Goal: Information Seeking & Learning: Learn about a topic

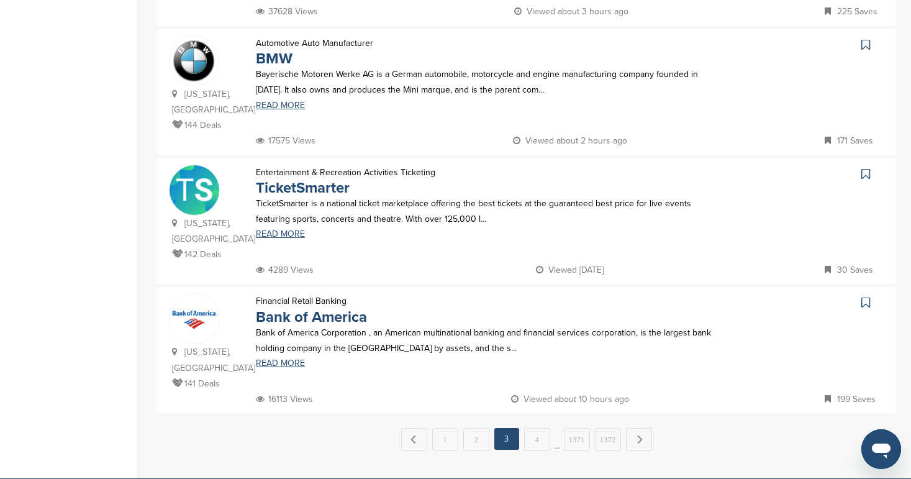
scroll to position [1149, 0]
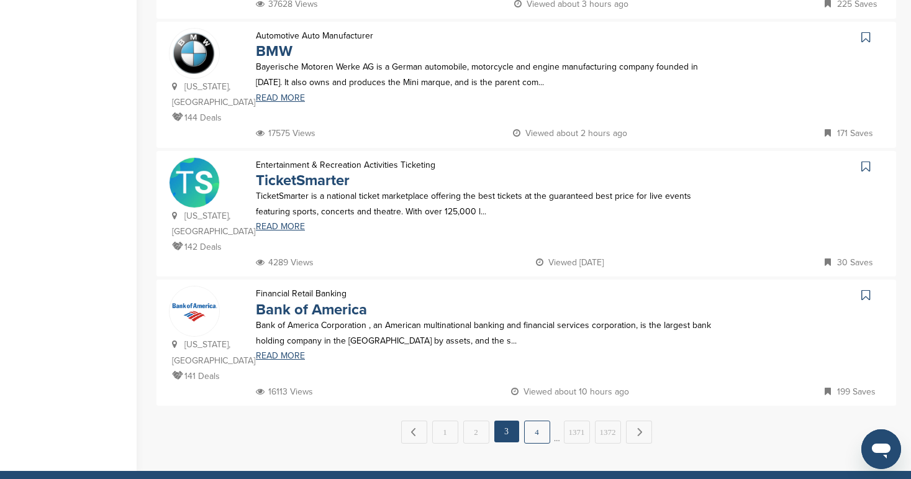
click at [542, 421] on link "4" at bounding box center [537, 432] width 26 height 23
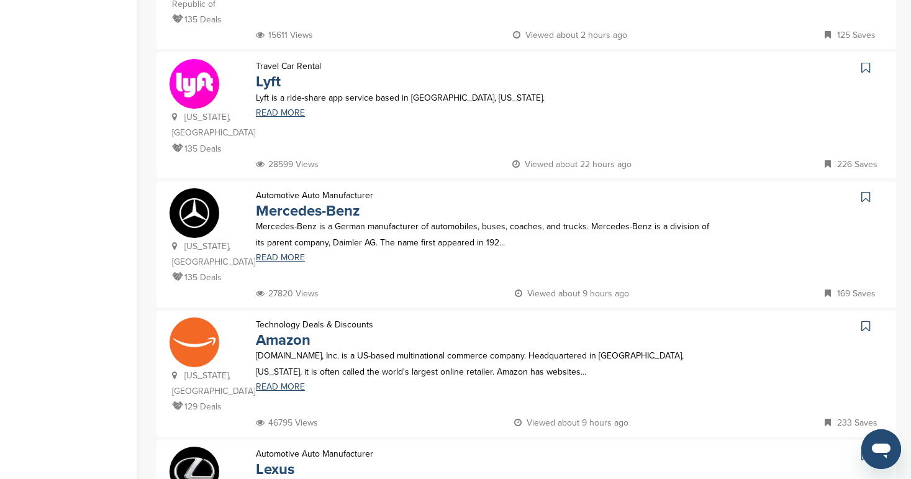
scroll to position [926, 0]
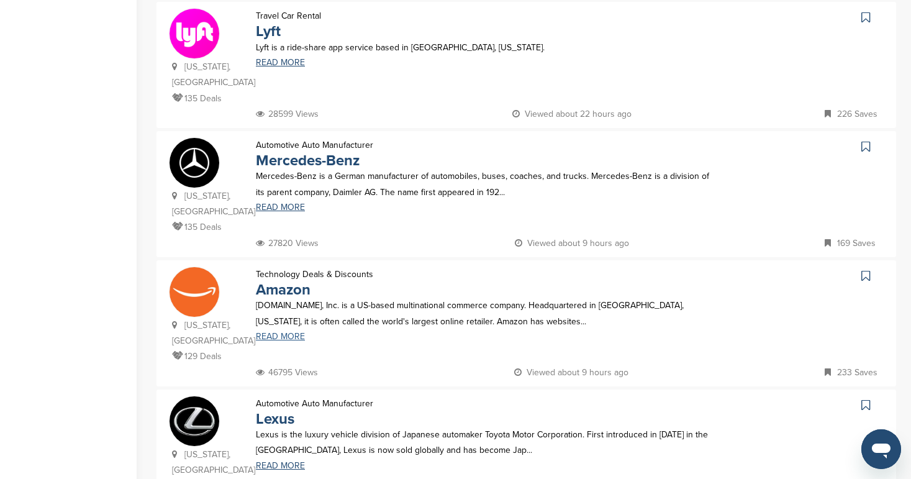
click at [271, 332] on link "READ MORE" at bounding box center [483, 336] width 455 height 9
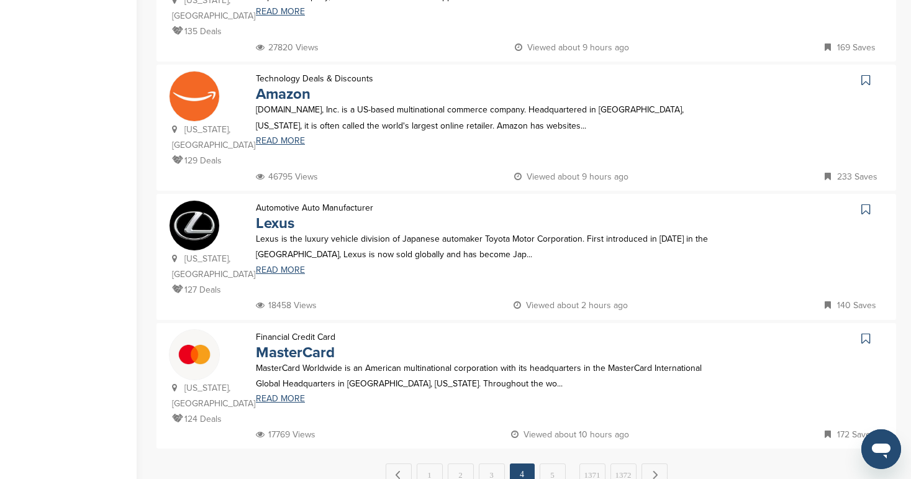
scroll to position [1201, 0]
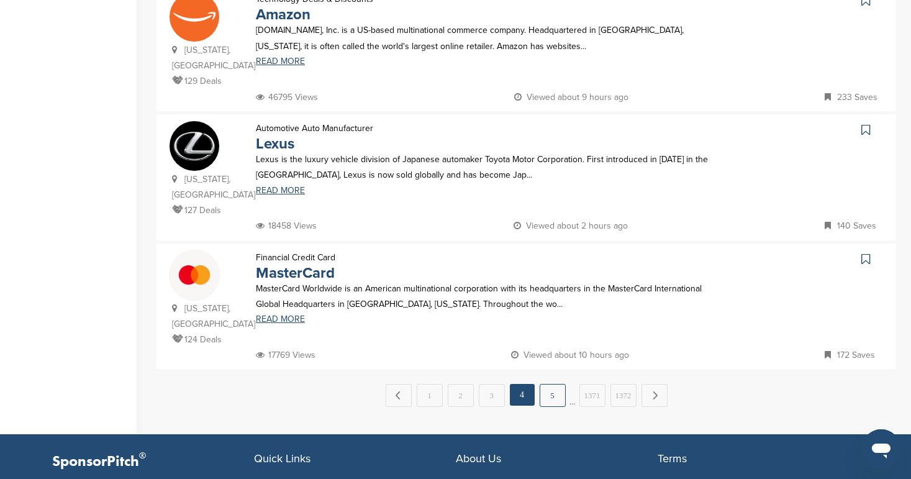
click at [552, 384] on link "5" at bounding box center [553, 395] width 26 height 23
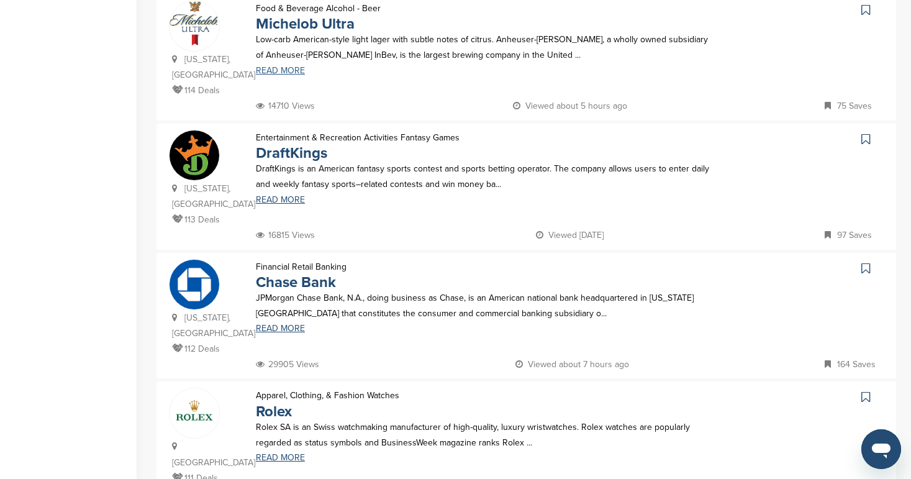
scroll to position [1053, 0]
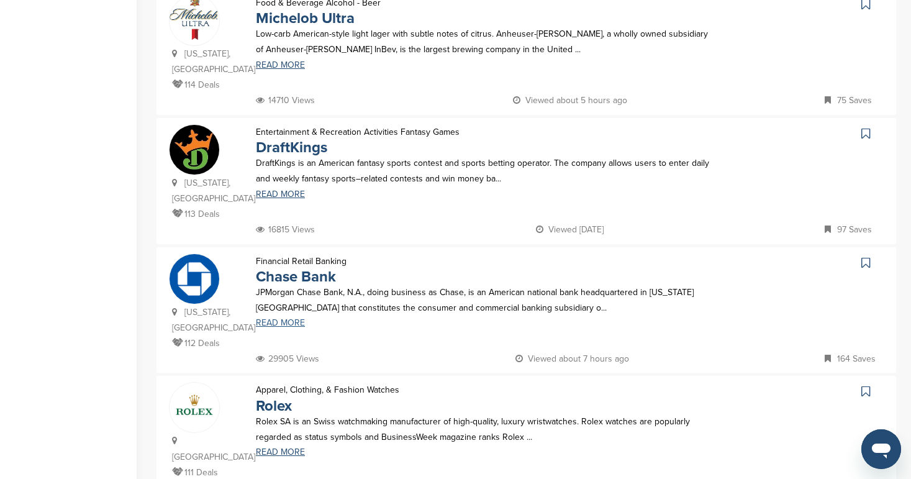
click at [288, 319] on link "READ MORE" at bounding box center [483, 323] width 455 height 9
click at [864, 257] on icon at bounding box center [866, 263] width 9 height 12
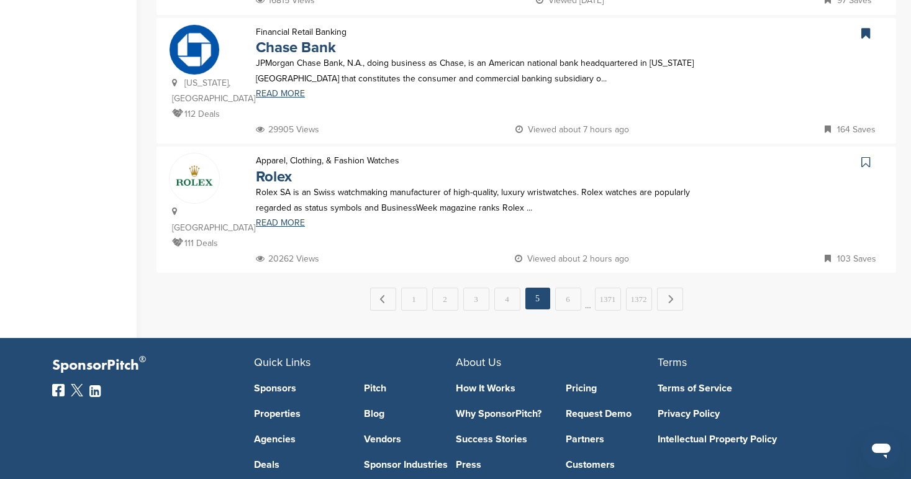
scroll to position [1335, 0]
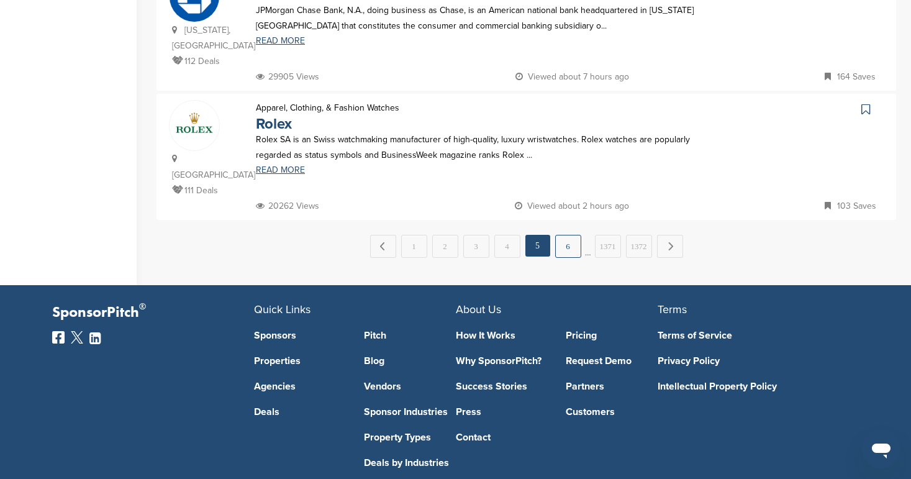
click at [563, 235] on link "6" at bounding box center [568, 246] width 26 height 23
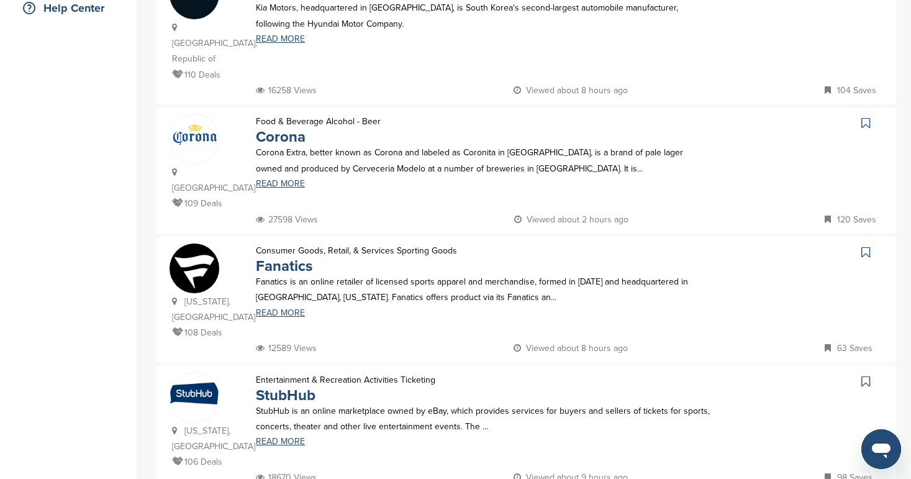
scroll to position [332, 0]
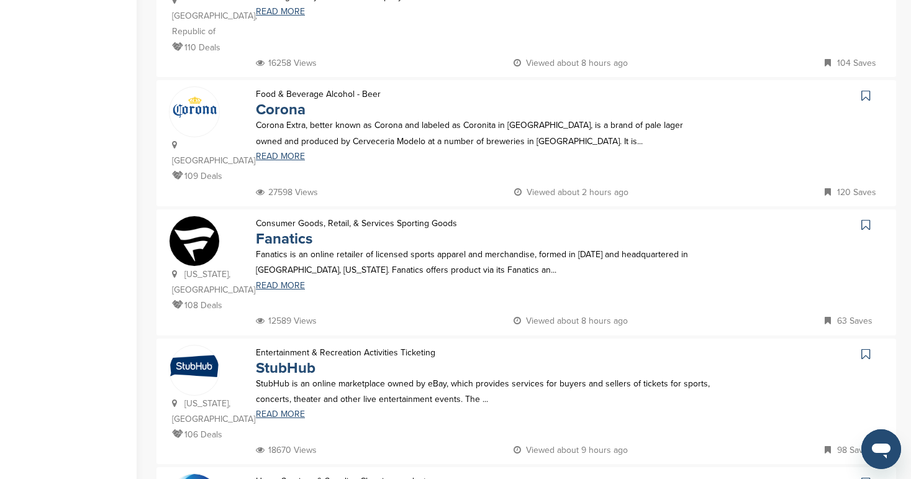
click at [866, 219] on icon at bounding box center [866, 225] width 9 height 12
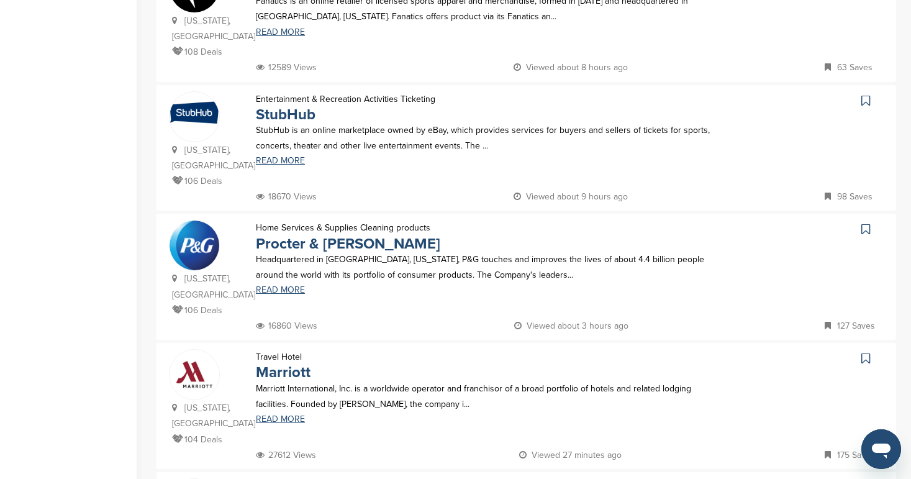
scroll to position [622, 0]
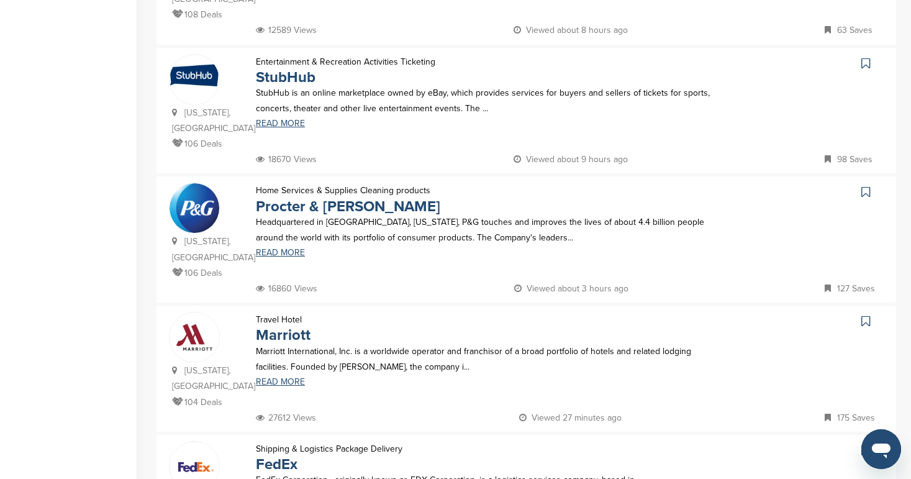
click at [862, 315] on icon at bounding box center [866, 321] width 9 height 12
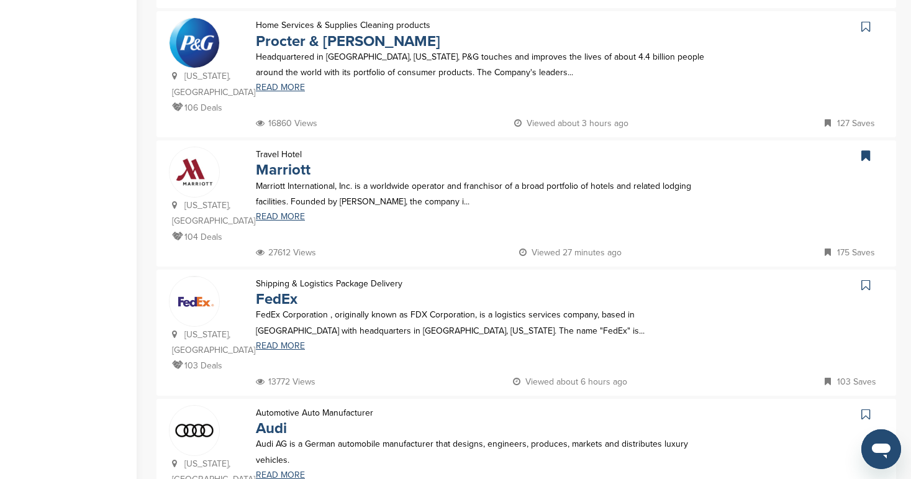
scroll to position [788, 0]
click at [863, 278] on icon at bounding box center [866, 284] width 9 height 12
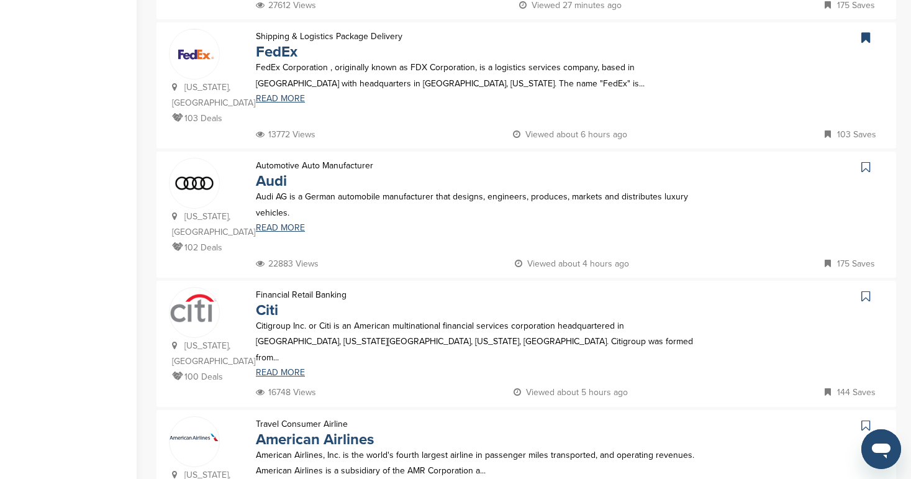
click at [870, 290] on icon at bounding box center [866, 296] width 9 height 12
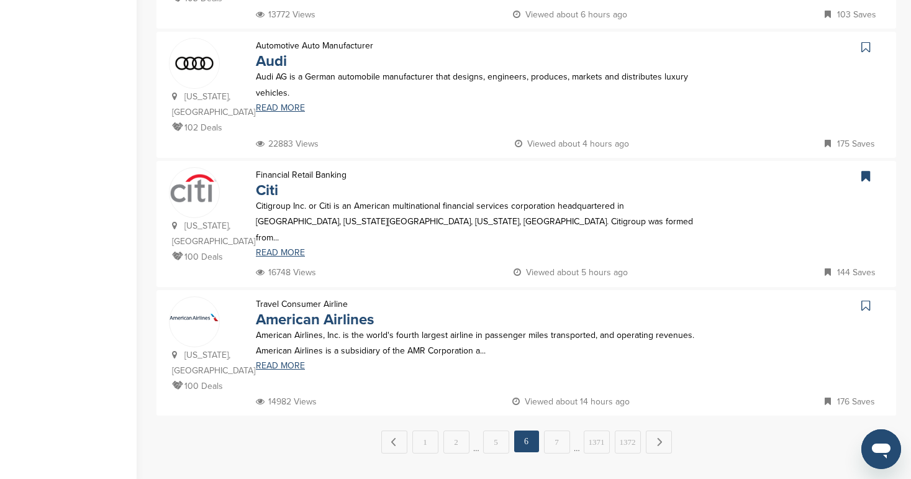
click at [867, 299] on icon at bounding box center [866, 305] width 9 height 12
click at [557, 430] on link "7" at bounding box center [557, 441] width 26 height 23
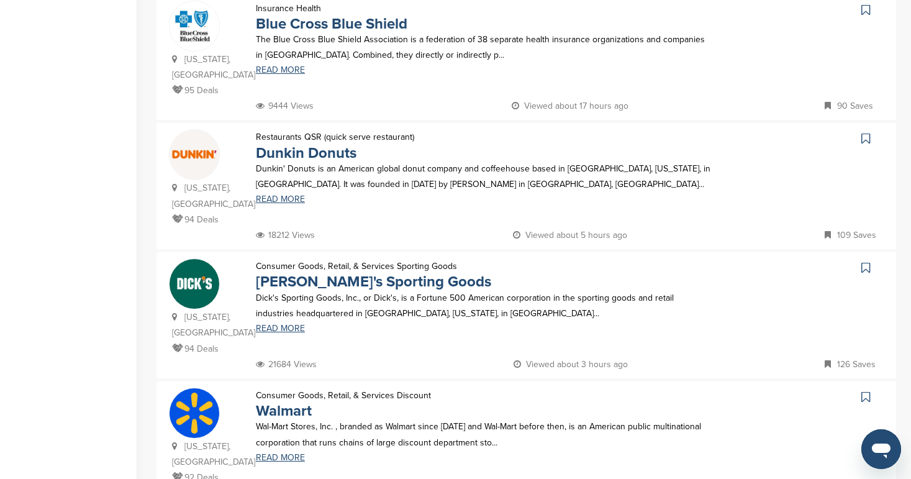
scroll to position [538, 0]
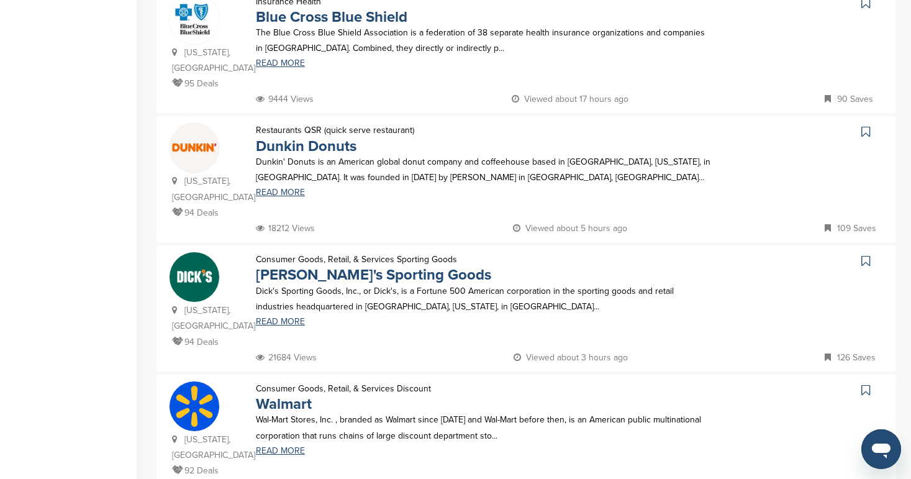
click at [871, 122] on link at bounding box center [867, 131] width 18 height 19
click at [870, 260] on icon at bounding box center [866, 261] width 9 height 12
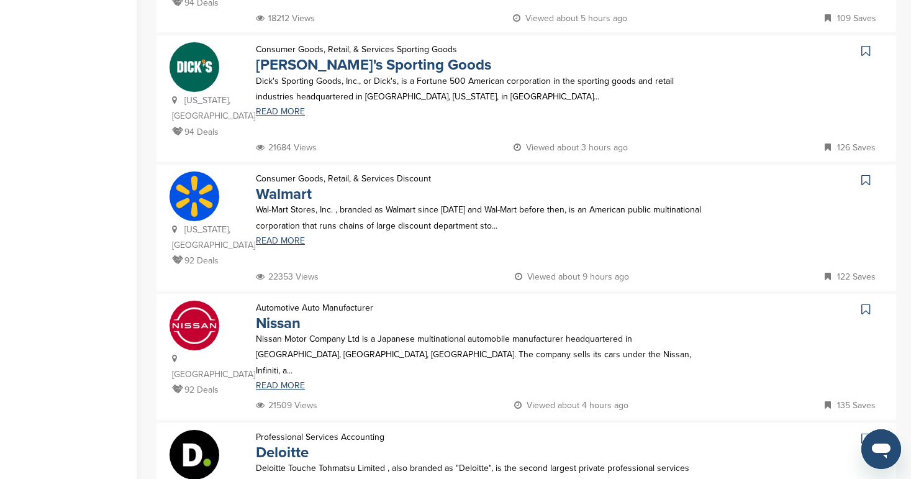
scroll to position [752, 0]
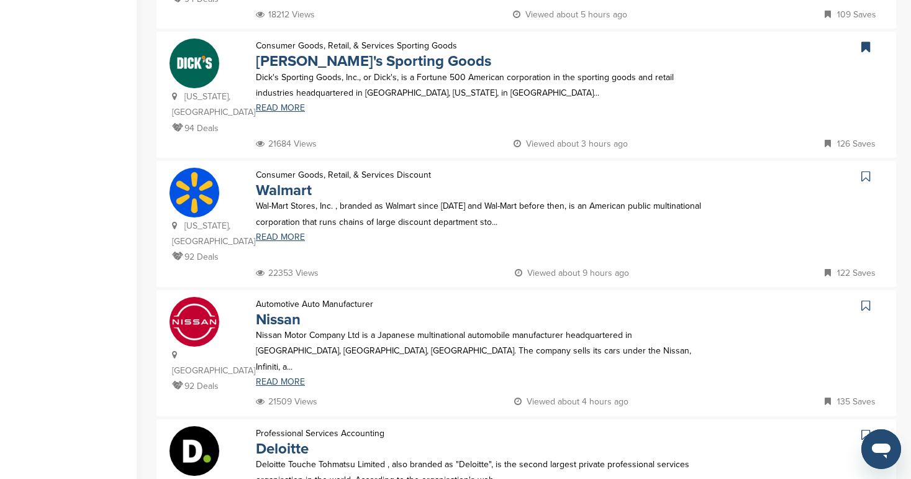
click at [866, 170] on icon at bounding box center [866, 176] width 9 height 12
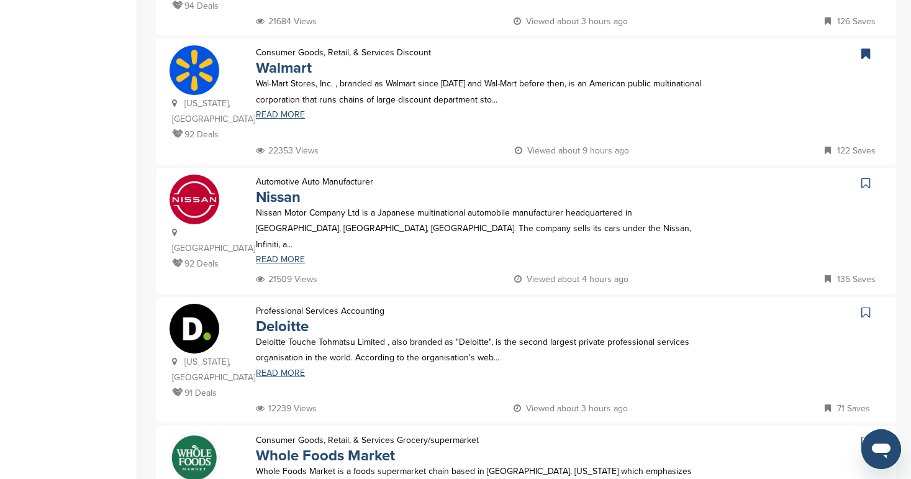
scroll to position [952, 0]
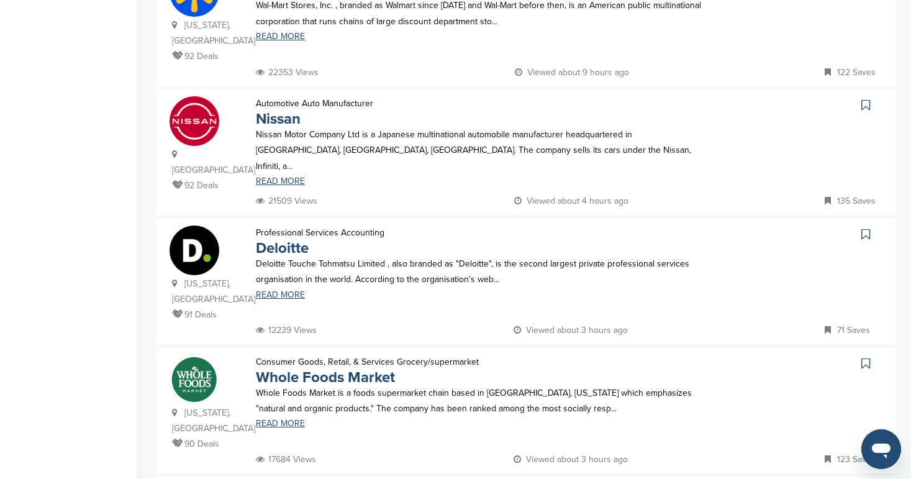
click at [866, 228] on icon at bounding box center [866, 234] width 9 height 12
click at [867, 357] on icon at bounding box center [866, 363] width 9 height 12
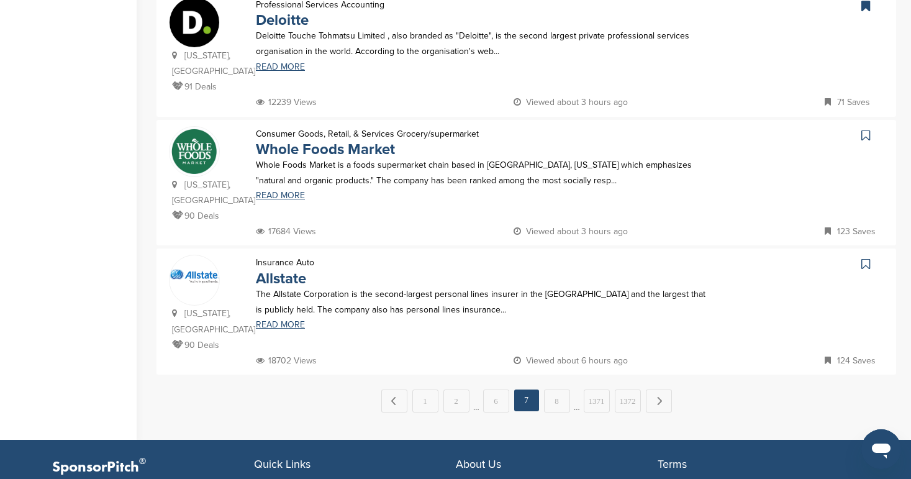
scroll to position [1181, 0]
click at [563, 389] on link "8" at bounding box center [557, 400] width 26 height 23
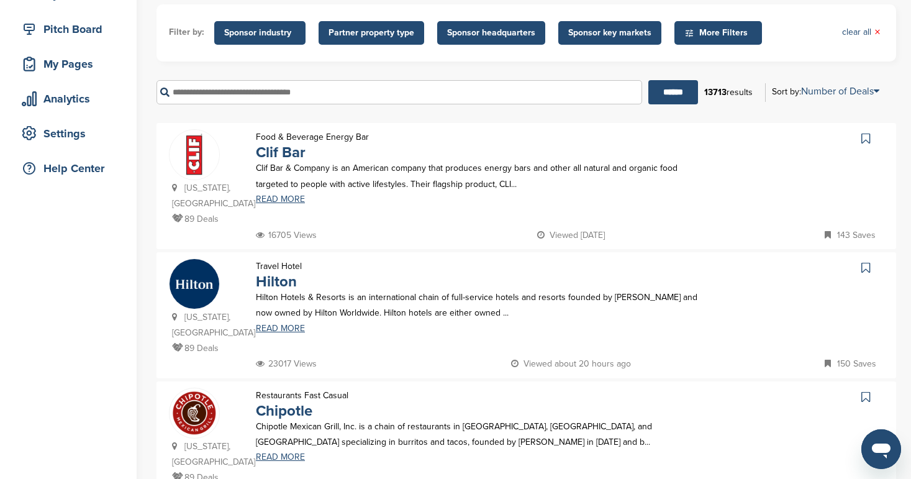
scroll to position [183, 0]
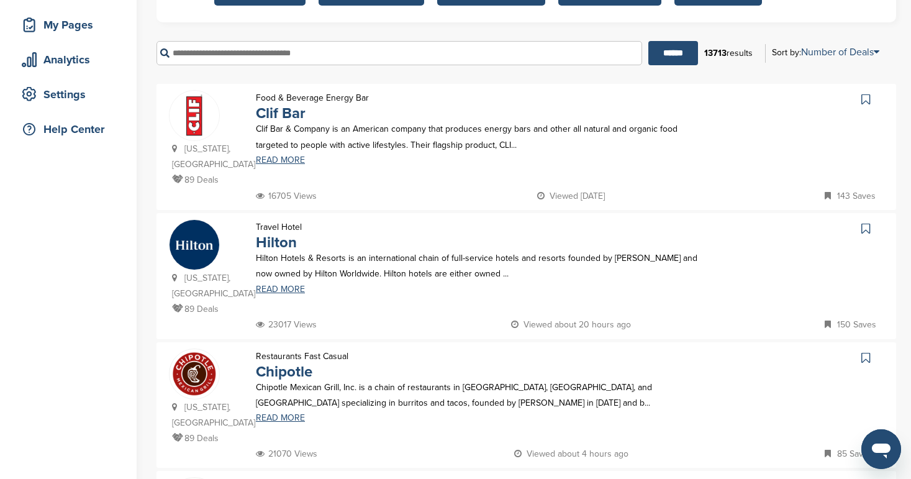
click at [871, 219] on link at bounding box center [867, 228] width 18 height 19
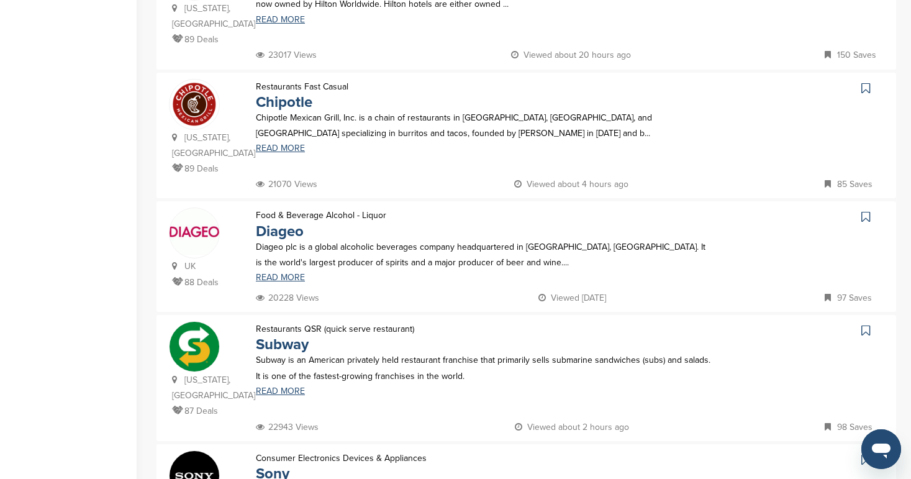
scroll to position [711, 0]
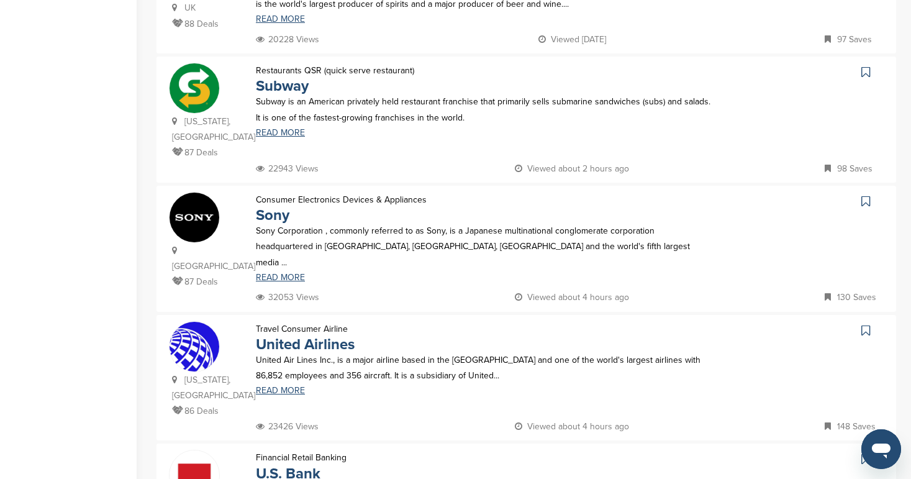
click at [865, 324] on icon at bounding box center [866, 330] width 9 height 12
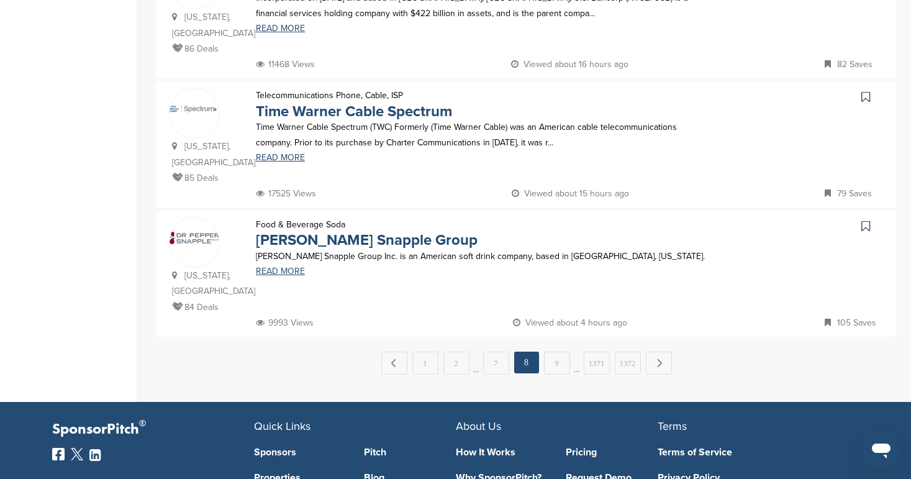
scroll to position [1199, 0]
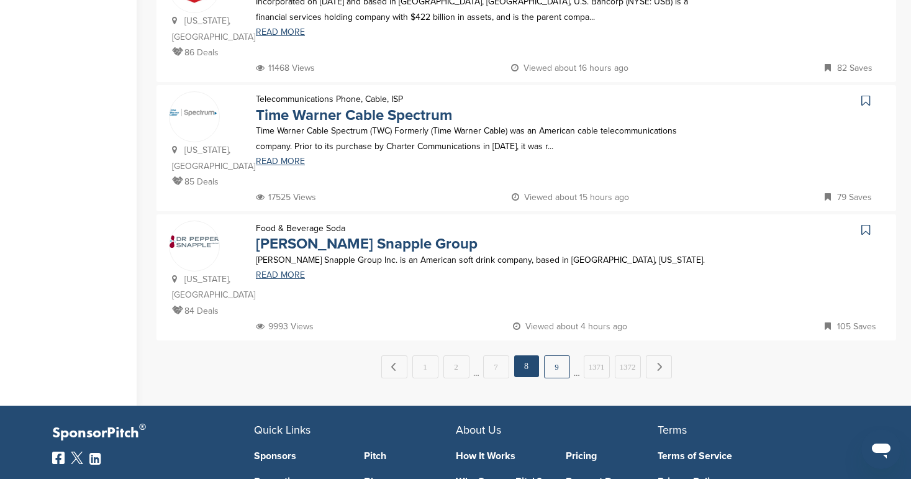
click at [560, 355] on link "9" at bounding box center [557, 366] width 26 height 23
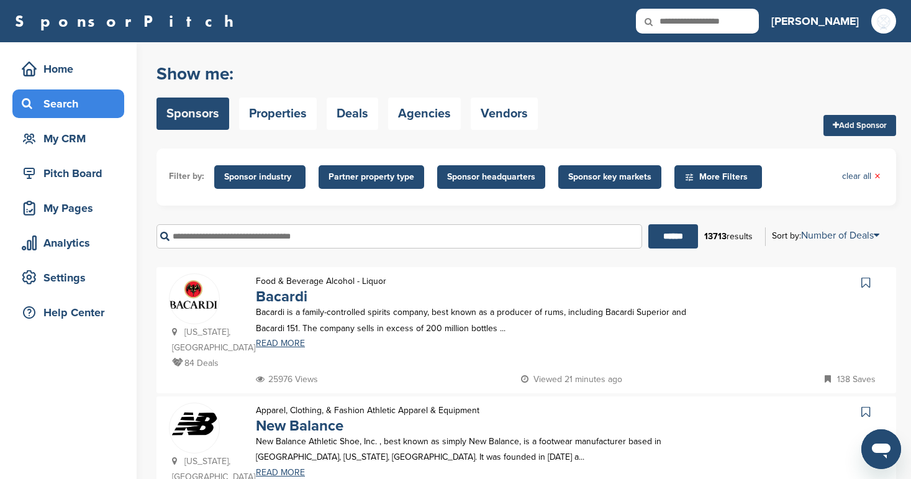
scroll to position [196, 0]
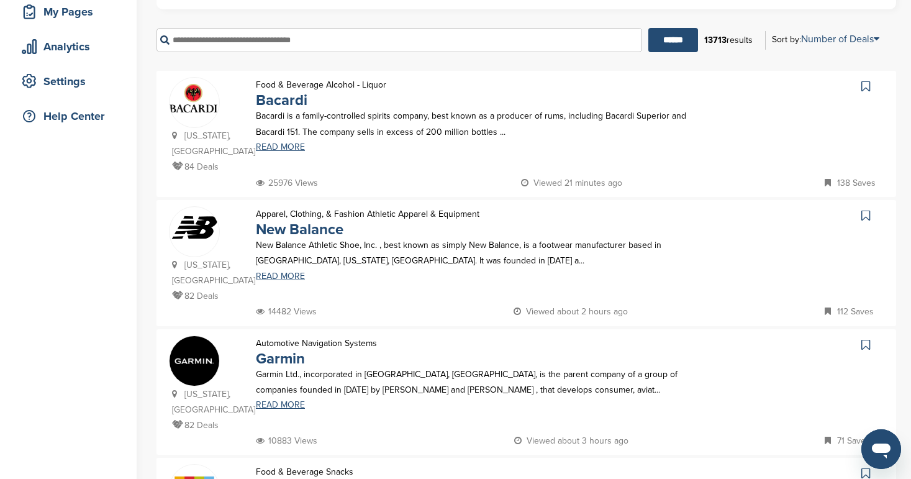
click at [866, 209] on icon at bounding box center [866, 215] width 9 height 12
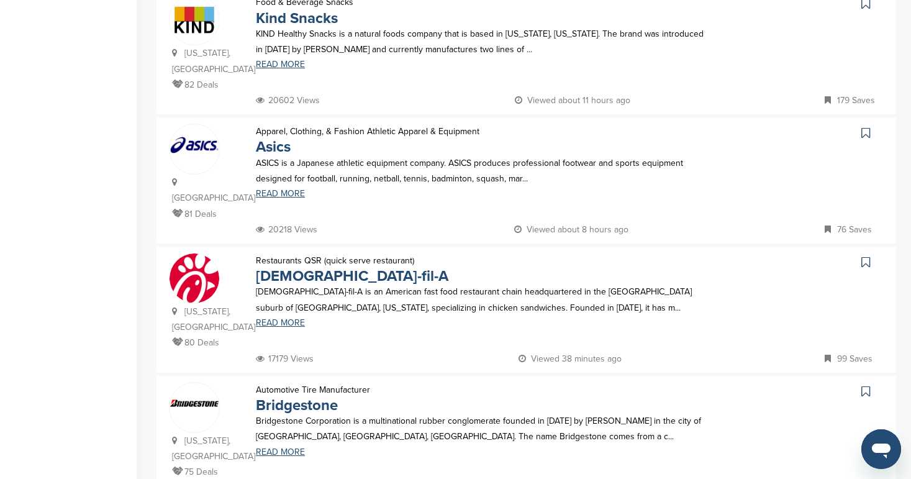
scroll to position [686, 0]
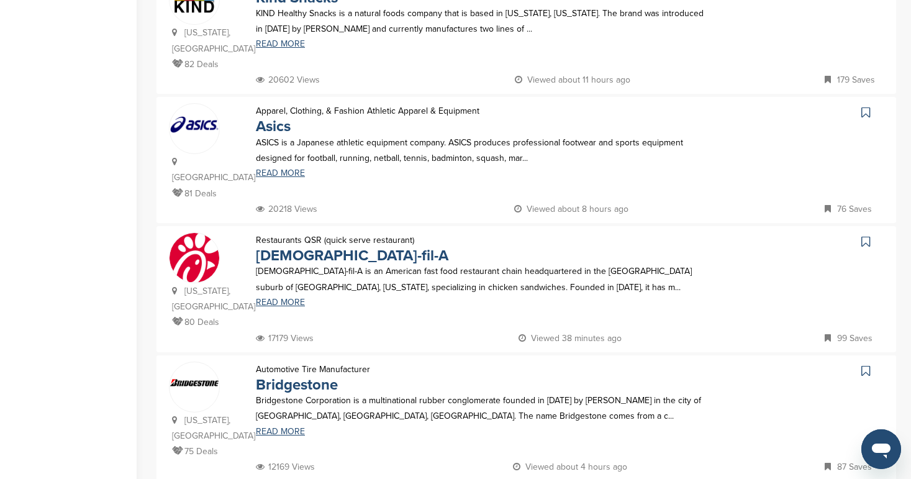
click at [864, 235] on icon at bounding box center [866, 241] width 9 height 12
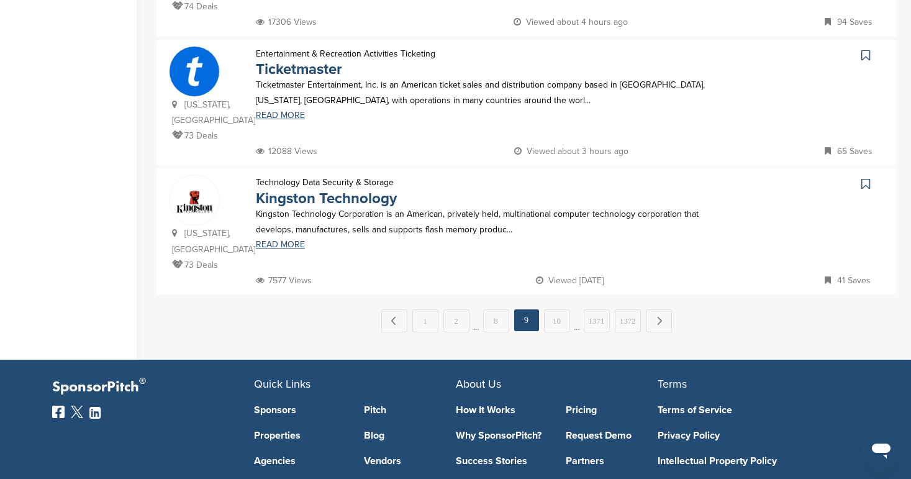
scroll to position [1270, 0]
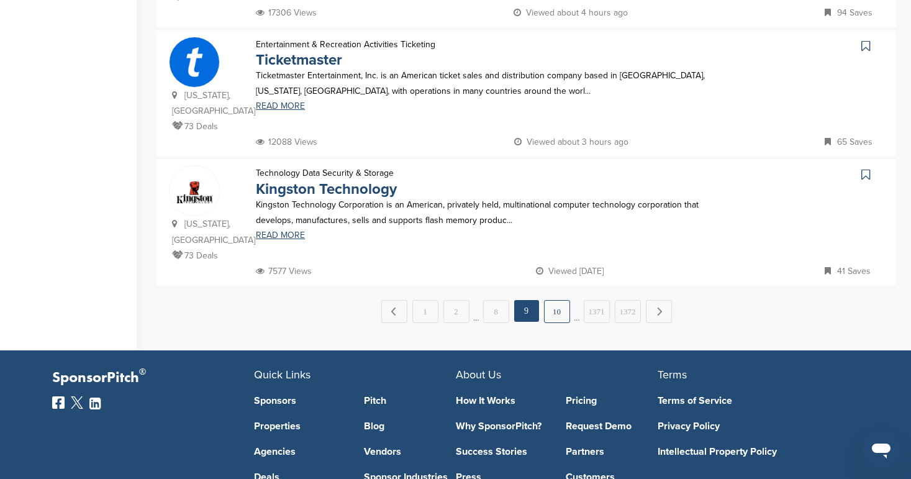
click at [557, 300] on link "10" at bounding box center [557, 311] width 26 height 23
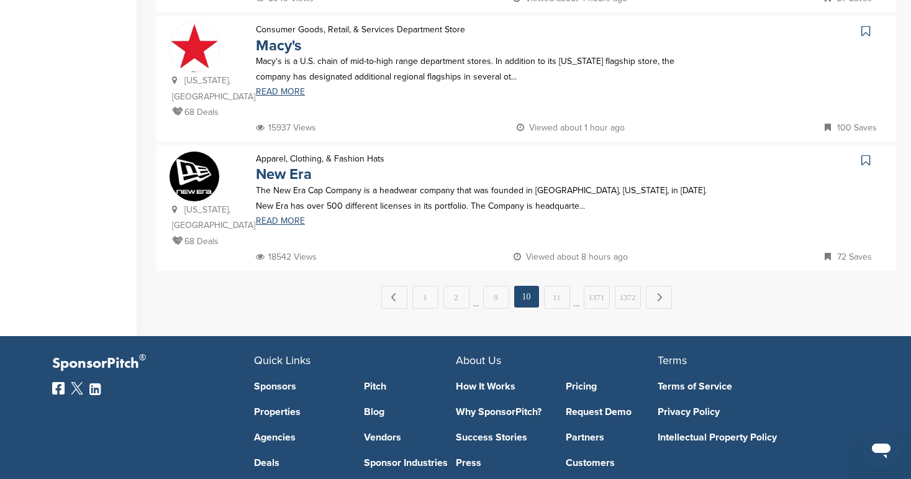
scroll to position [1270, 0]
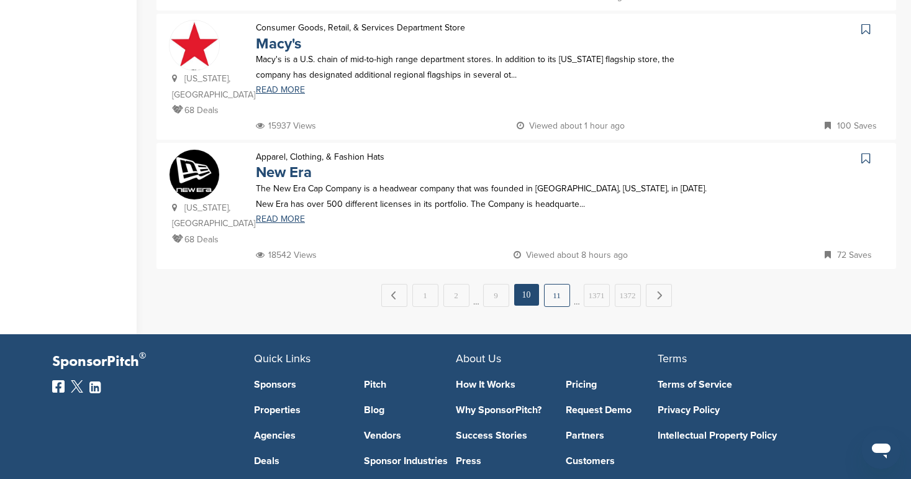
click at [552, 284] on link "11" at bounding box center [557, 295] width 26 height 23
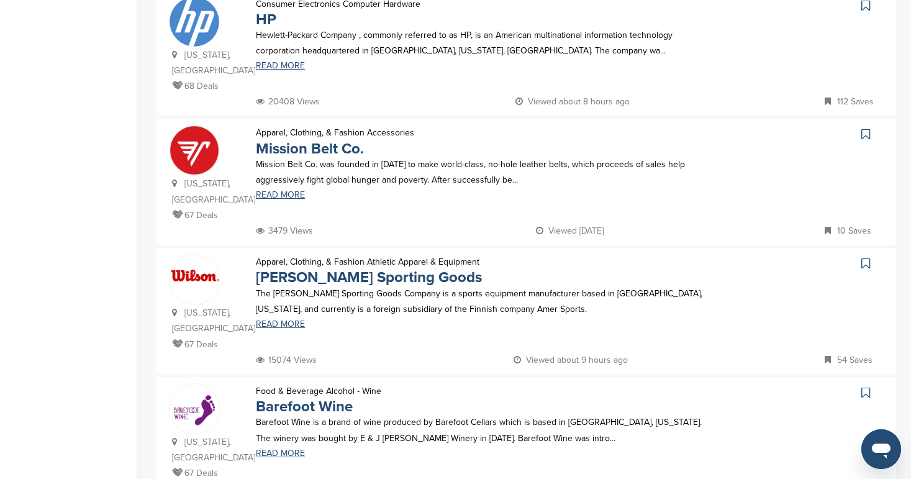
scroll to position [798, 0]
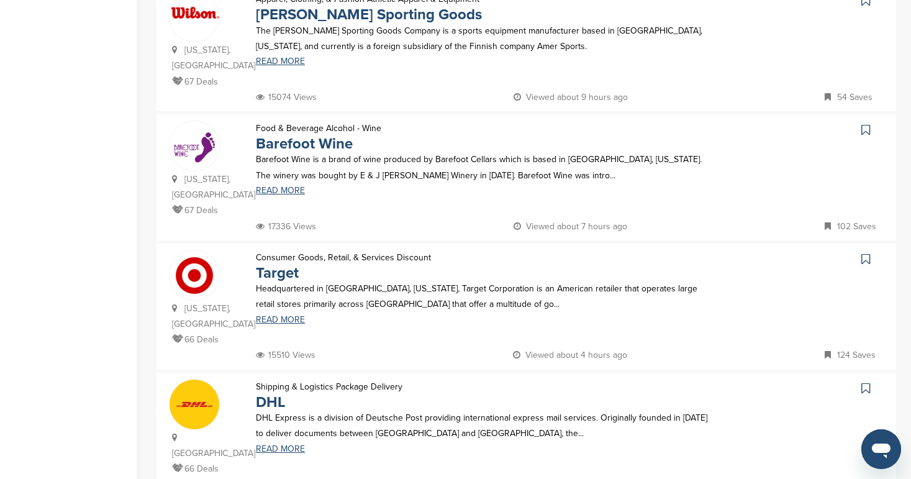
click at [865, 253] on icon at bounding box center [866, 259] width 9 height 12
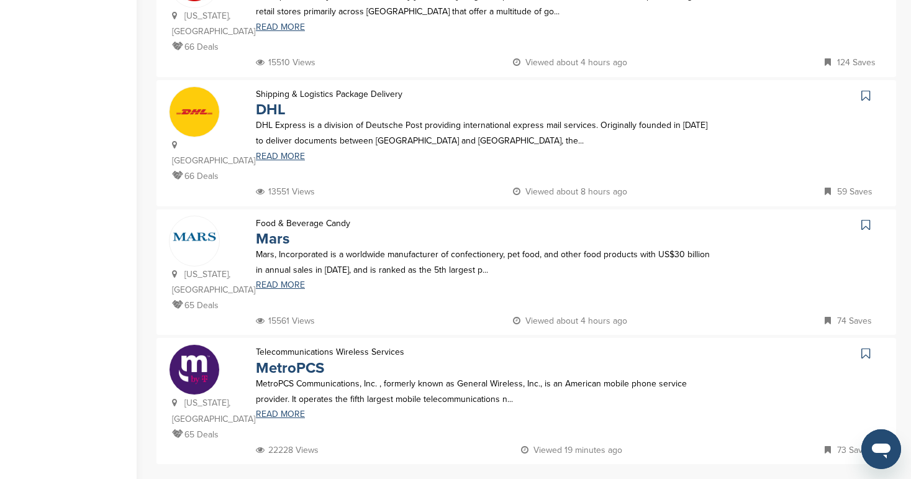
scroll to position [1092, 0]
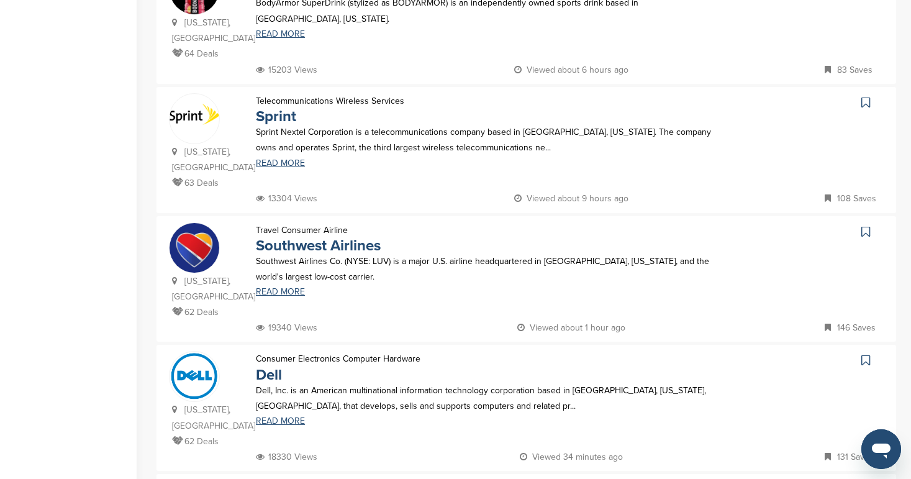
scroll to position [828, 0]
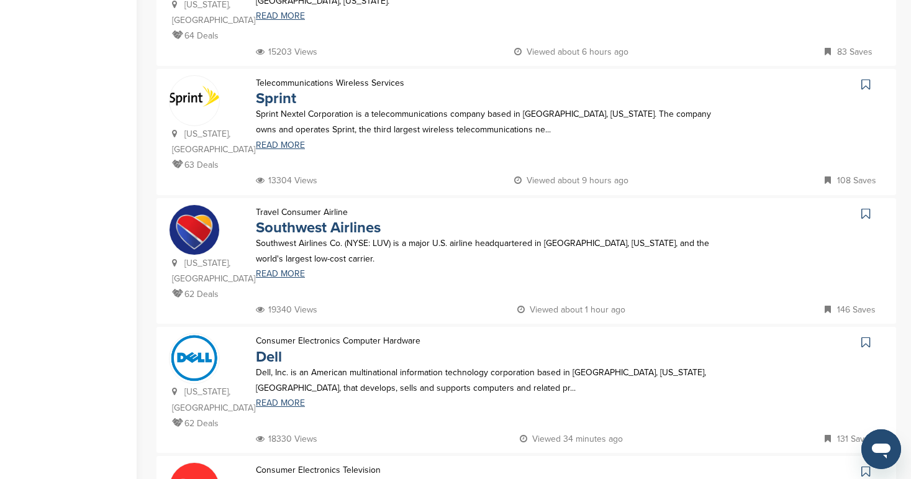
click at [866, 207] on icon at bounding box center [866, 213] width 9 height 12
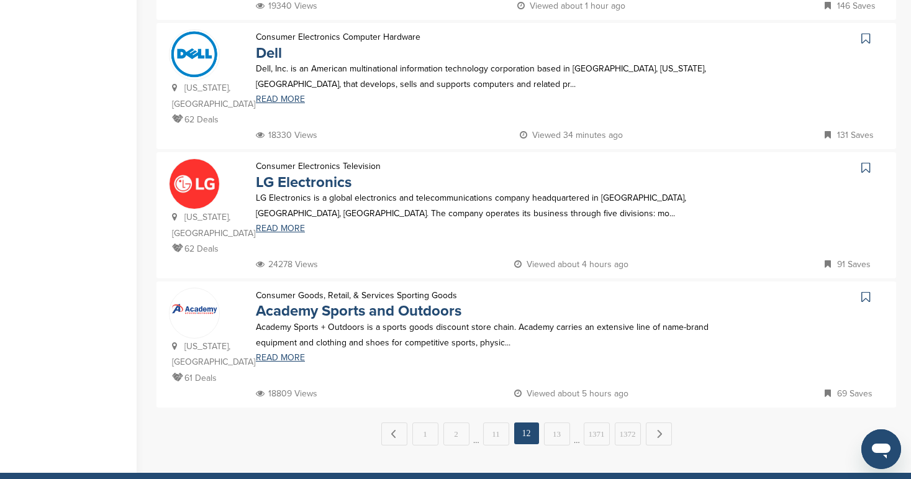
scroll to position [1134, 0]
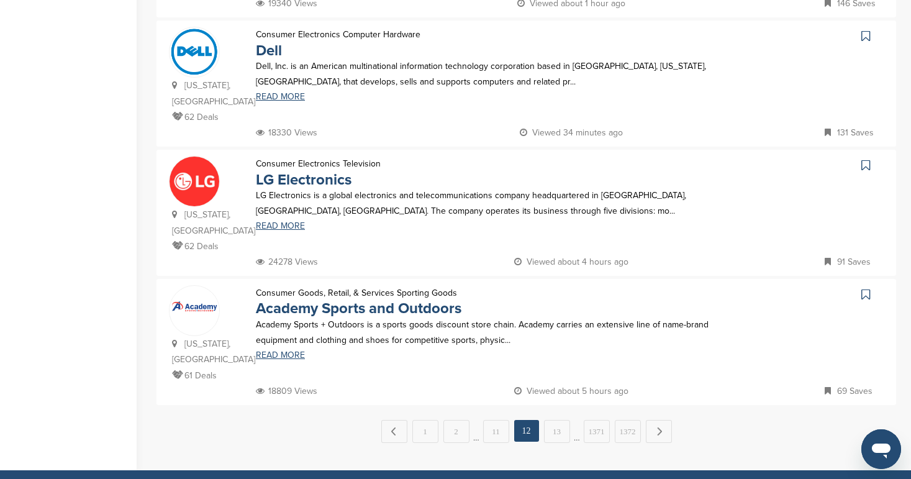
click at [868, 288] on icon at bounding box center [866, 294] width 9 height 12
click at [555, 420] on link "13" at bounding box center [557, 431] width 26 height 23
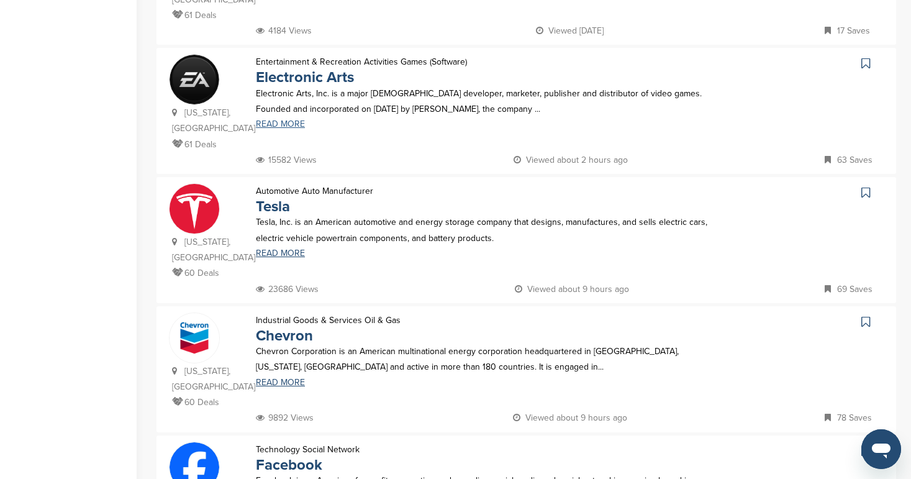
scroll to position [738, 0]
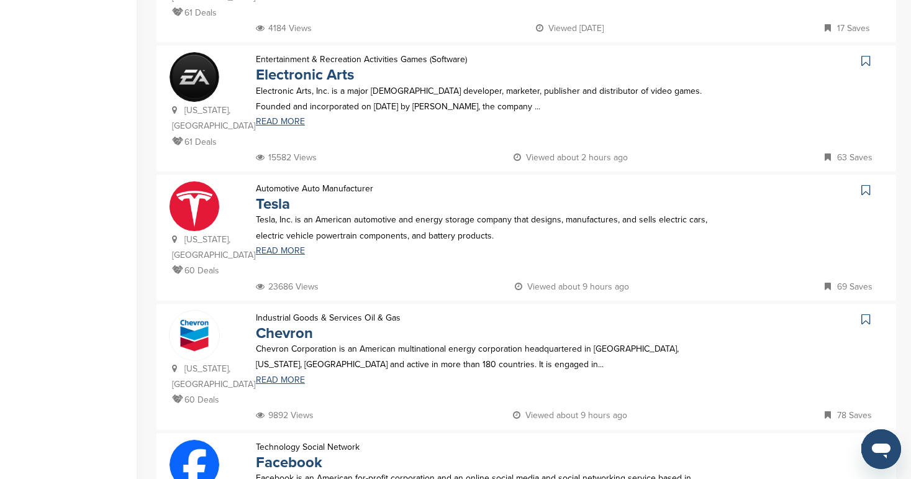
click at [865, 184] on icon at bounding box center [866, 190] width 9 height 12
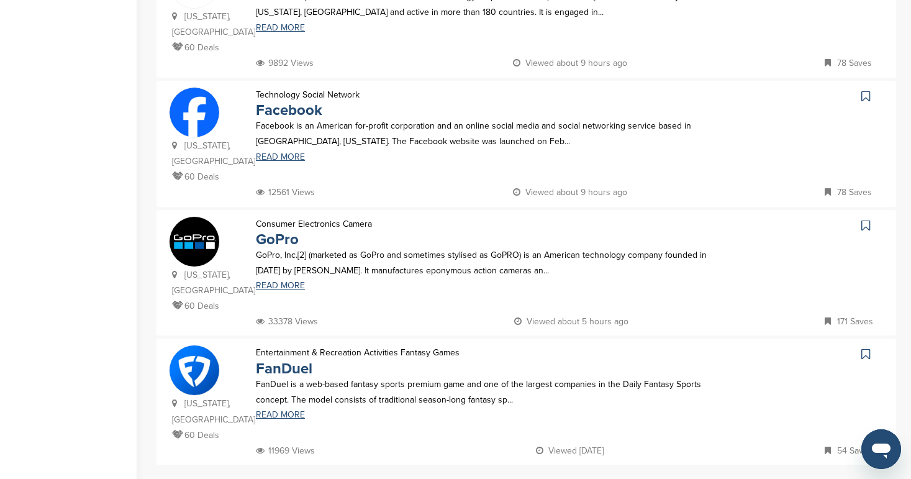
scroll to position [1091, 0]
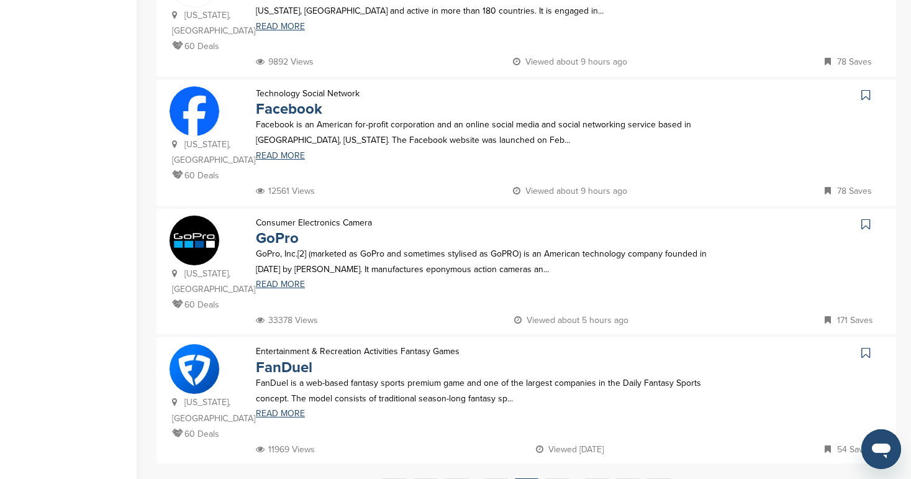
click at [870, 215] on link at bounding box center [867, 224] width 18 height 19
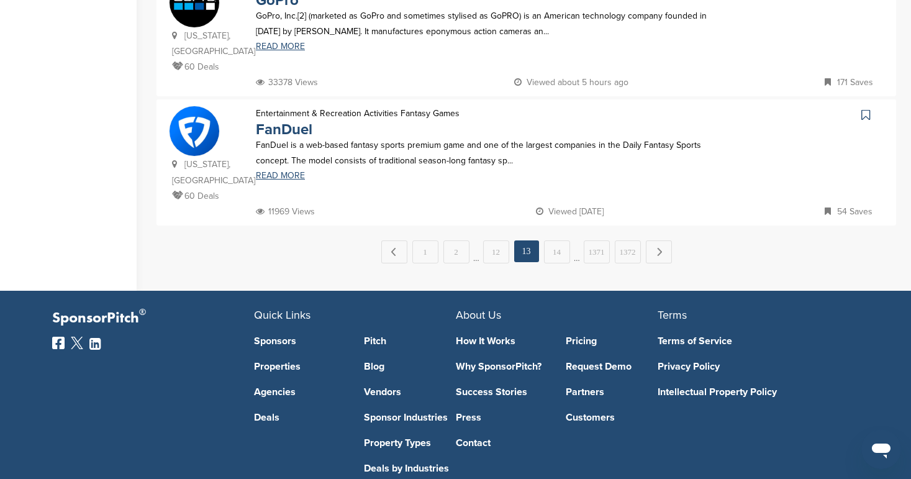
scroll to position [1327, 0]
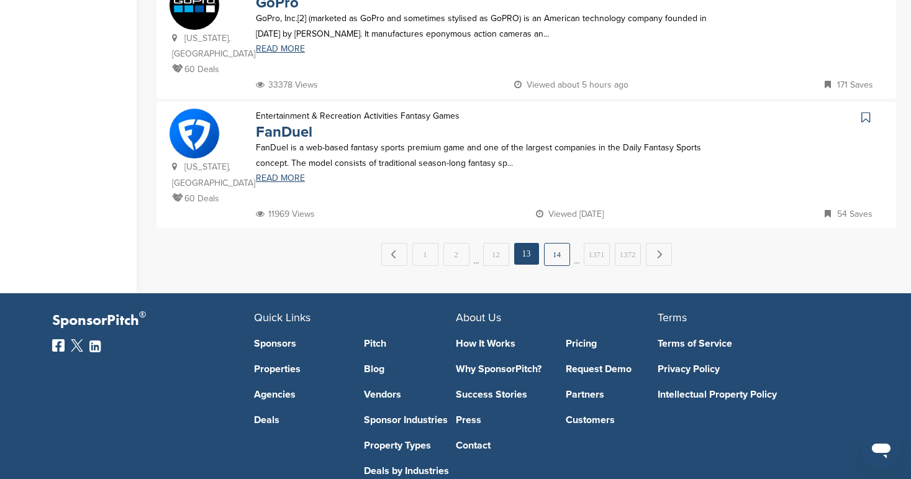
click at [558, 243] on link "14" at bounding box center [557, 254] width 26 height 23
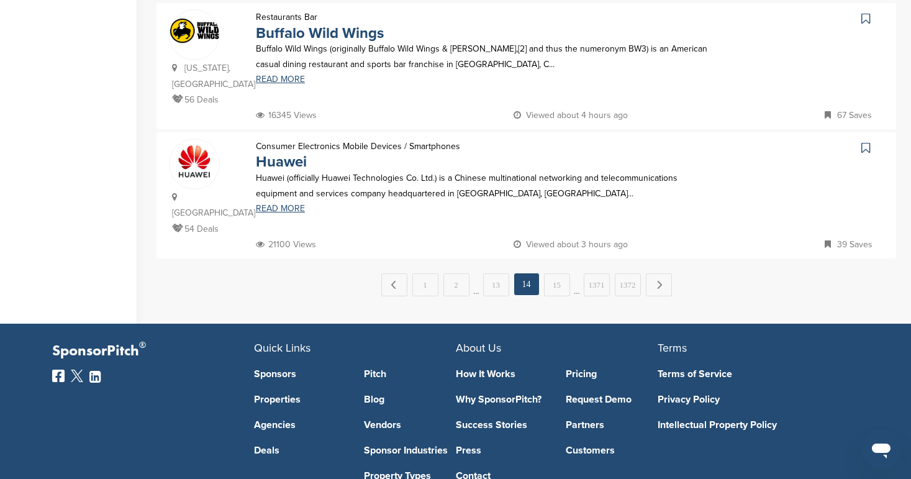
scroll to position [1288, 0]
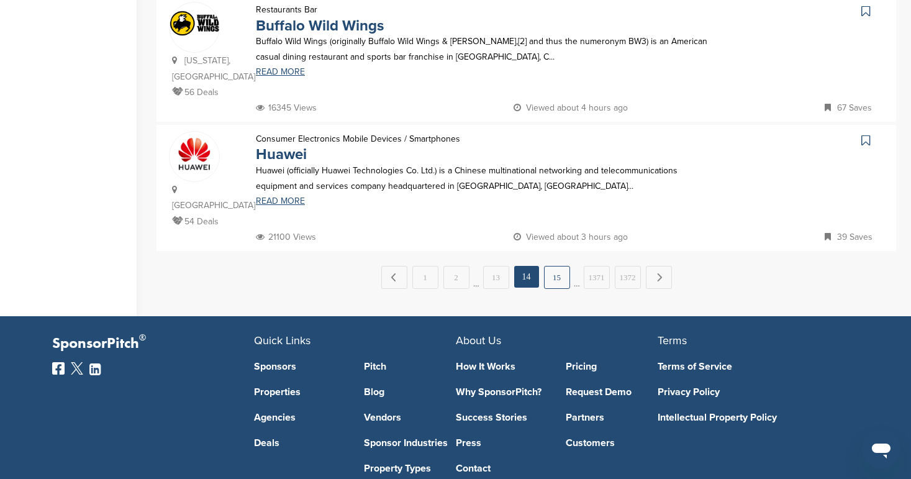
click at [556, 266] on link "15" at bounding box center [557, 277] width 26 height 23
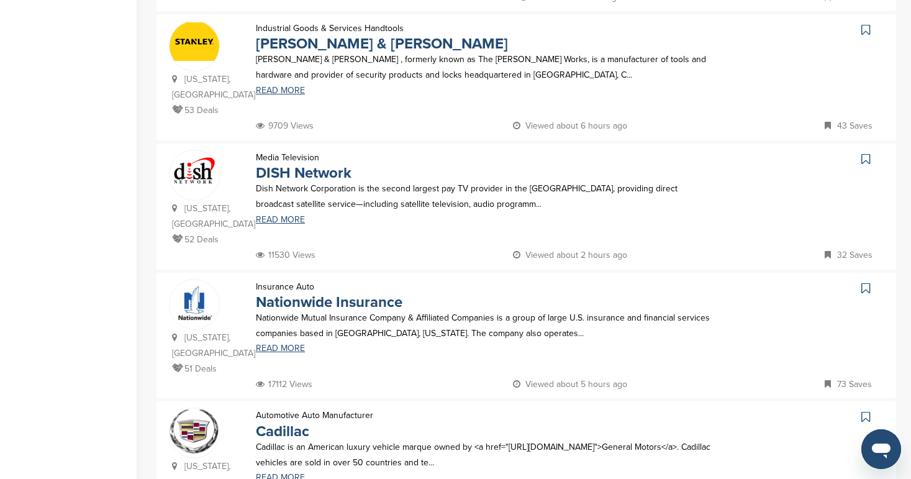
scroll to position [1214, 0]
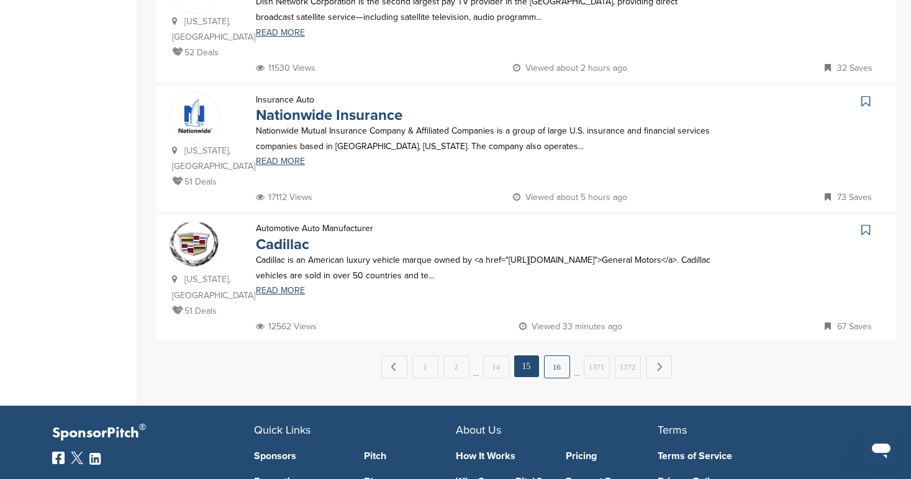
click at [562, 355] on link "16" at bounding box center [557, 366] width 26 height 23
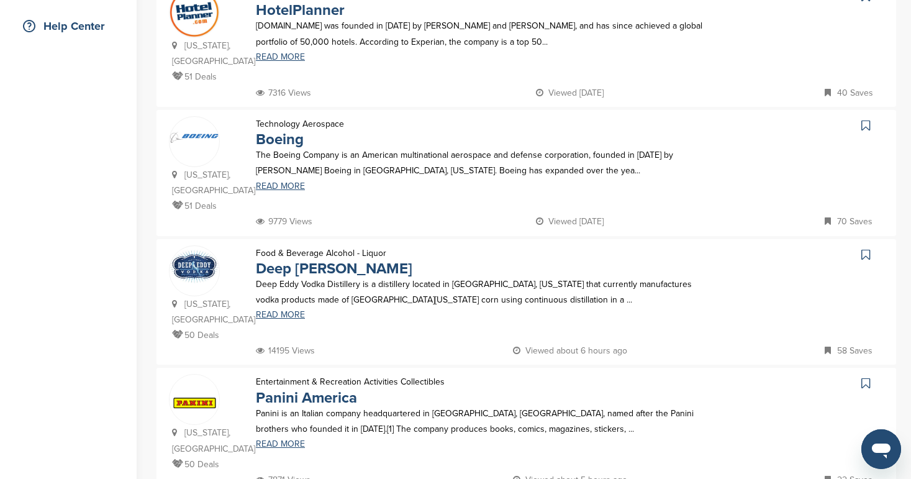
scroll to position [288, 0]
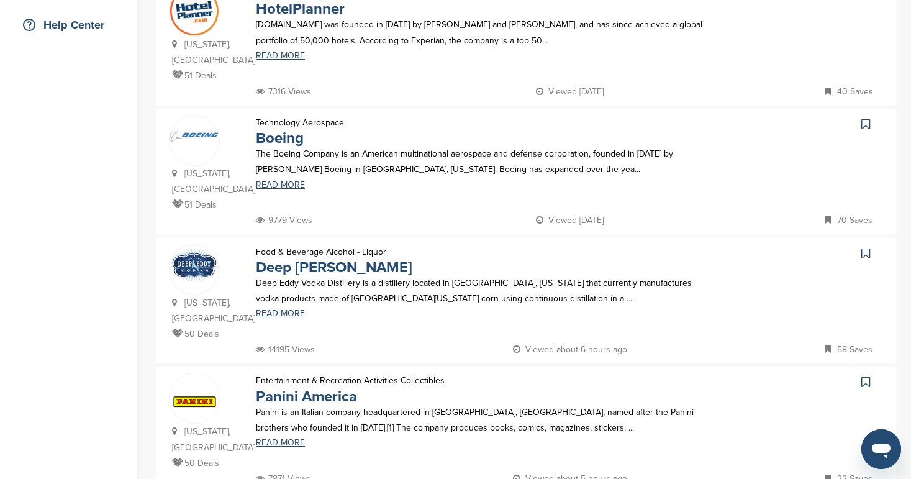
click at [863, 118] on icon at bounding box center [866, 124] width 9 height 12
click at [866, 118] on icon at bounding box center [866, 124] width 9 height 12
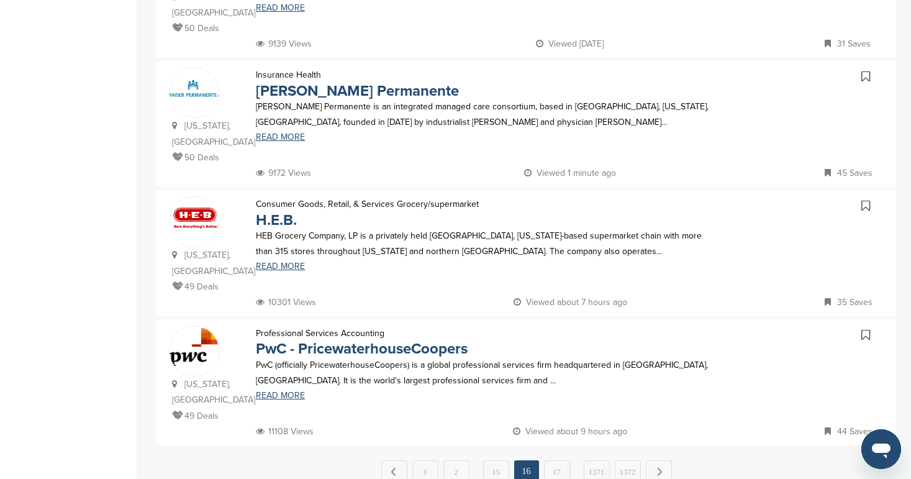
scroll to position [1125, 0]
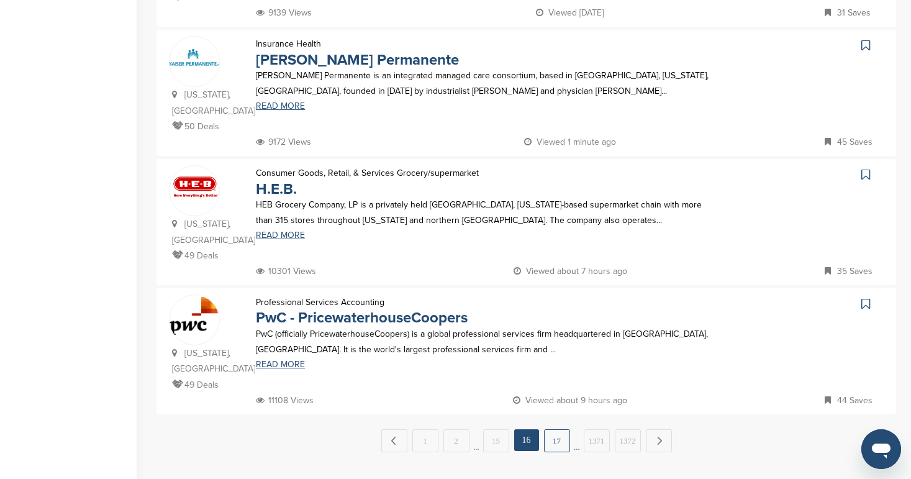
click at [555, 429] on link "17" at bounding box center [557, 440] width 26 height 23
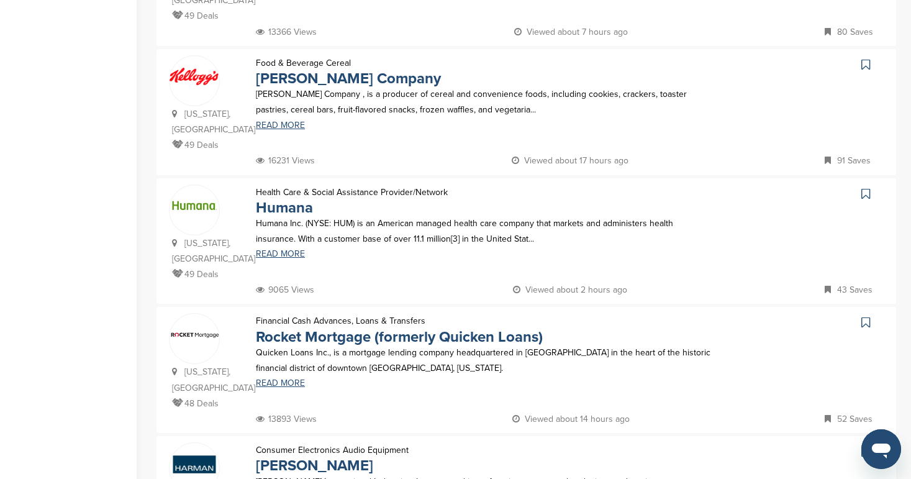
scroll to position [348, 0]
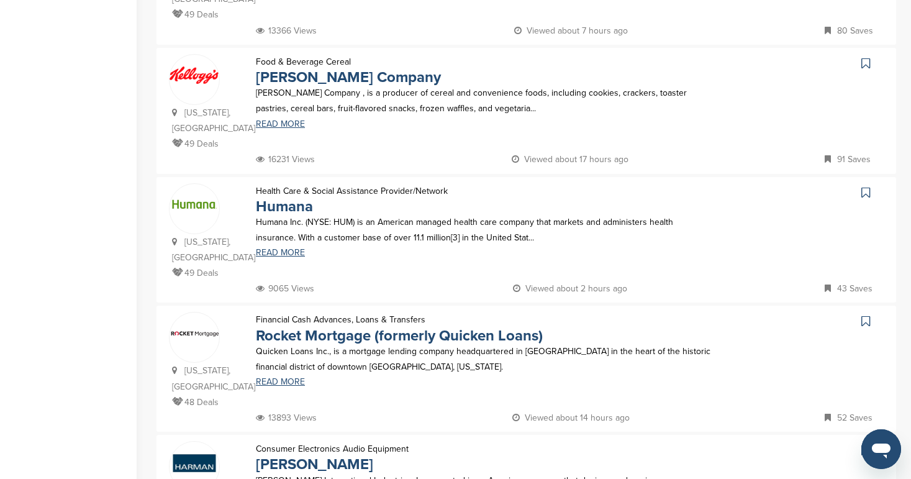
click at [865, 186] on icon at bounding box center [866, 192] width 9 height 12
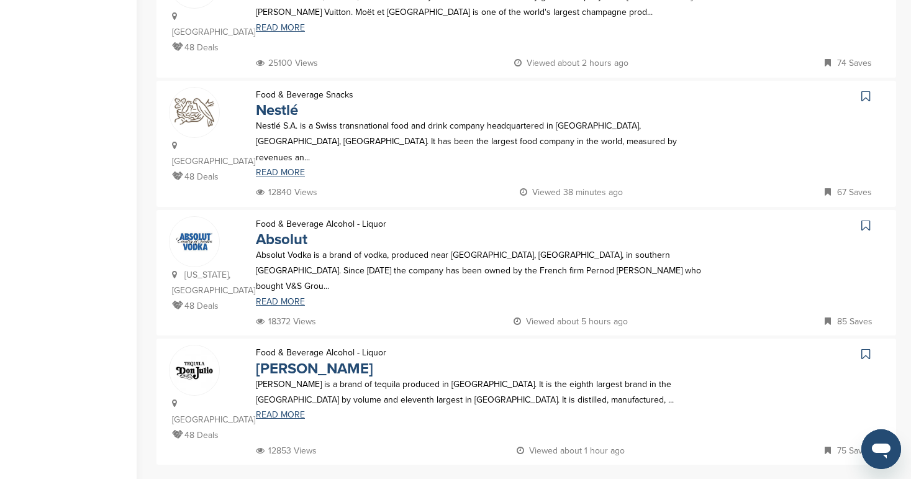
scroll to position [1190, 0]
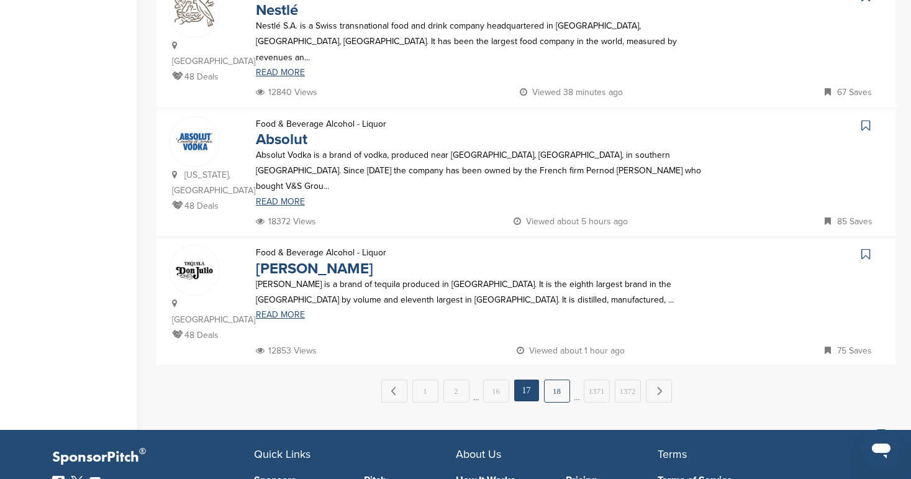
click at [555, 380] on link "18" at bounding box center [557, 391] width 26 height 23
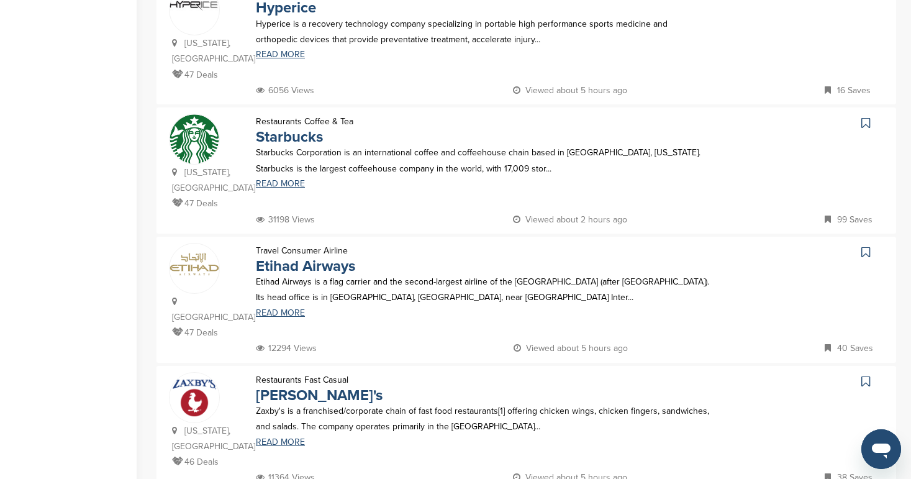
scroll to position [806, 0]
click at [869, 118] on icon at bounding box center [866, 122] width 9 height 12
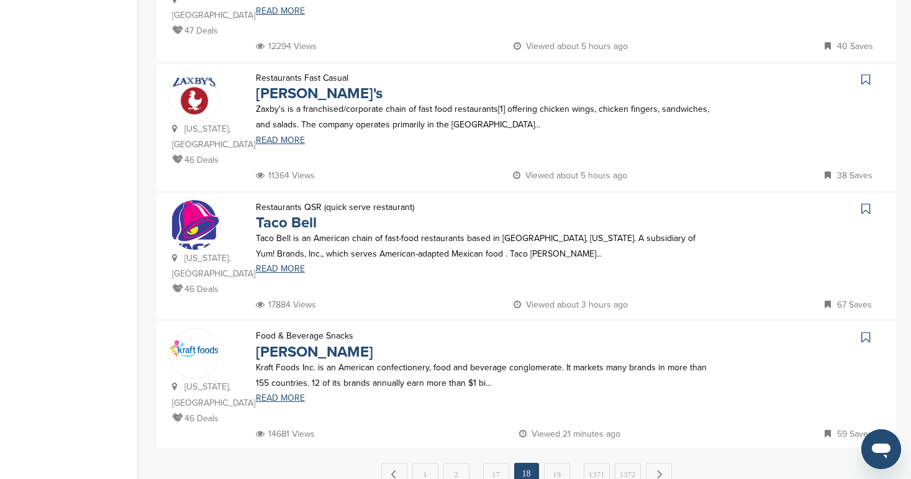
scroll to position [1116, 0]
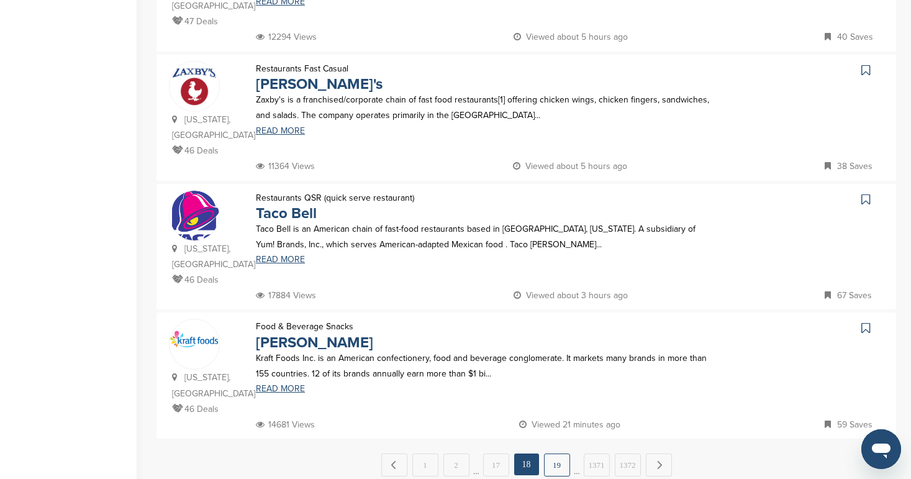
click at [558, 453] on link "19" at bounding box center [557, 464] width 26 height 23
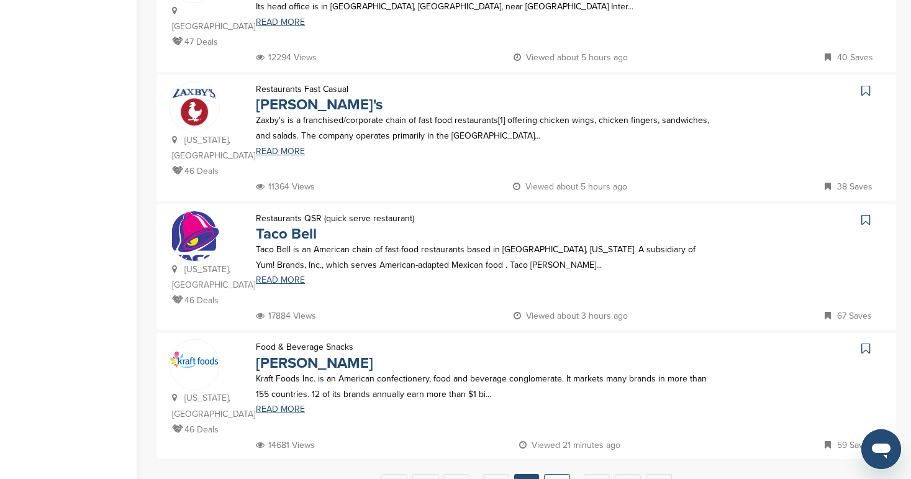
scroll to position [0, 0]
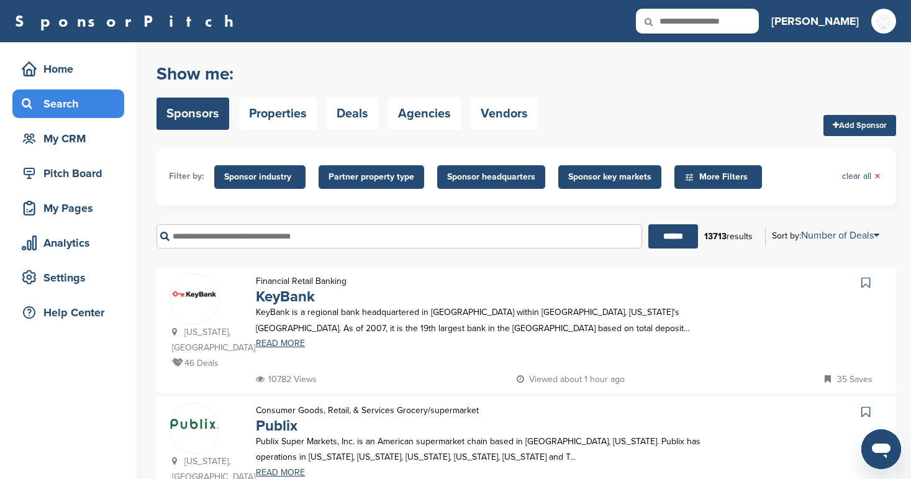
click at [259, 176] on span "Sponsor industry" at bounding box center [259, 177] width 71 height 14
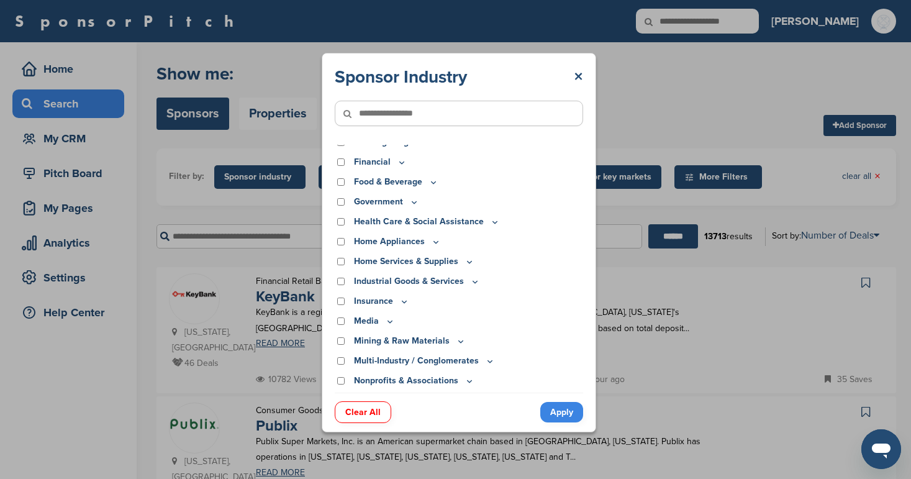
scroll to position [158, 0]
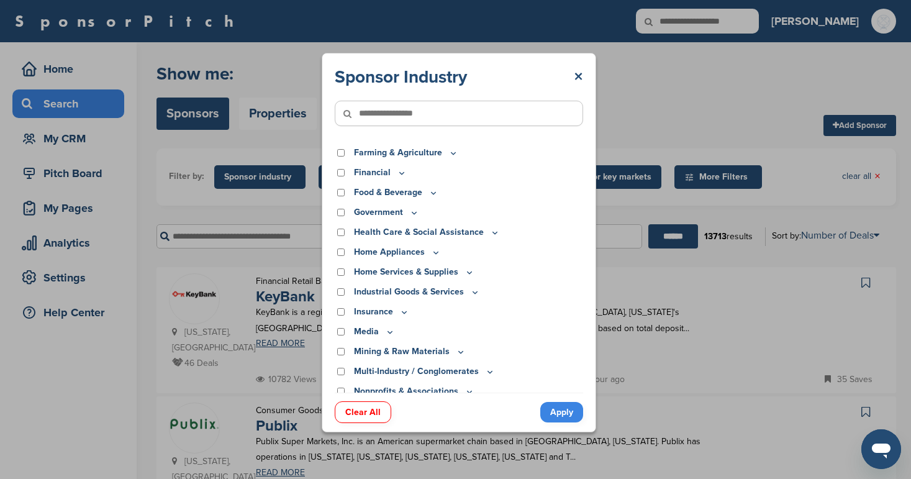
click at [416, 212] on icon at bounding box center [414, 212] width 10 height 11
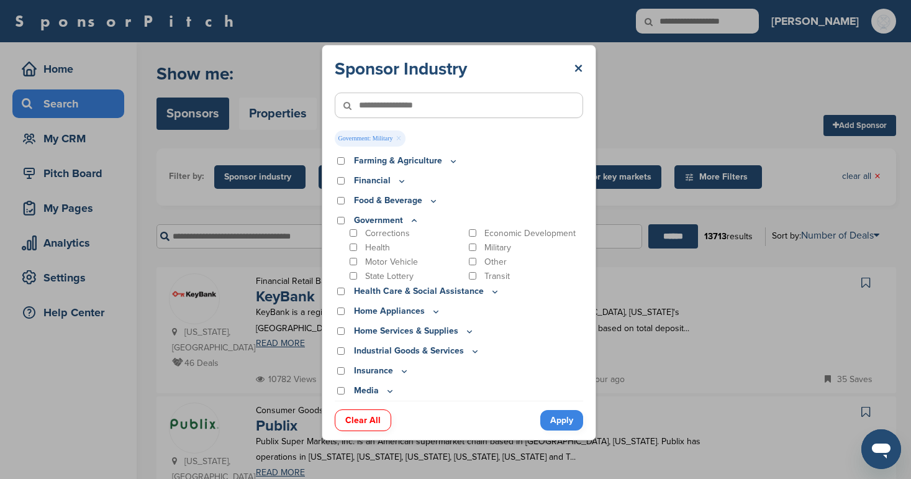
click at [563, 421] on link "Apply" at bounding box center [561, 420] width 43 height 20
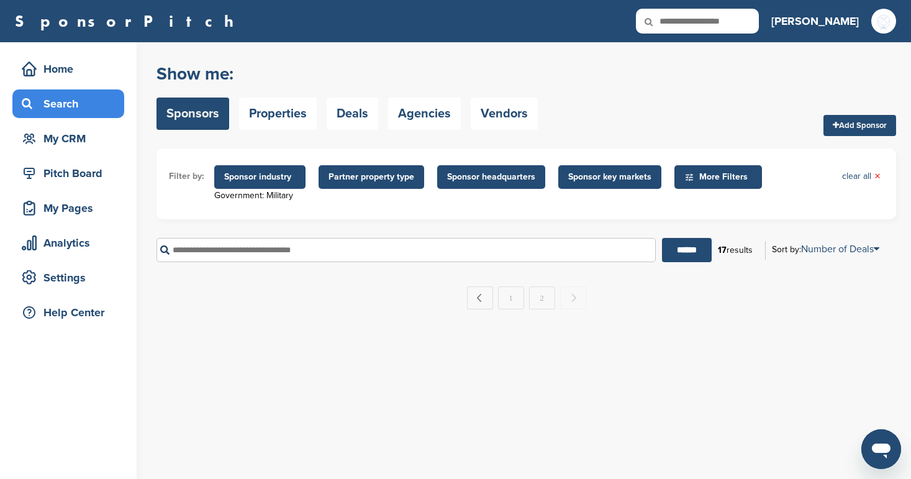
scroll to position [0, 0]
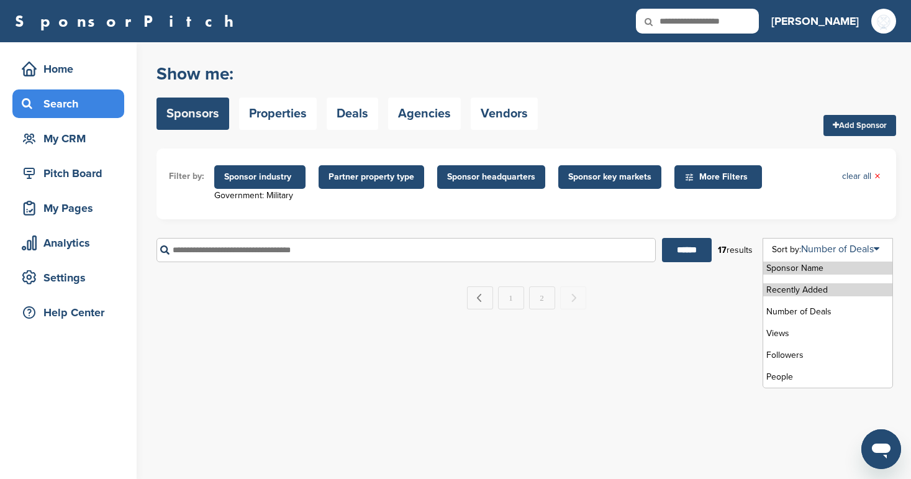
click at [804, 291] on li "Recently Added" at bounding box center [827, 289] width 129 height 13
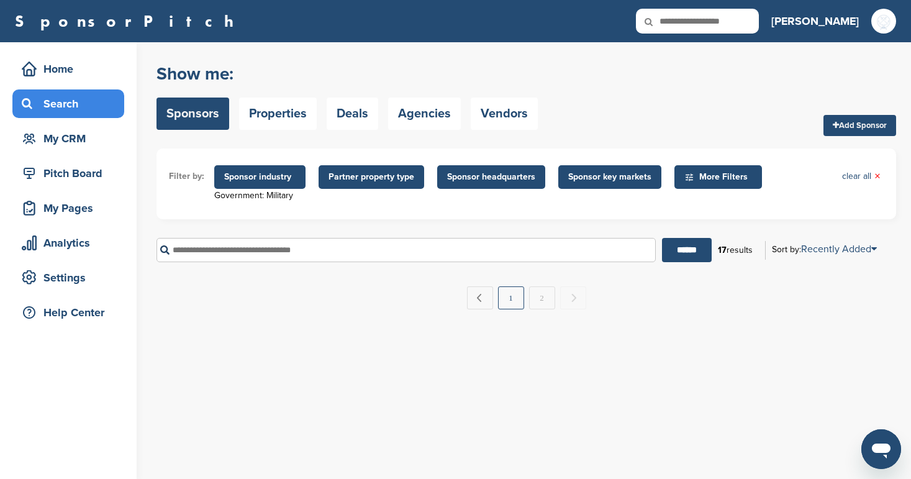
click at [509, 300] on link "1" at bounding box center [511, 297] width 26 height 23
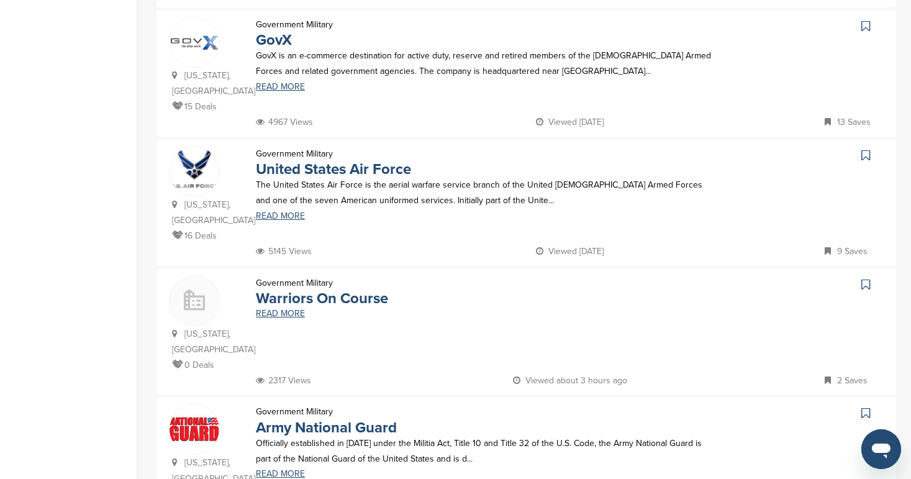
scroll to position [1054, 0]
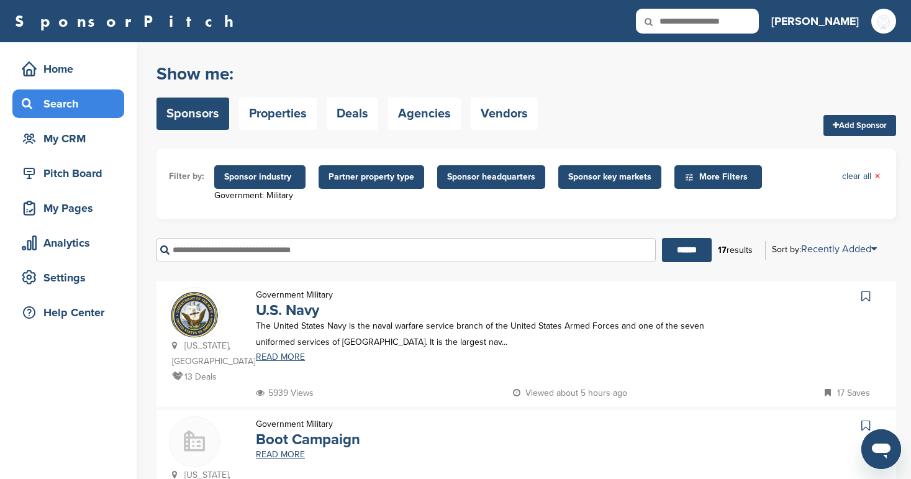
scroll to position [0, 0]
click at [259, 170] on span "Sponsor industry" at bounding box center [259, 177] width 91 height 24
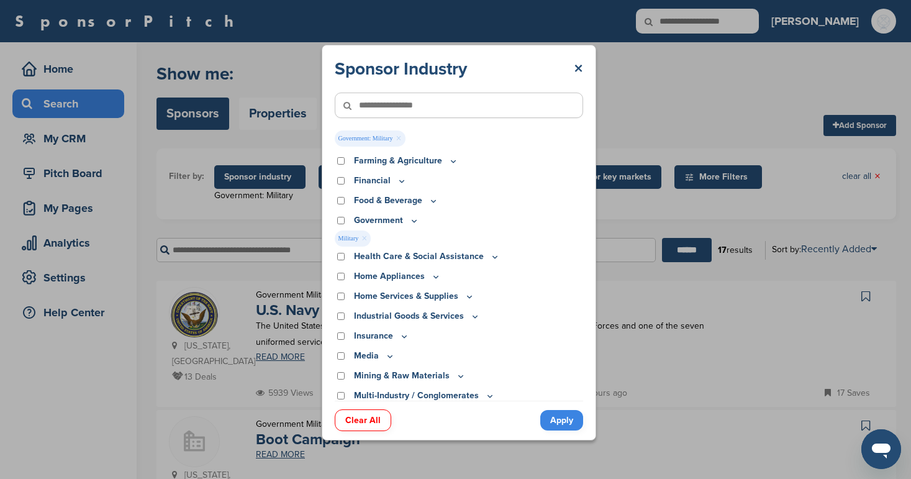
click at [367, 240] on link "×" at bounding box center [365, 239] width 6 height 14
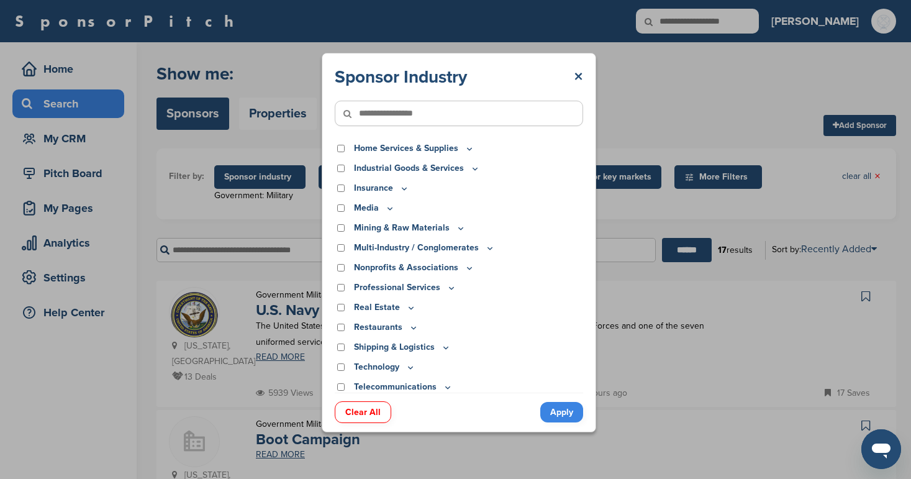
scroll to position [283, 0]
click at [465, 269] on icon at bounding box center [470, 267] width 10 height 11
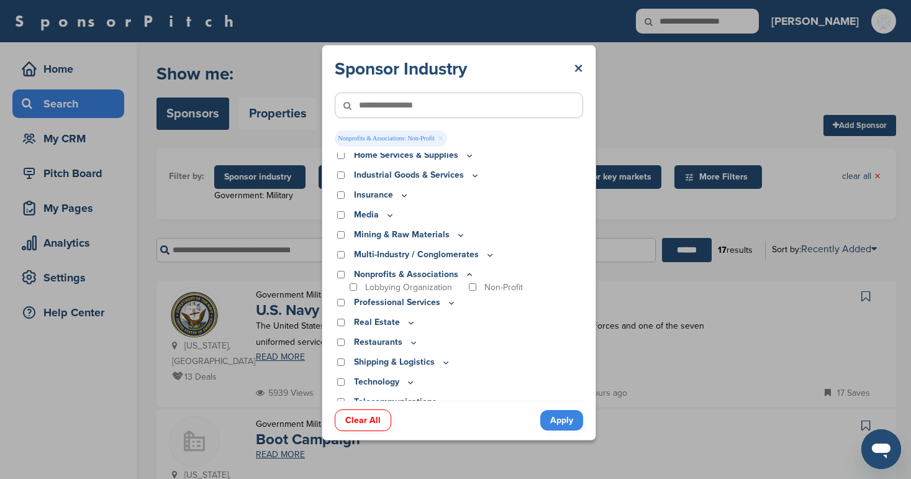
click at [569, 416] on link "Apply" at bounding box center [561, 420] width 43 height 20
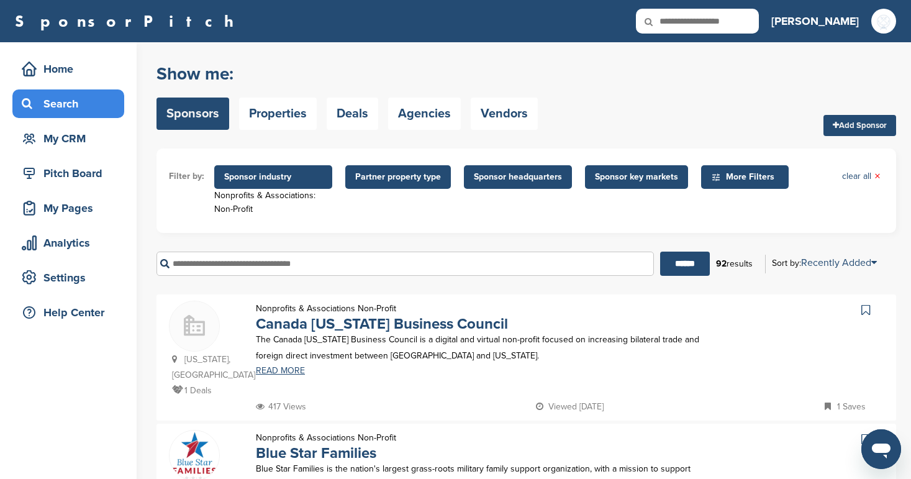
scroll to position [0, 0]
click at [275, 166] on span "Sponsor industry" at bounding box center [273, 177] width 118 height 24
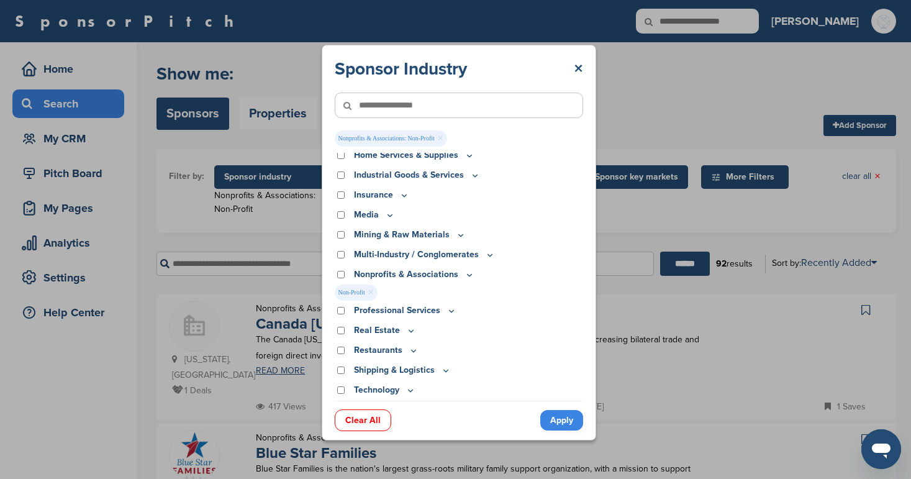
click at [370, 297] on link "×" at bounding box center [371, 293] width 6 height 14
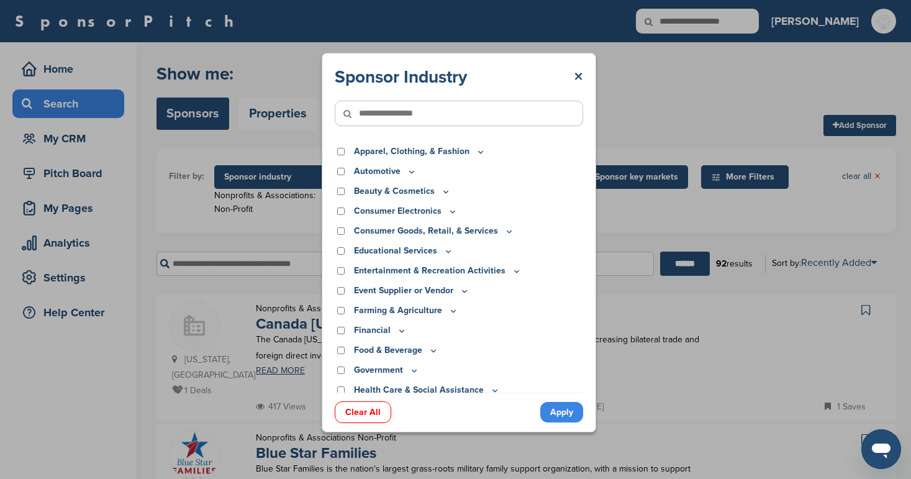
click at [478, 153] on icon at bounding box center [480, 152] width 4 height 2
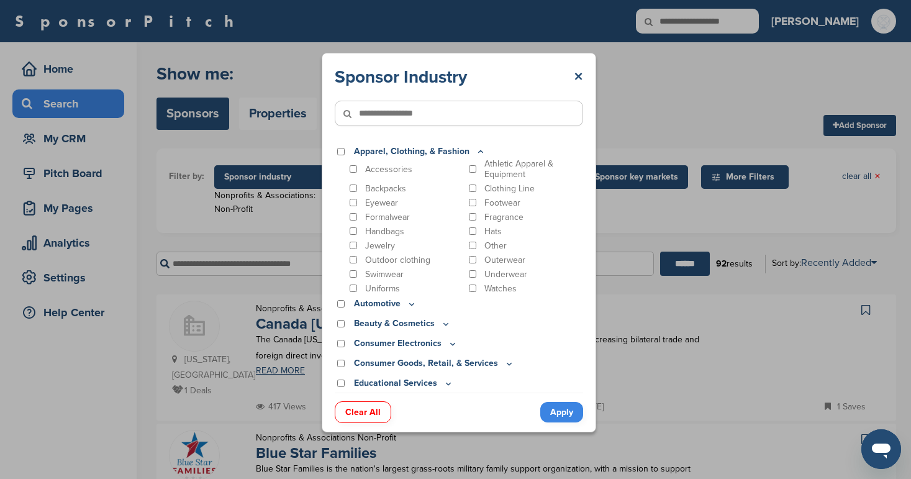
click at [407, 304] on icon at bounding box center [412, 304] width 10 height 11
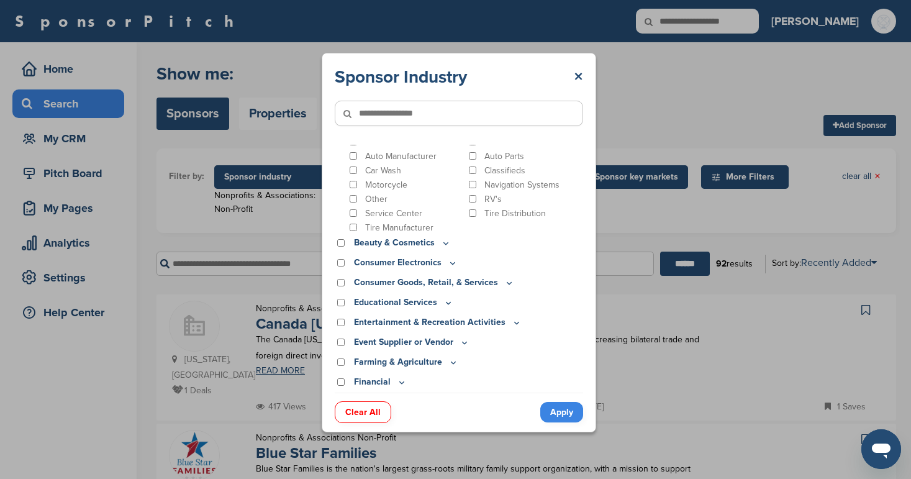
scroll to position [176, 0]
click at [448, 262] on icon at bounding box center [453, 262] width 10 height 11
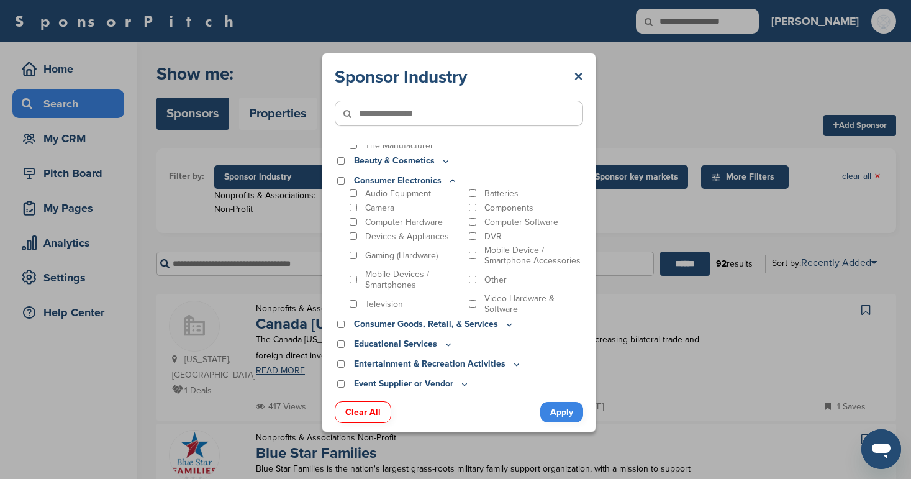
scroll to position [255, 0]
click at [507, 326] on icon at bounding box center [509, 326] width 4 height 2
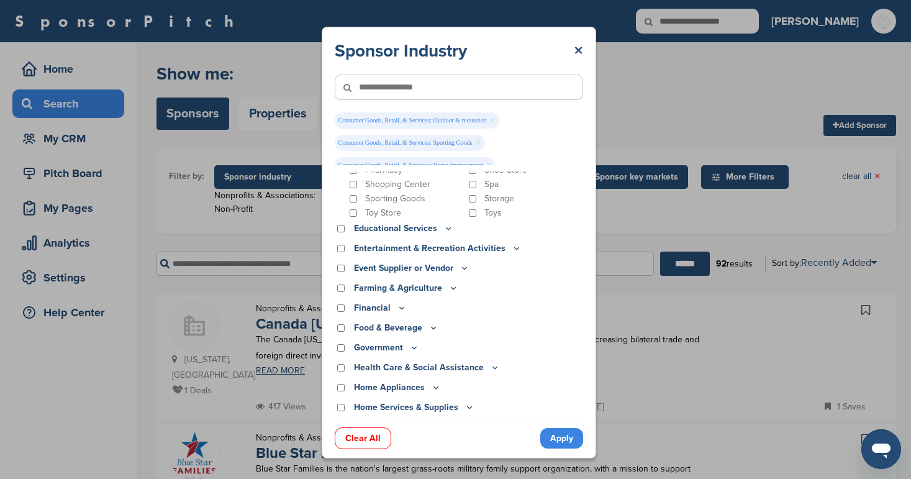
scroll to position [651, 0]
click at [446, 229] on icon at bounding box center [448, 228] width 4 height 2
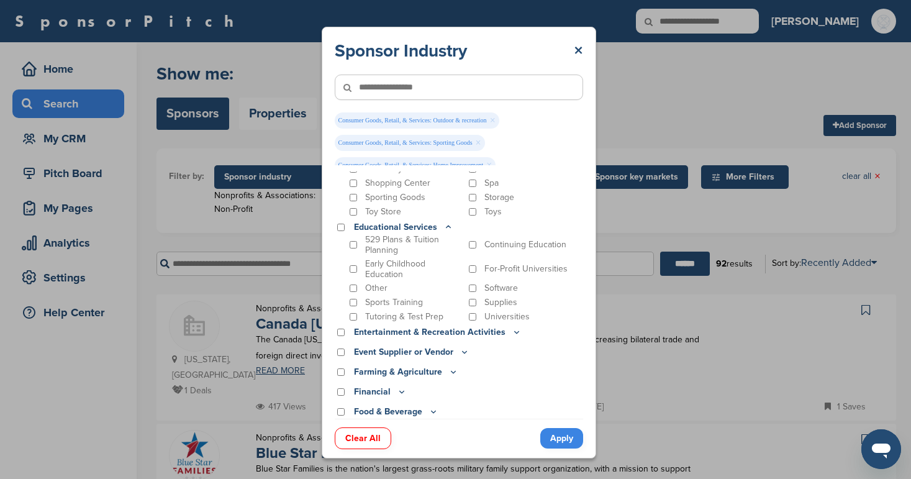
click at [445, 229] on icon at bounding box center [448, 227] width 10 height 11
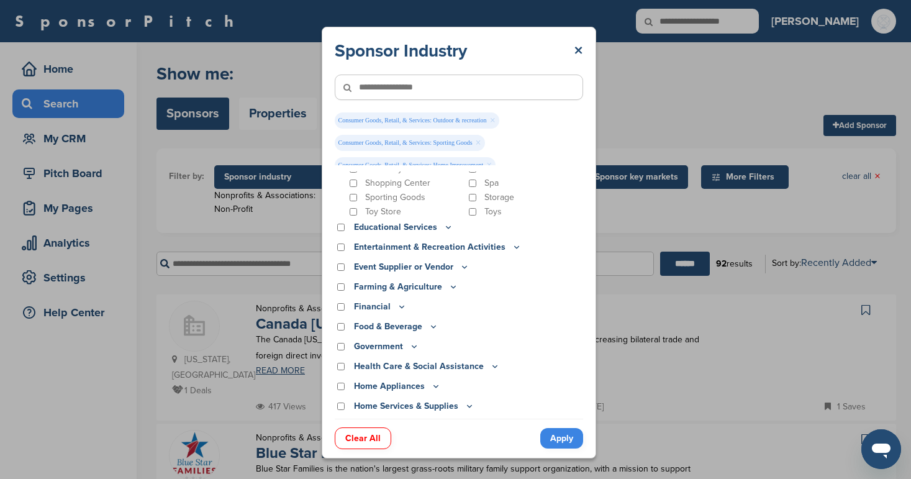
click at [512, 247] on icon at bounding box center [517, 247] width 10 height 11
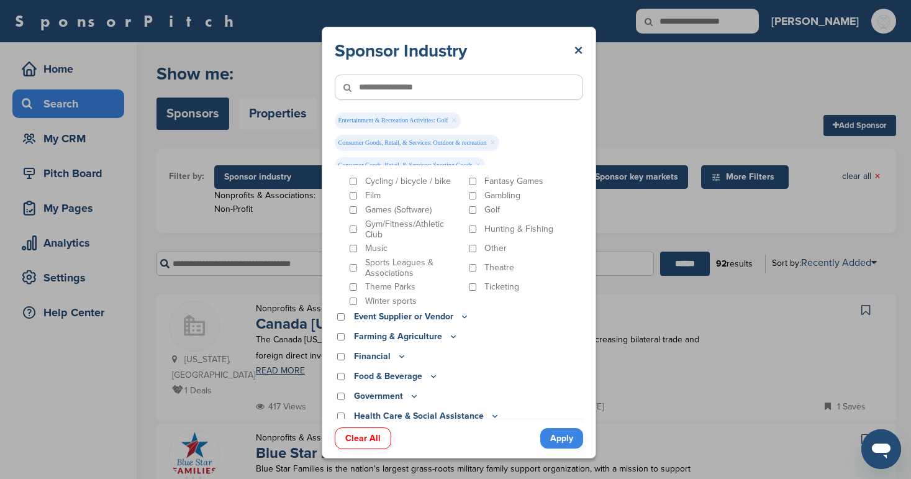
scroll to position [811, 0]
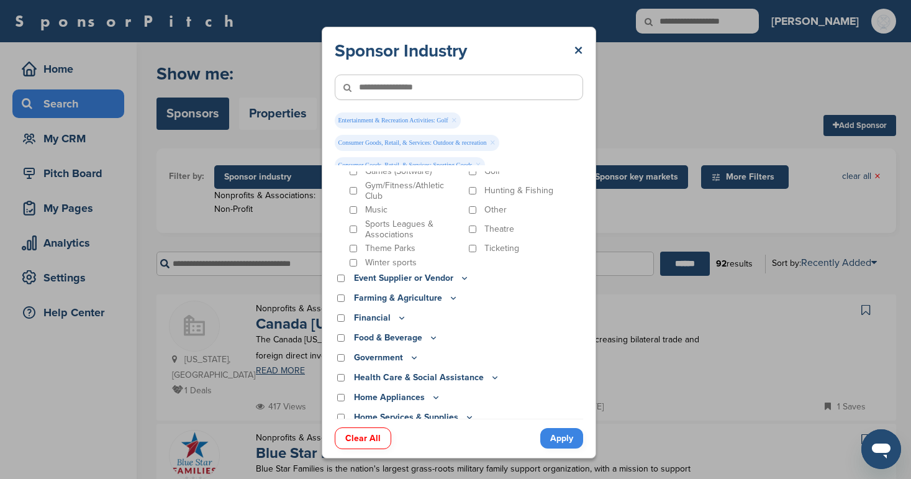
click at [462, 278] on icon at bounding box center [464, 279] width 4 height 2
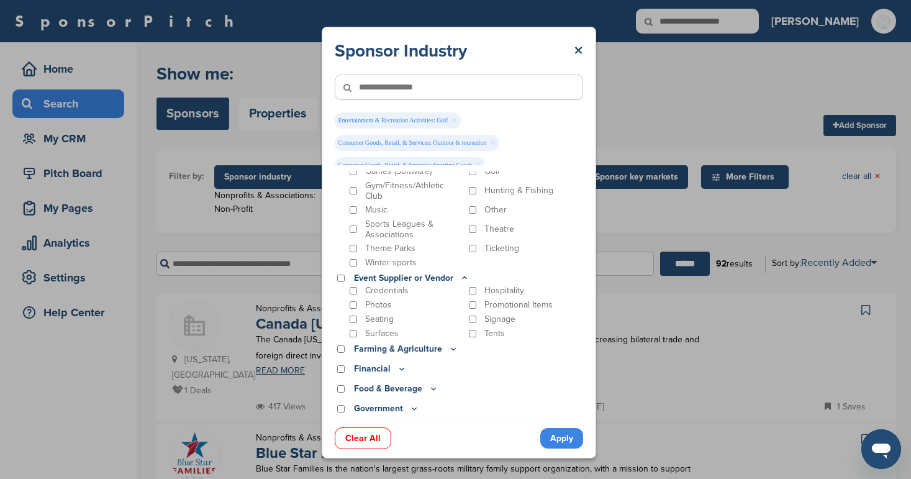
click at [448, 343] on icon at bounding box center [453, 348] width 10 height 11
click at [399, 371] on icon at bounding box center [402, 376] width 10 height 11
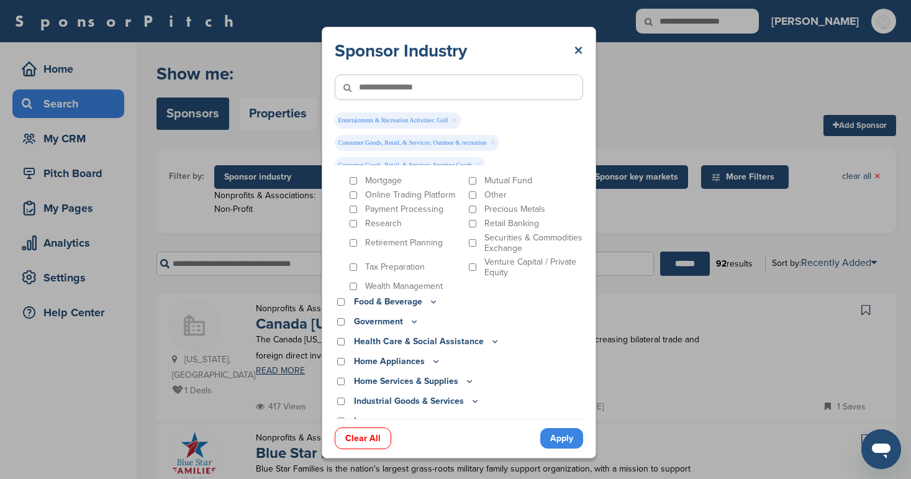
scroll to position [1127, 0]
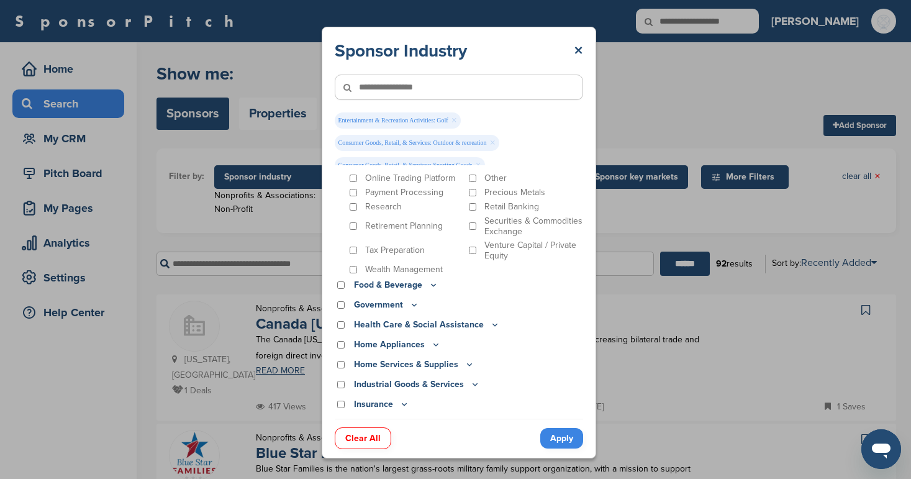
click at [431, 280] on icon at bounding box center [434, 285] width 10 height 11
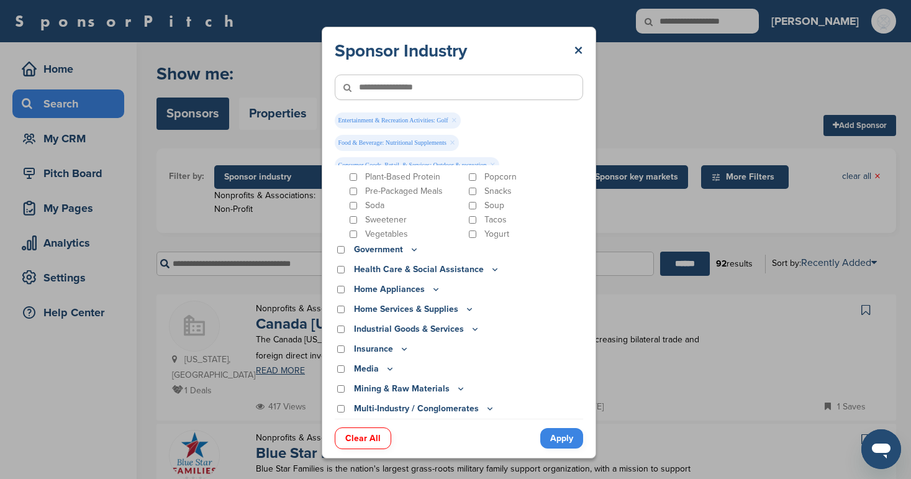
scroll to position [1487, 0]
click at [490, 263] on icon at bounding box center [495, 268] width 10 height 11
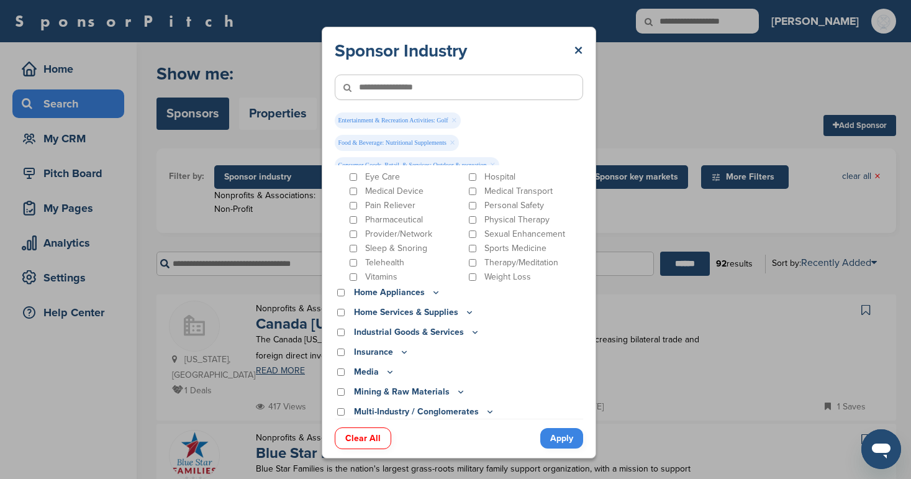
scroll to position [1650, 0]
click at [433, 286] on icon at bounding box center [436, 291] width 10 height 11
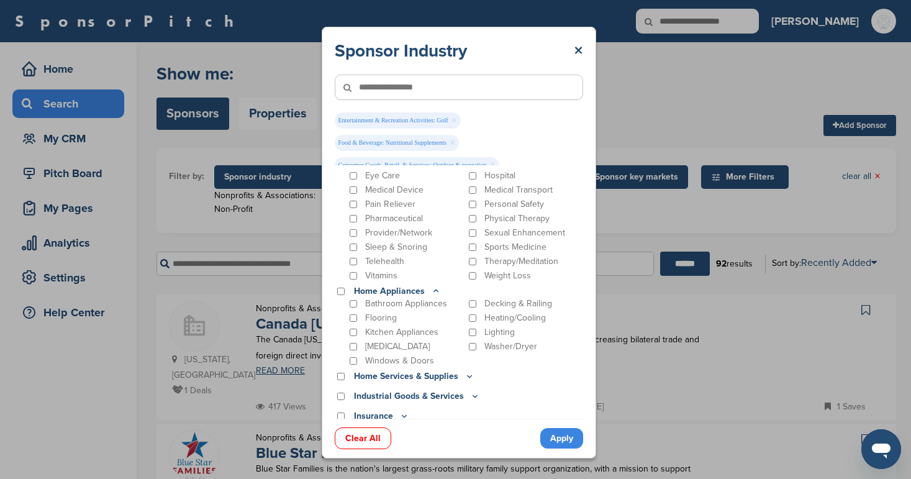
click at [465, 371] on icon at bounding box center [470, 376] width 10 height 11
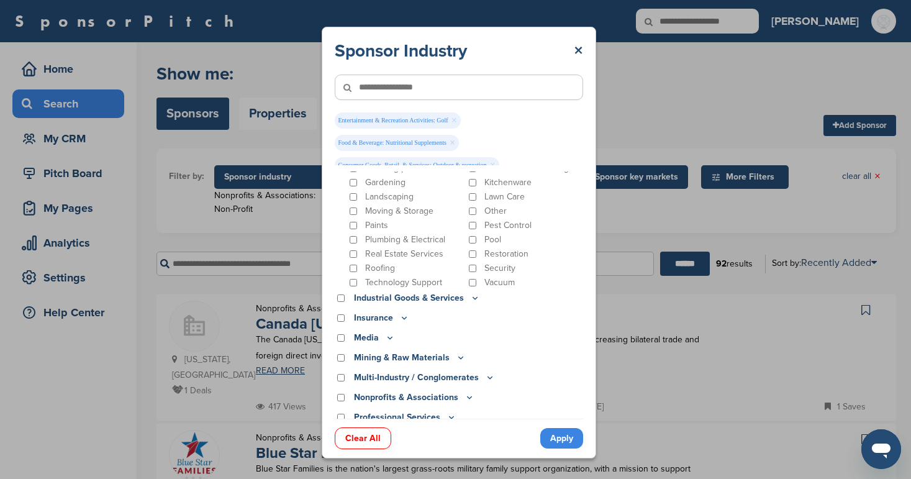
scroll to position [1903, 0]
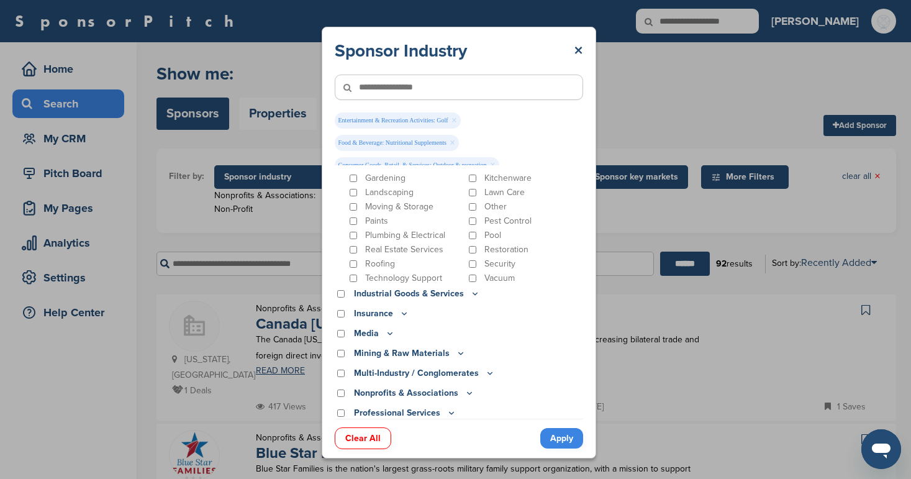
click at [473, 293] on icon at bounding box center [475, 294] width 4 height 2
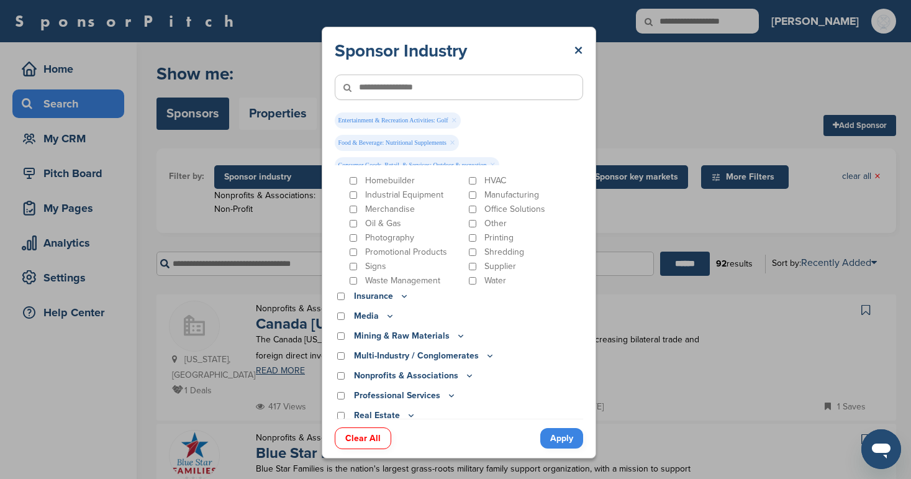
scroll to position [2099, 0]
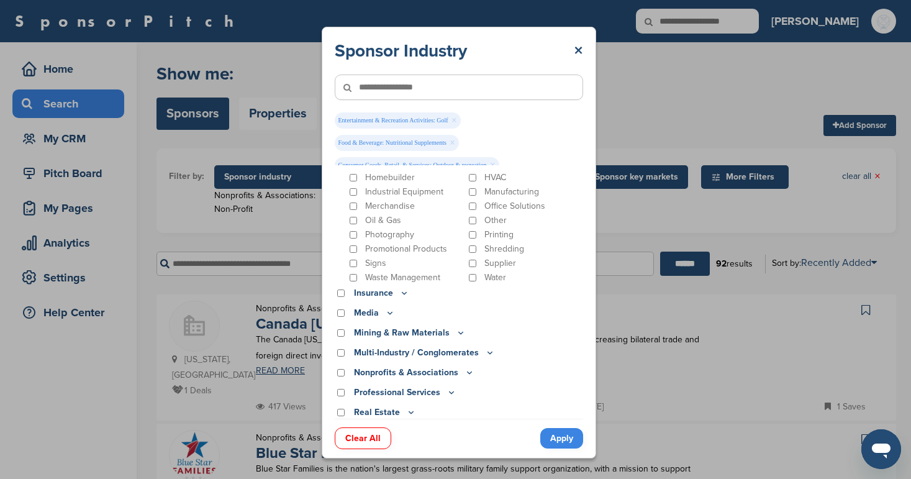
click at [399, 288] on icon at bounding box center [404, 293] width 10 height 11
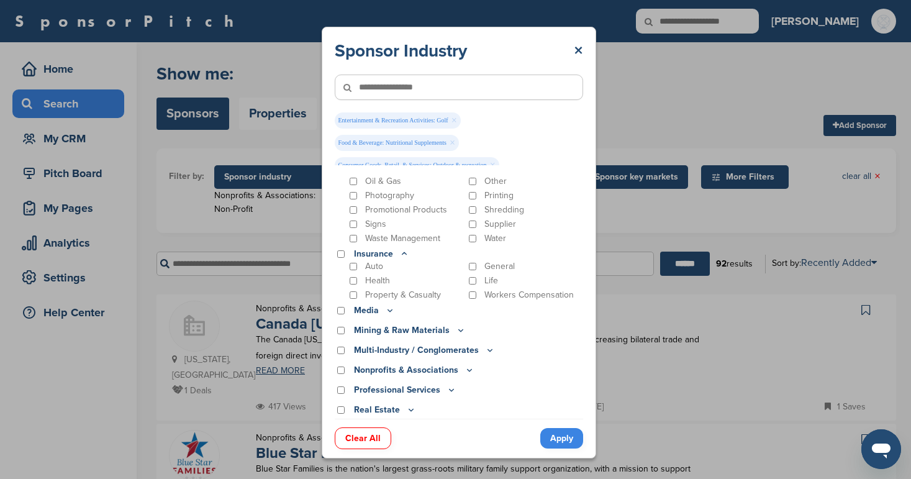
scroll to position [2181, 0]
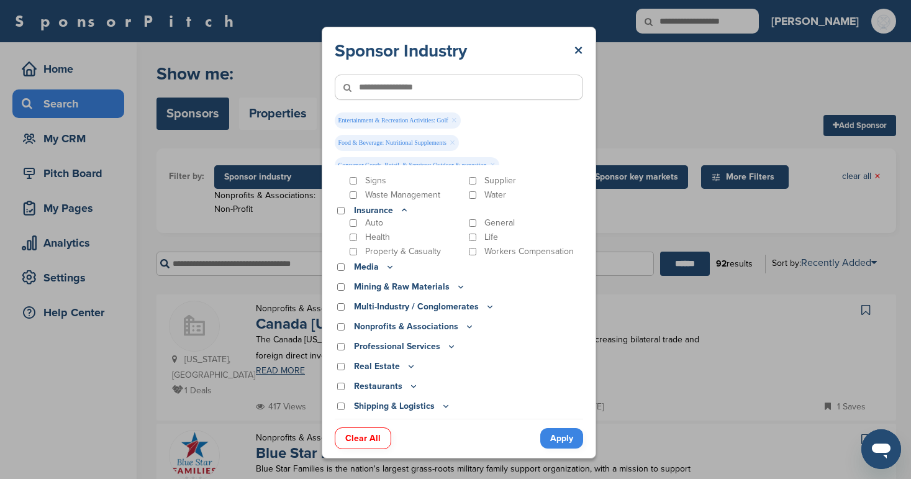
click at [388, 262] on icon at bounding box center [390, 267] width 10 height 11
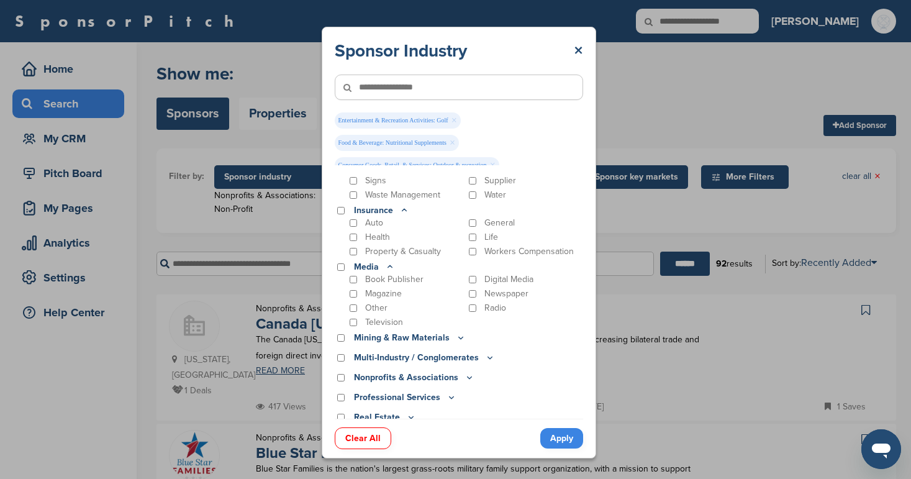
click at [458, 337] on icon at bounding box center [460, 338] width 4 height 2
click at [458, 332] on icon at bounding box center [461, 337] width 10 height 11
click at [488, 352] on icon at bounding box center [490, 357] width 10 height 11
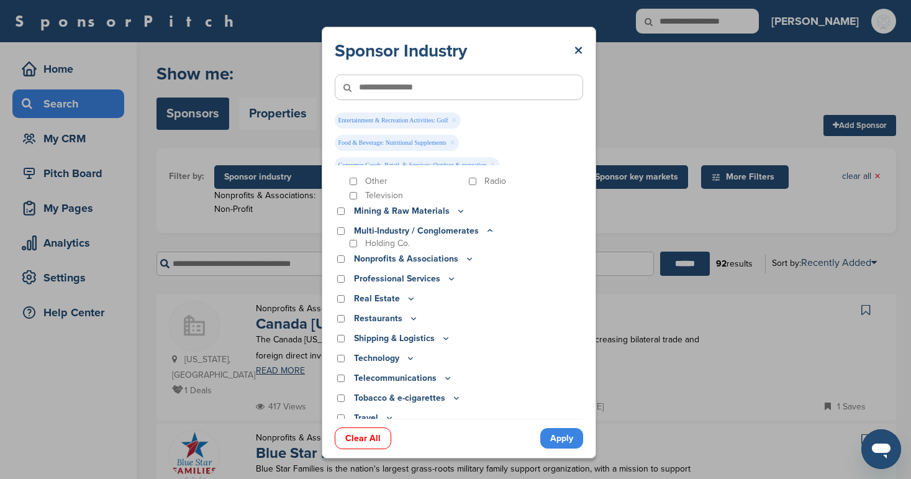
scroll to position [2308, 0]
click at [447, 274] on icon at bounding box center [452, 279] width 10 height 11
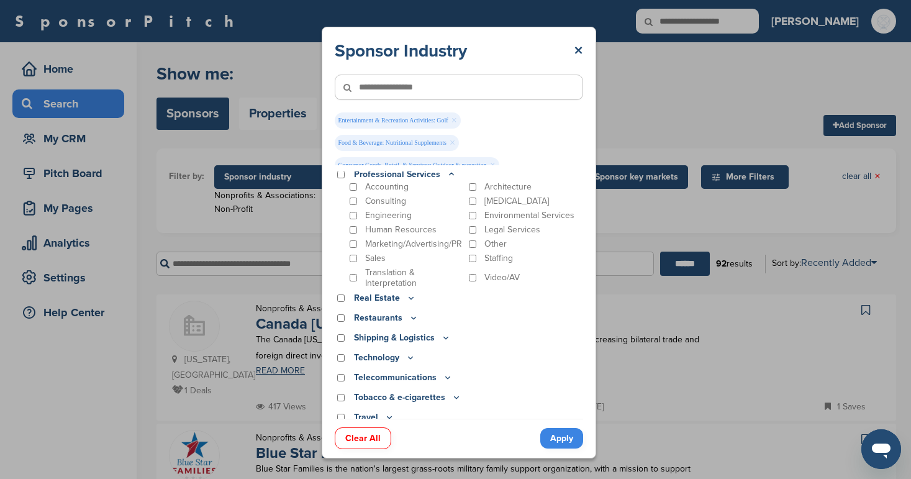
scroll to position [2411, 0]
click at [406, 294] on icon at bounding box center [411, 299] width 10 height 11
click at [412, 341] on icon at bounding box center [413, 342] width 4 height 2
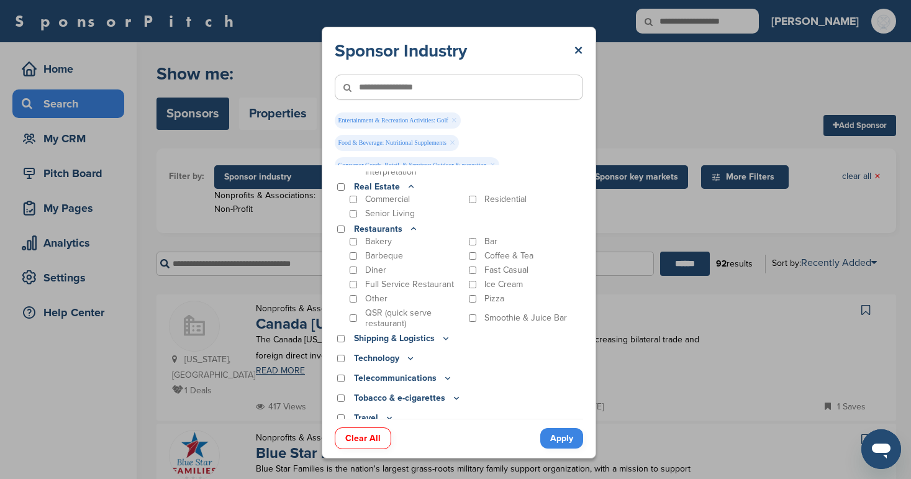
scroll to position [2523, 0]
click at [444, 339] on icon at bounding box center [445, 340] width 4 height 2
click at [409, 381] on icon at bounding box center [410, 382] width 4 height 2
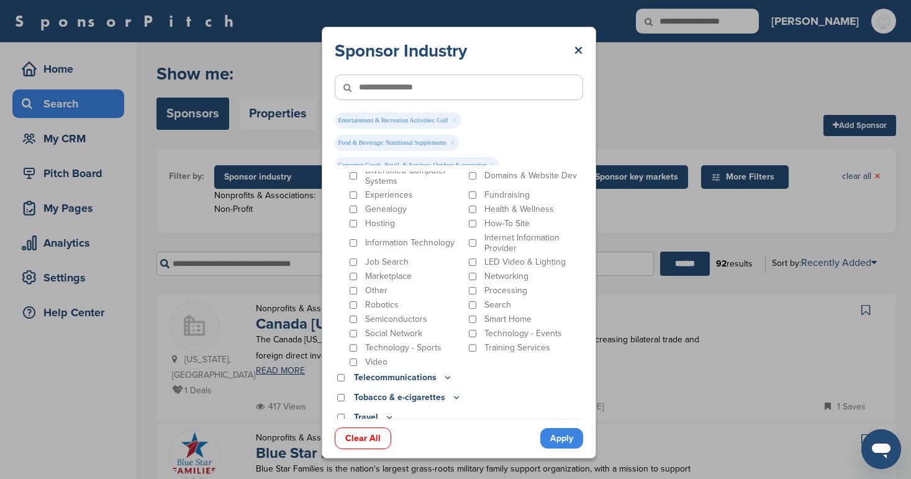
scroll to position [2859, 0]
click at [444, 373] on icon at bounding box center [448, 378] width 10 height 11
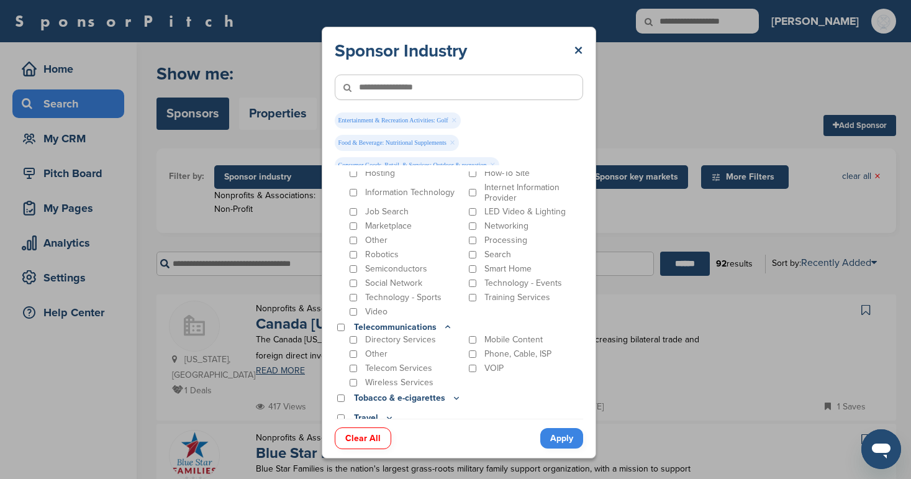
scroll to position [2910, 0]
click at [387, 413] on icon at bounding box center [389, 418] width 10 height 11
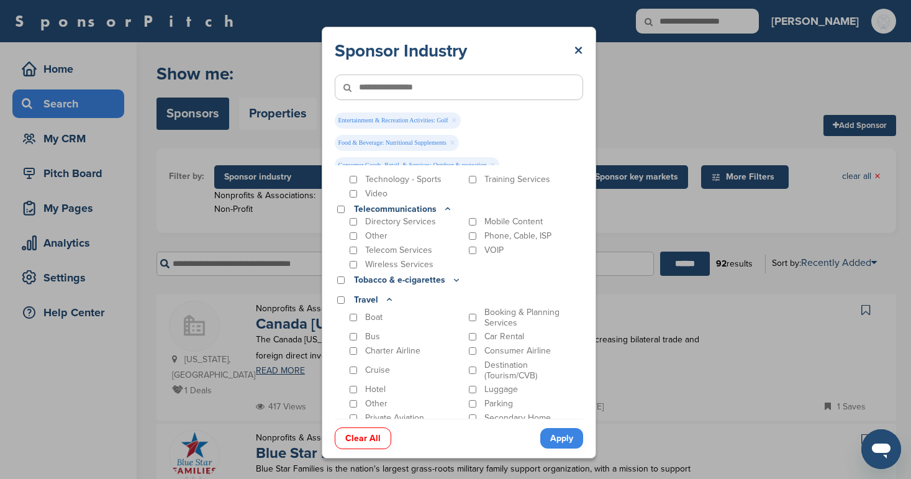
scroll to position [3028, 0]
click at [560, 438] on link "Apply" at bounding box center [561, 438] width 43 height 20
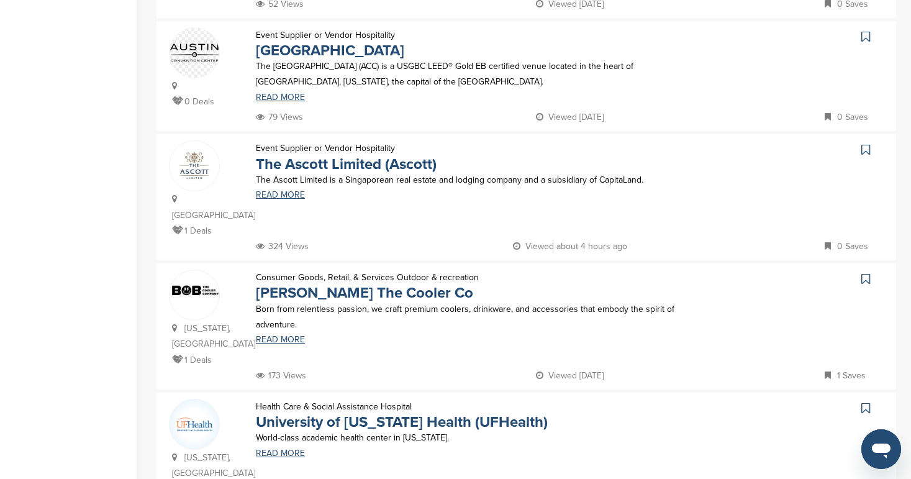
scroll to position [404, 0]
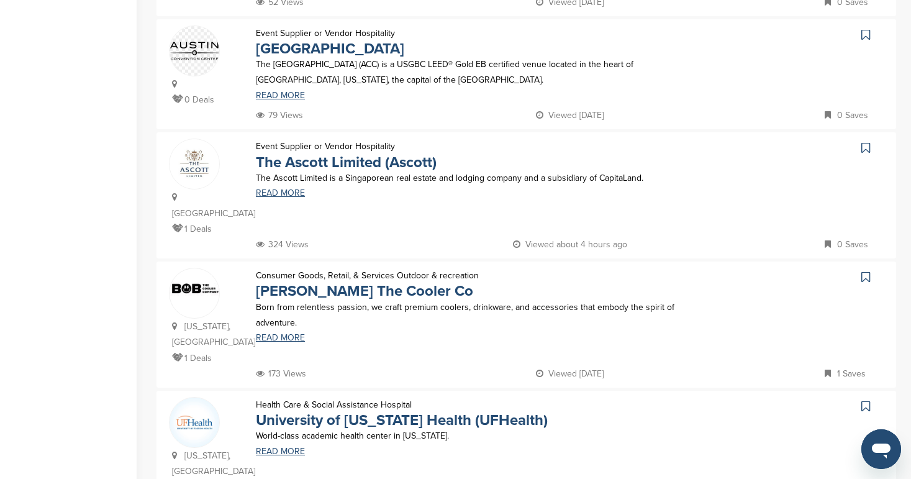
click at [866, 271] on icon at bounding box center [866, 277] width 9 height 12
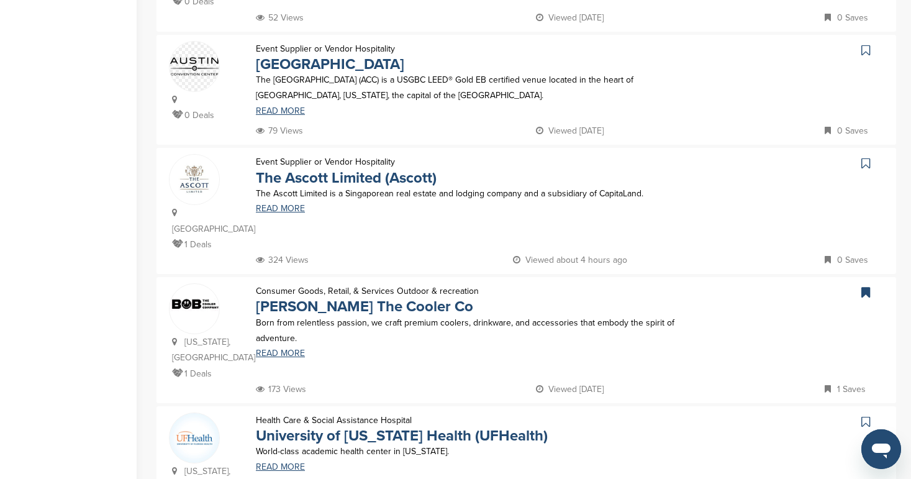
scroll to position [368, 0]
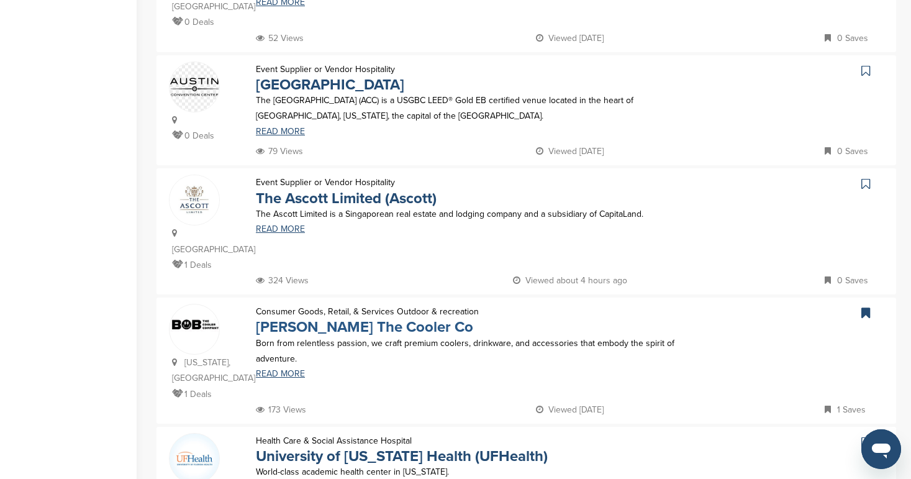
click at [302, 318] on link "Bob The Cooler Co" at bounding box center [364, 327] width 217 height 18
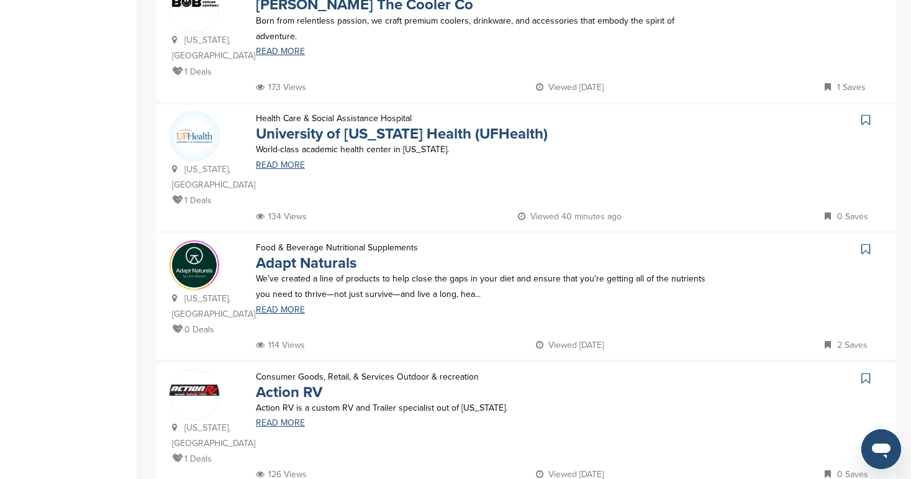
scroll to position [696, 0]
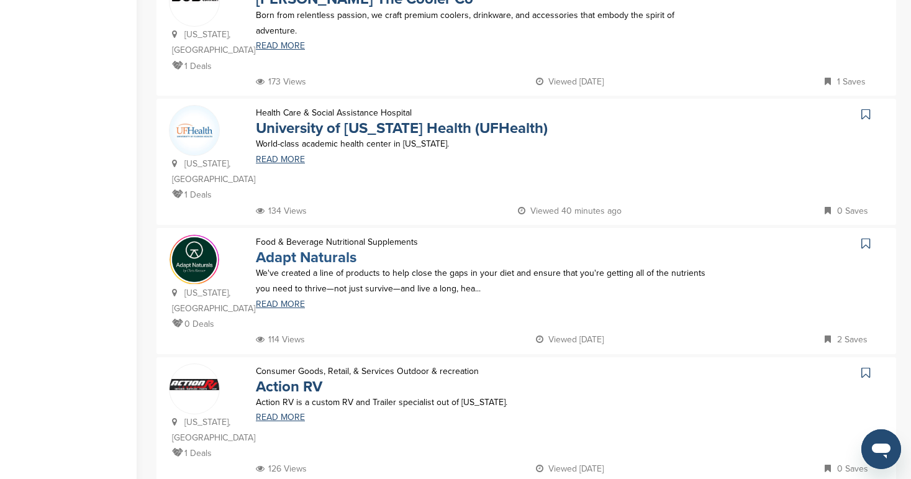
click at [302, 248] on link "Adapt Naturals" at bounding box center [306, 257] width 101 height 18
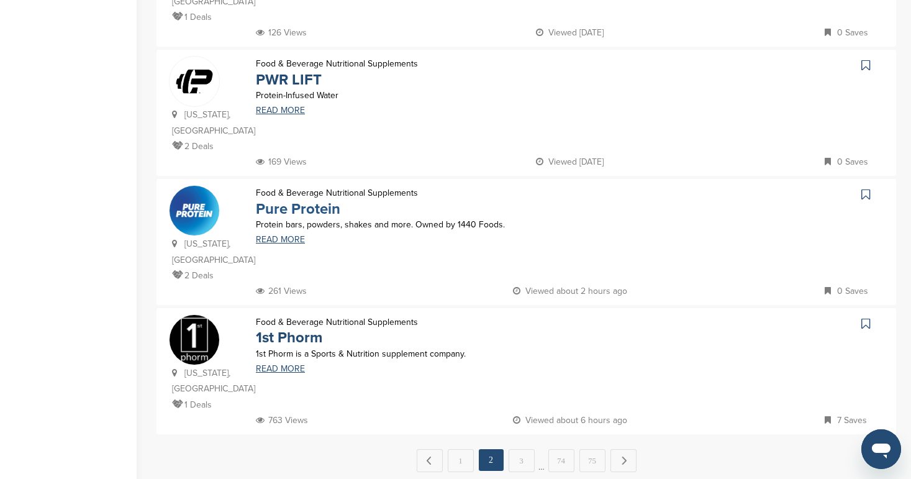
scroll to position [1137, 0]
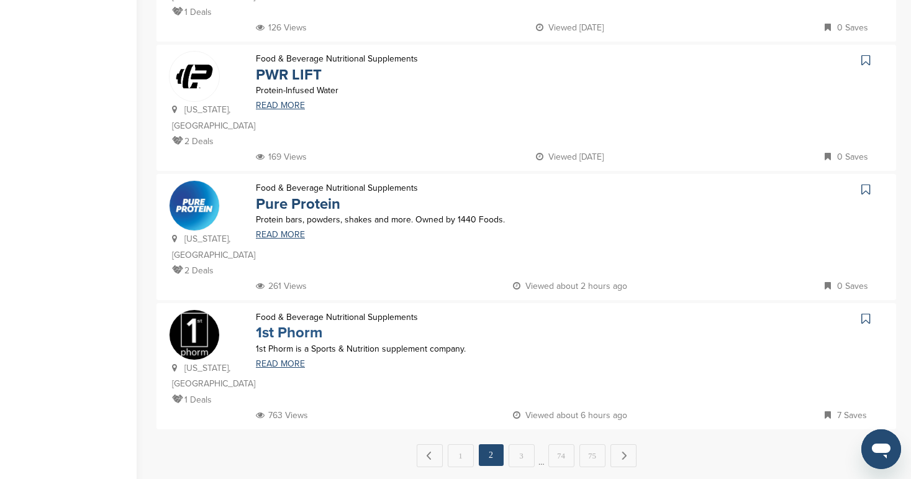
click at [278, 324] on link "1st Phorm" at bounding box center [289, 333] width 66 height 18
click at [521, 444] on link "3" at bounding box center [522, 455] width 26 height 23
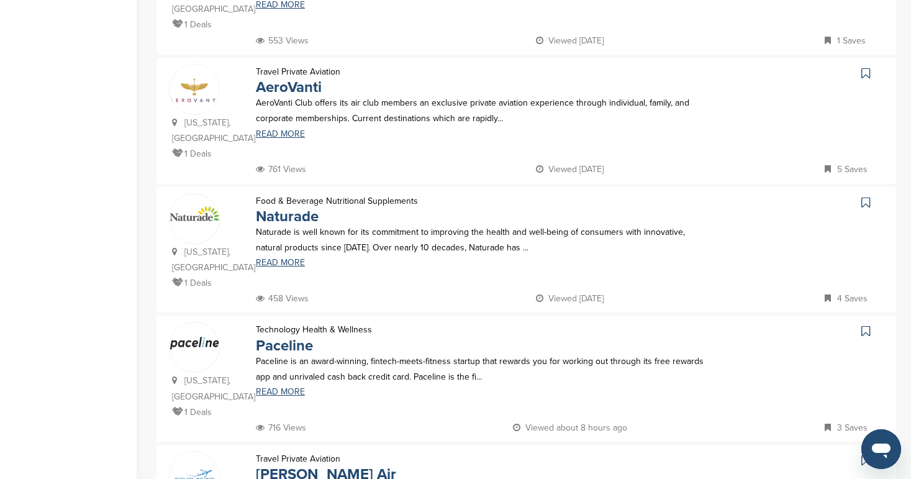
scroll to position [374, 0]
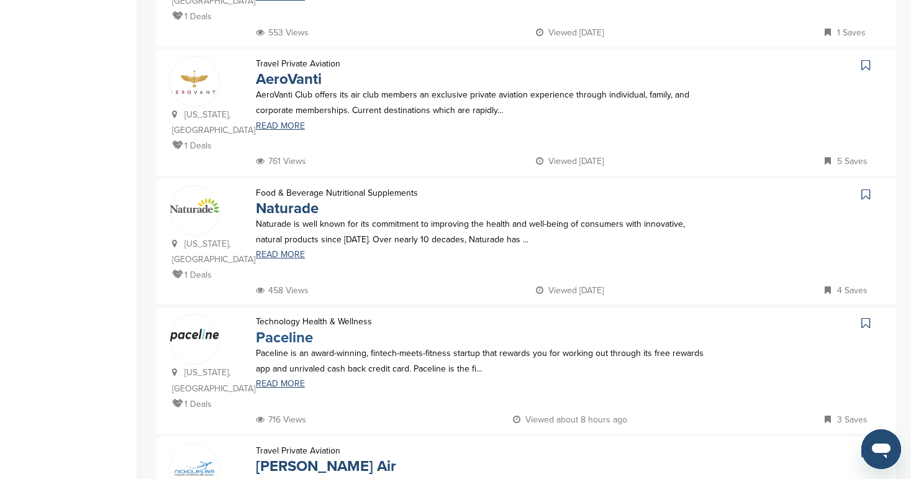
click at [301, 329] on link "Paceline" at bounding box center [284, 338] width 57 height 18
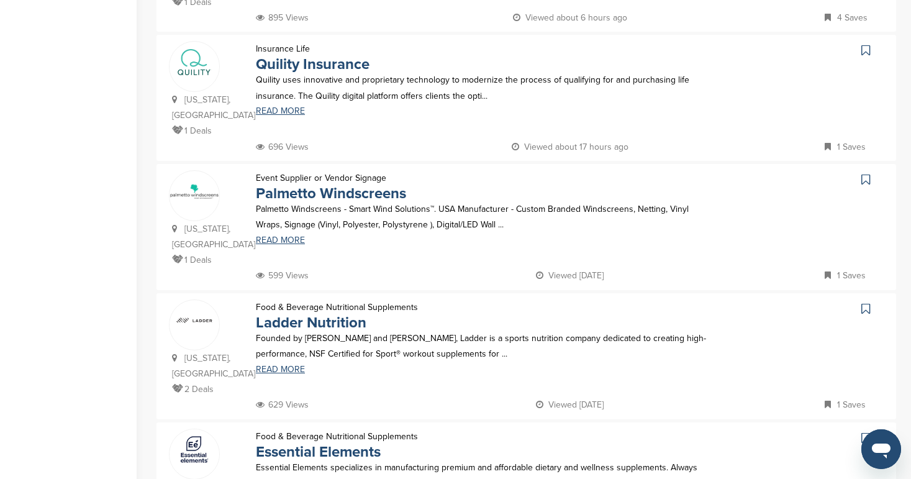
scroll to position [956, 0]
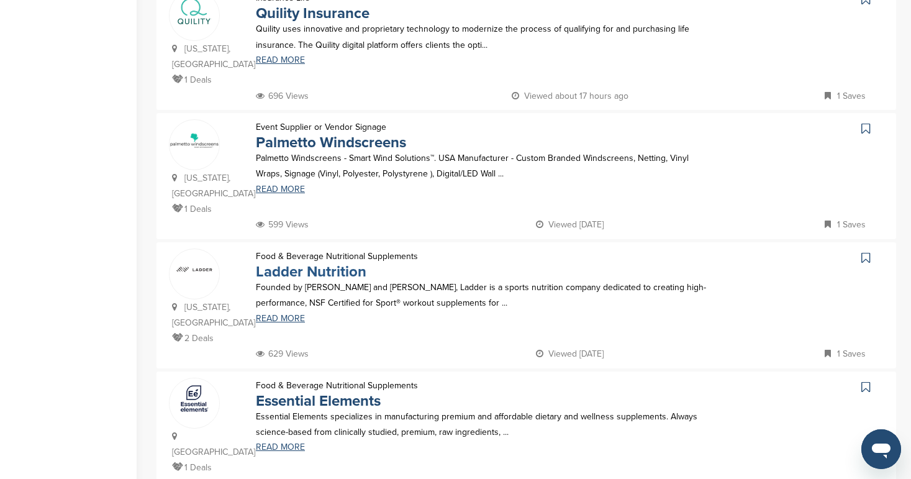
click at [312, 263] on link "Ladder Nutrition" at bounding box center [311, 272] width 111 height 18
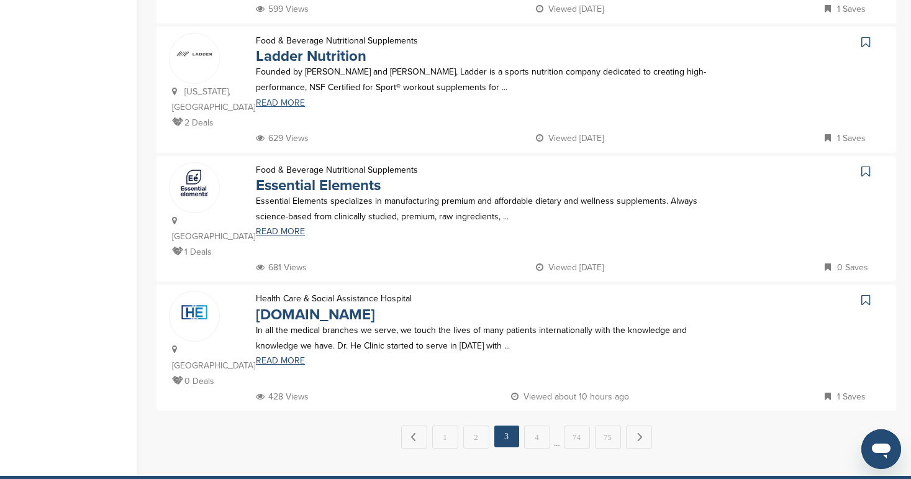
scroll to position [1175, 0]
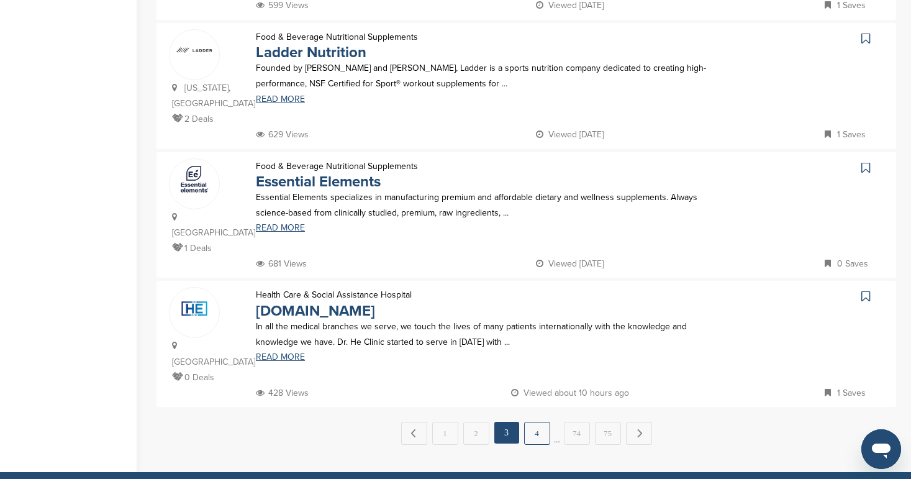
click at [540, 422] on link "4" at bounding box center [537, 433] width 26 height 23
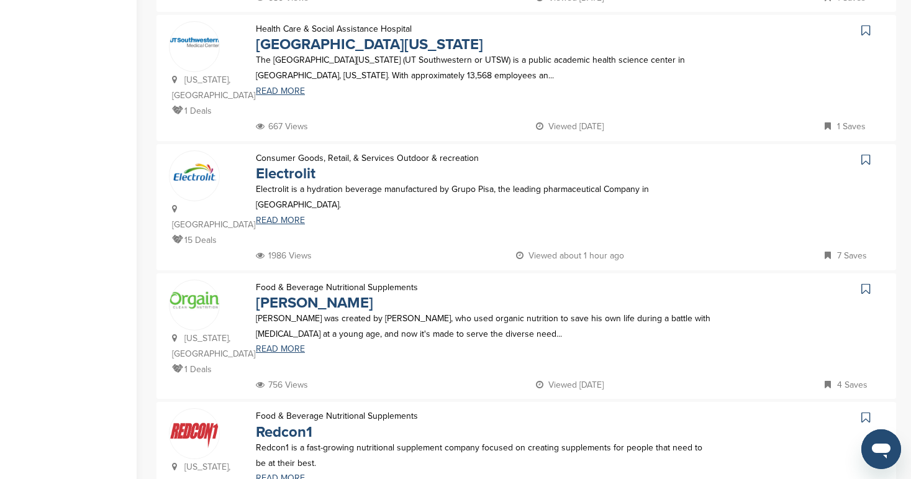
scroll to position [1083, 0]
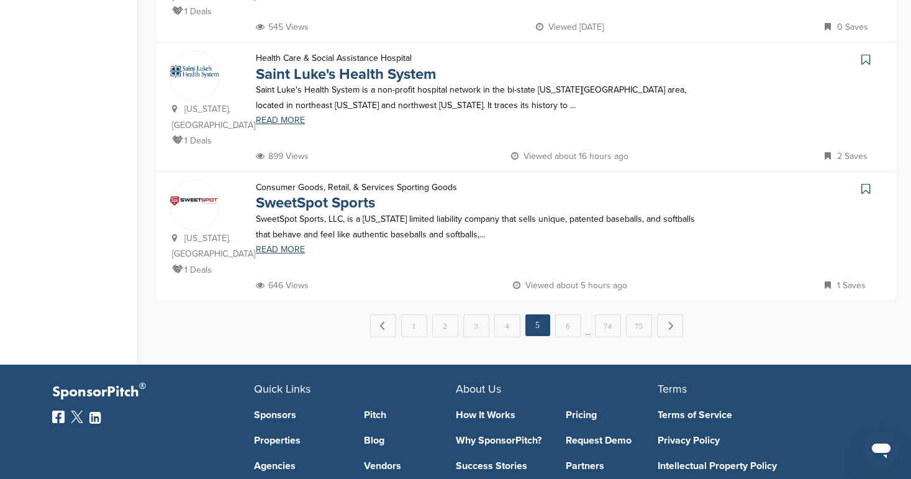
scroll to position [1271, 0]
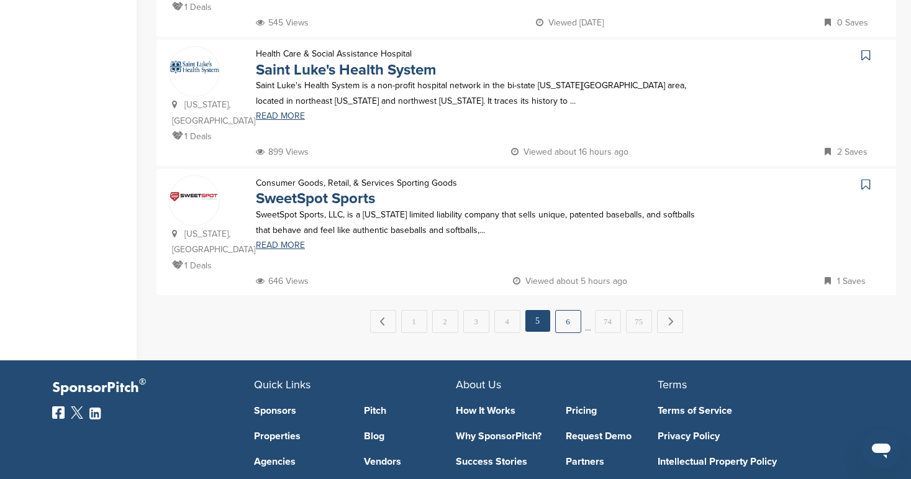
click at [569, 310] on link "6" at bounding box center [568, 321] width 26 height 23
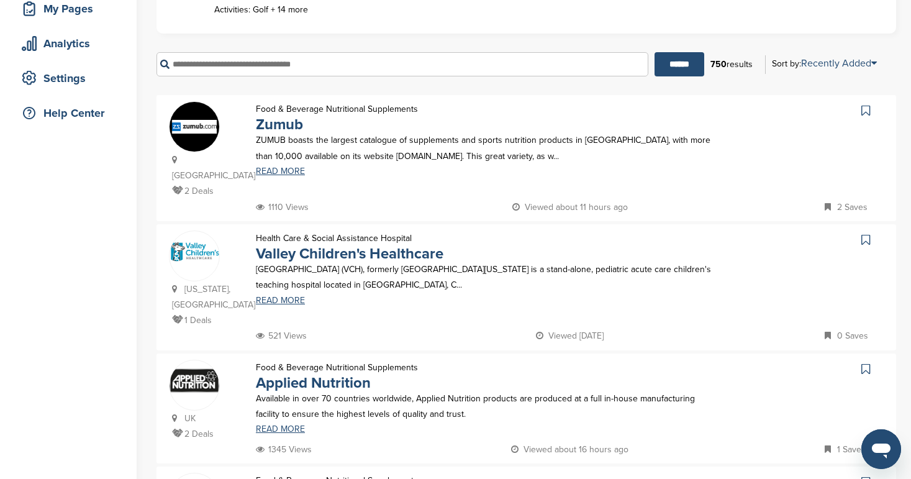
scroll to position [201, 0]
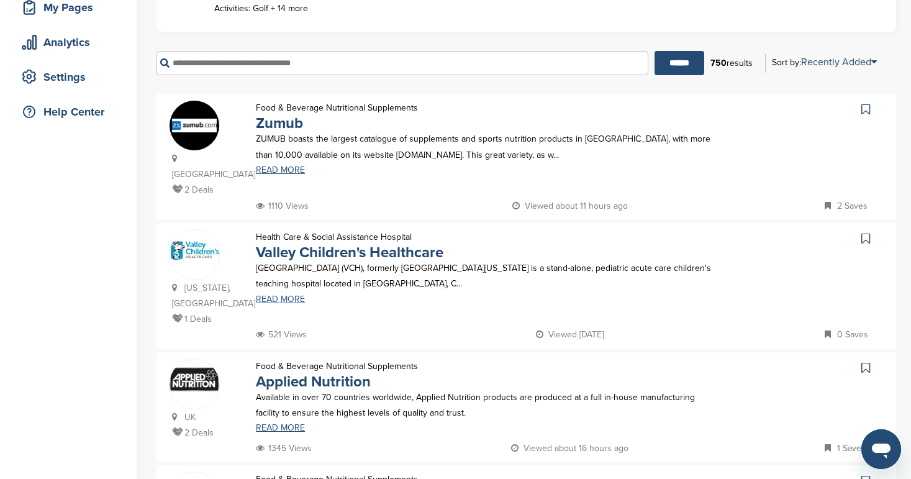
click at [286, 295] on link "READ MORE" at bounding box center [483, 299] width 455 height 9
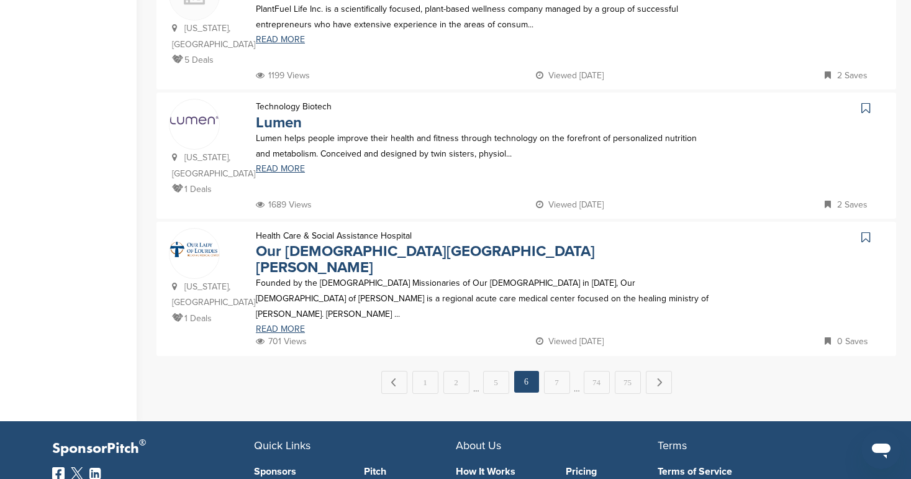
scroll to position [1223, 0]
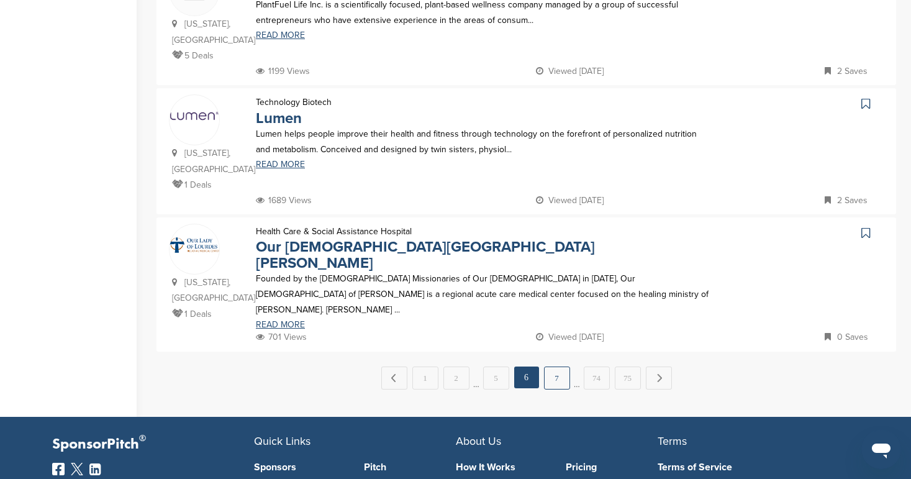
click at [559, 366] on link "7" at bounding box center [557, 377] width 26 height 23
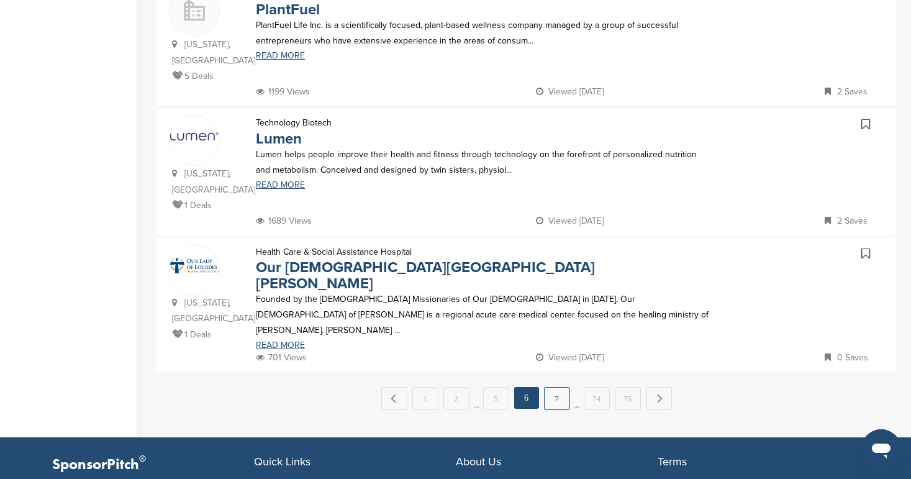
scroll to position [0, 0]
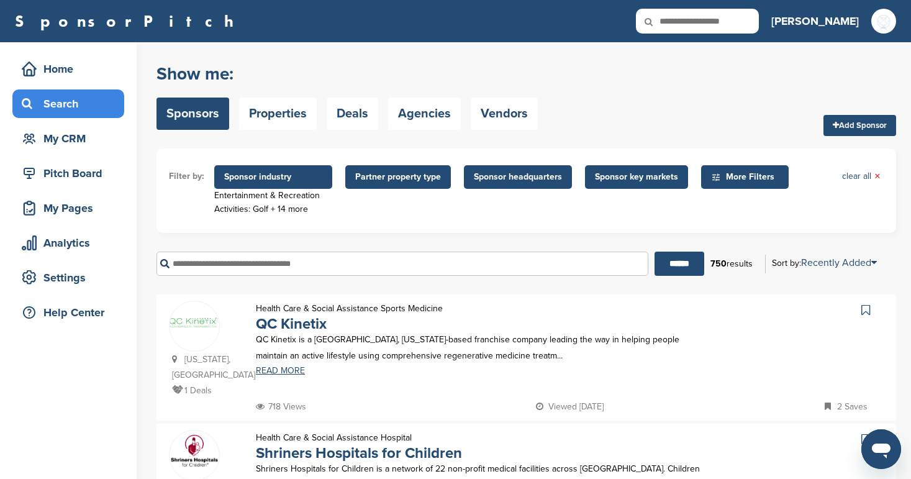
click at [566, 316] on div "Health Care & Social Assistance Sports Medicine QC Kinetix QC Kinetix is a Char…" at bounding box center [483, 350] width 480 height 98
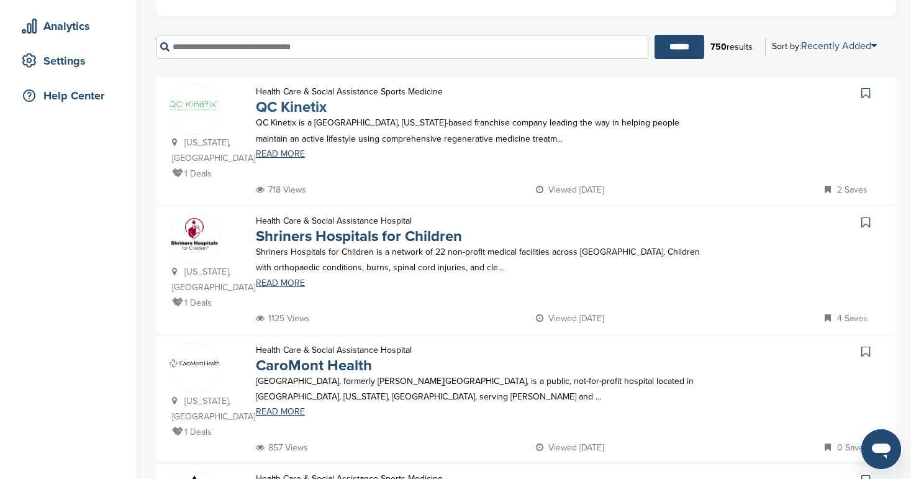
scroll to position [216, 0]
click at [311, 234] on link "Shriners Hospitals for Children" at bounding box center [359, 238] width 206 height 18
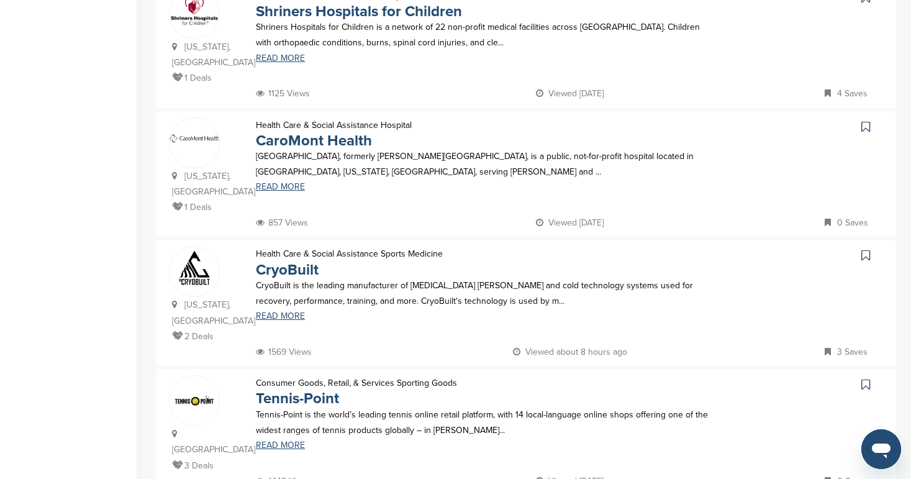
scroll to position [442, 0]
click at [289, 311] on link "READ MORE" at bounding box center [483, 315] width 455 height 9
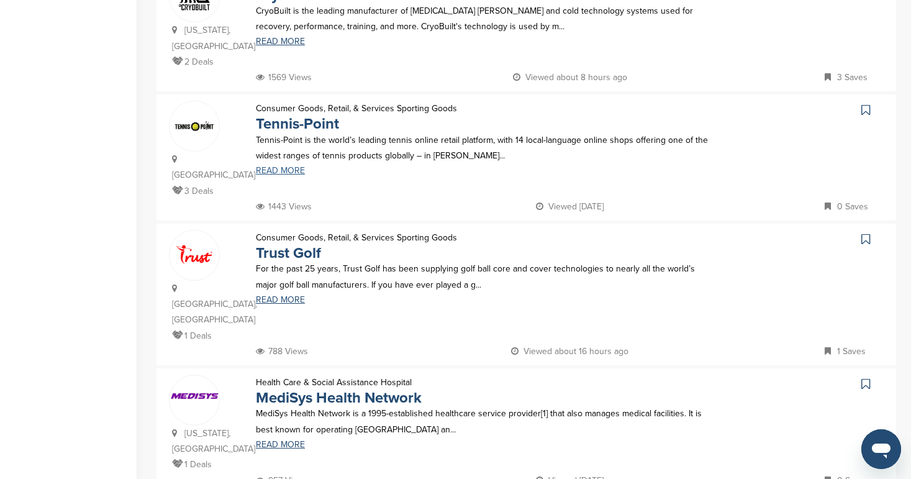
scroll to position [719, 0]
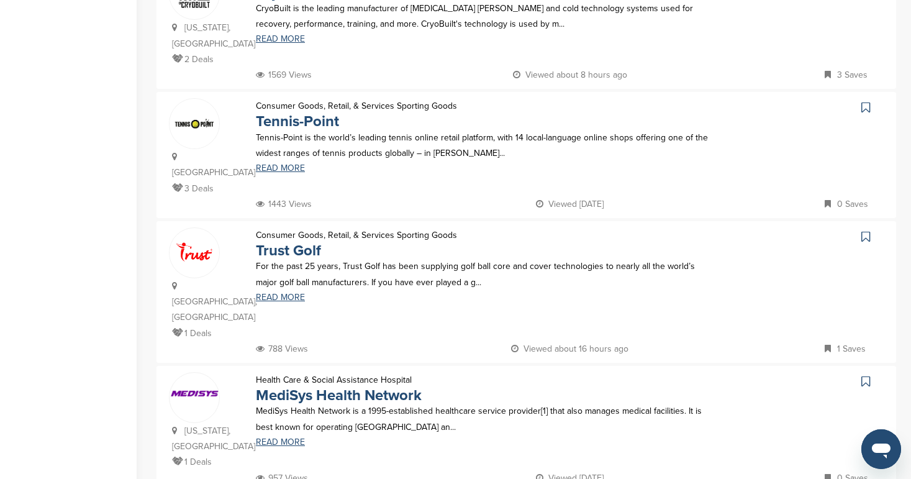
click at [369, 258] on p "For the past 25 years, Trust Golf has been supplying golf ball core and cover t…" at bounding box center [483, 273] width 455 height 31
click at [299, 242] on link "Trust Golf" at bounding box center [288, 251] width 65 height 18
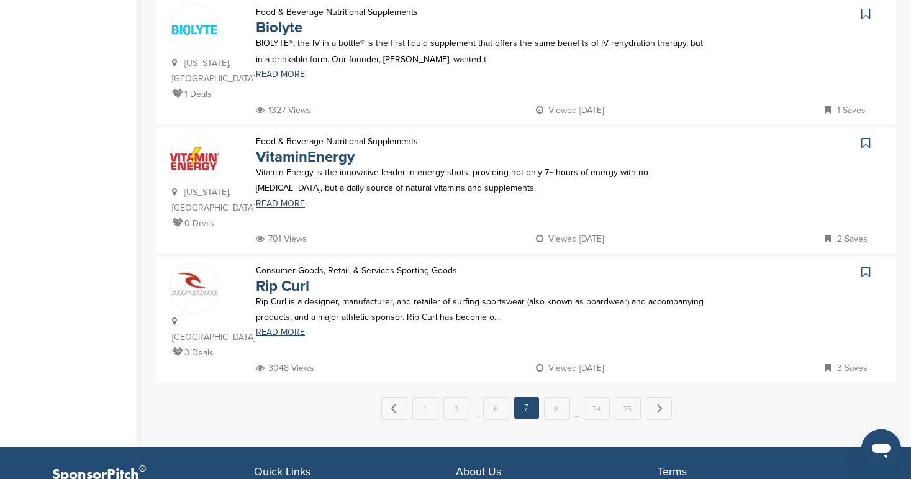
scroll to position [1219, 0]
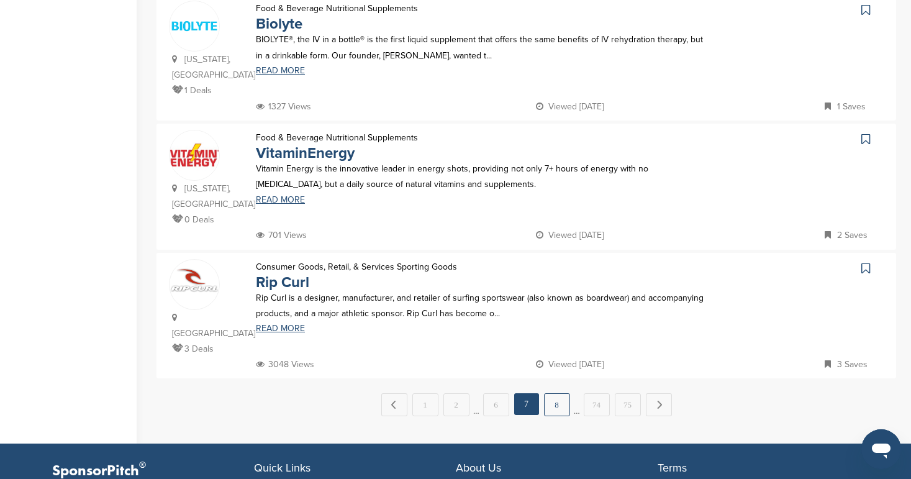
click at [563, 393] on link "8" at bounding box center [557, 404] width 26 height 23
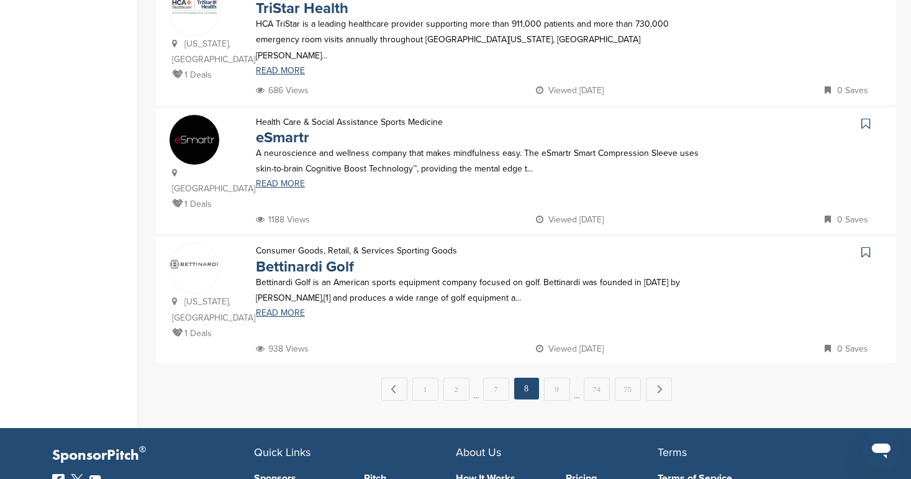
scroll to position [0, 0]
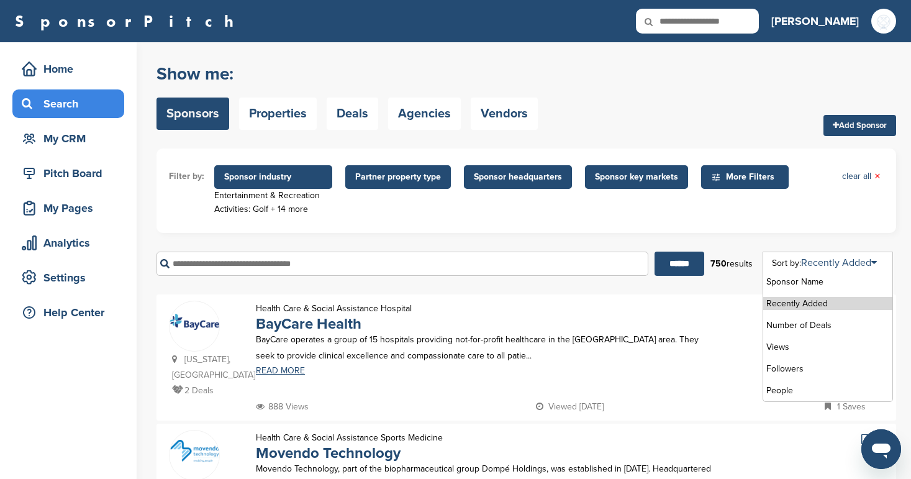
click at [796, 263] on div "Sort by: Recently Added" at bounding box center [824, 263] width 105 height 10
click at [787, 320] on li "Number of Deals" at bounding box center [827, 325] width 129 height 13
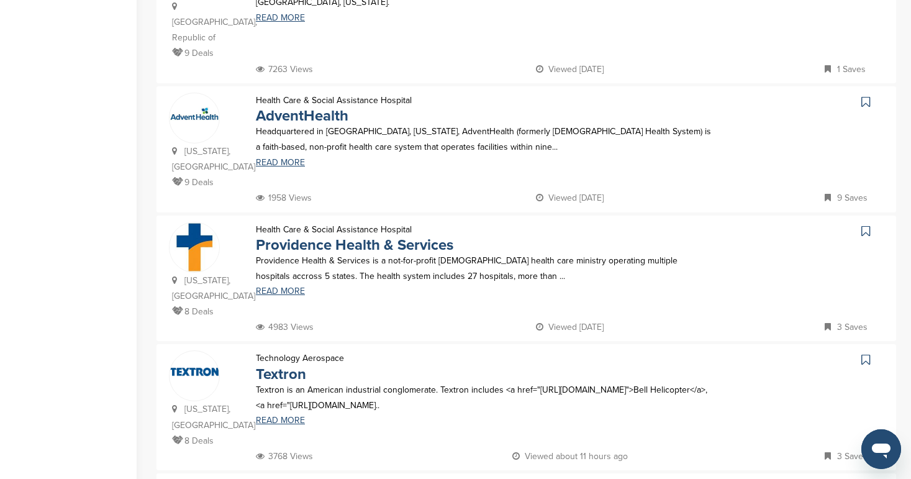
scroll to position [487, 0]
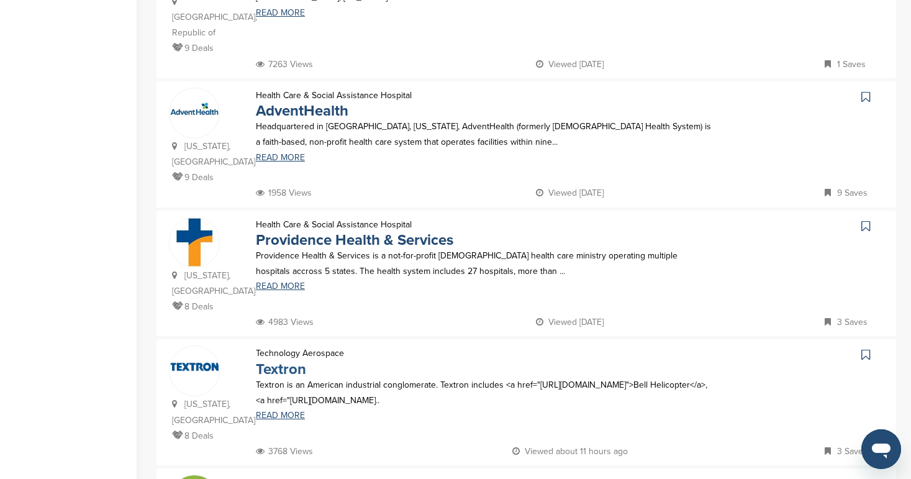
click at [288, 360] on link "Textron" at bounding box center [281, 369] width 50 height 18
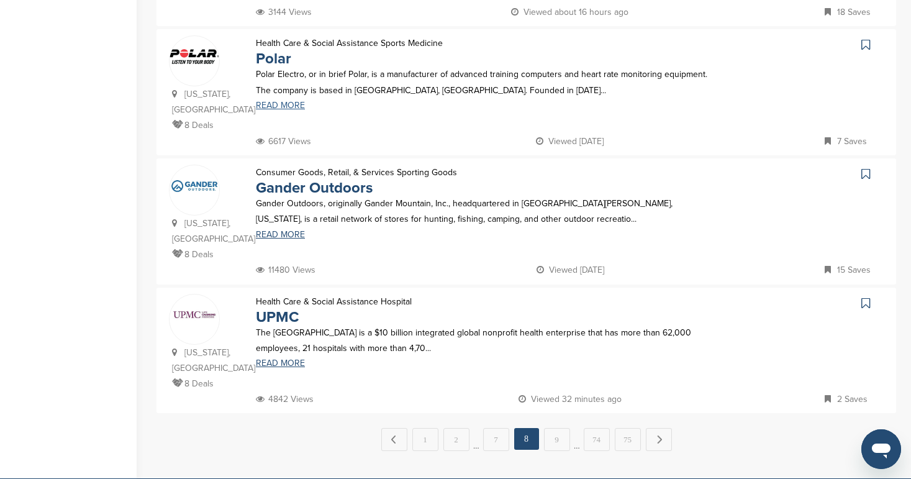
scroll to position [1194, 0]
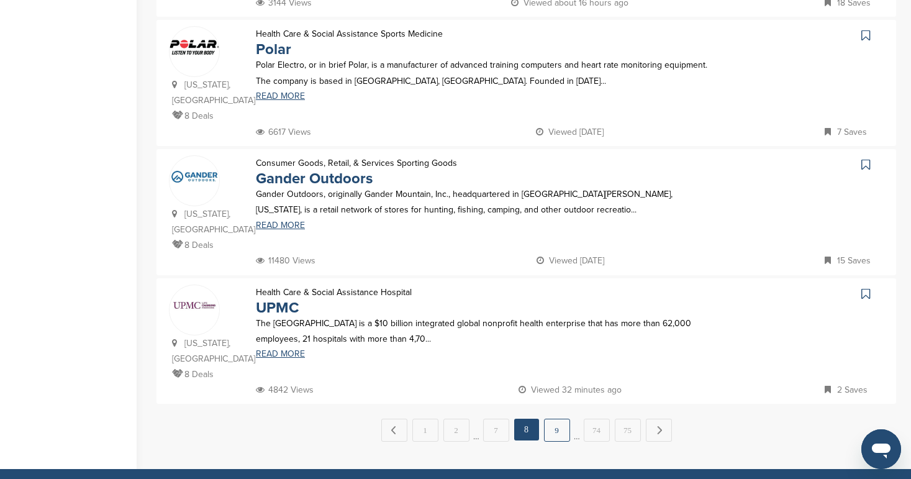
click at [561, 419] on link "9" at bounding box center [557, 430] width 26 height 23
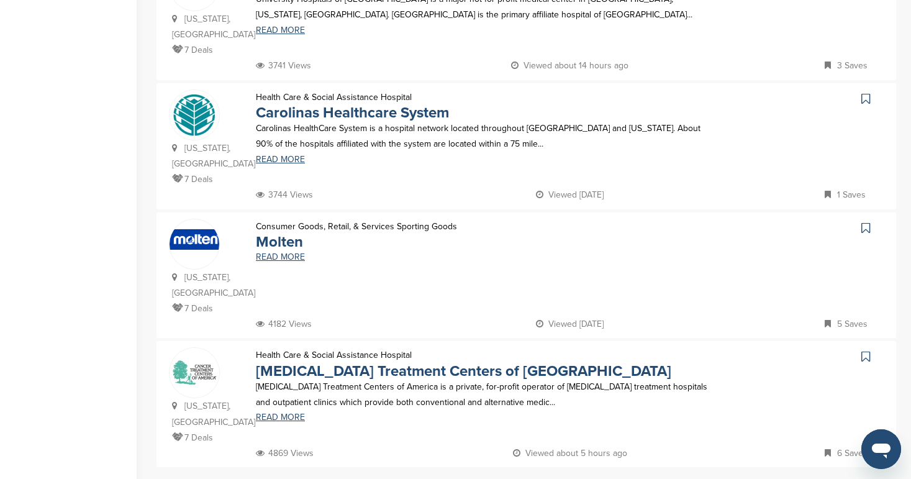
scroll to position [1178, 0]
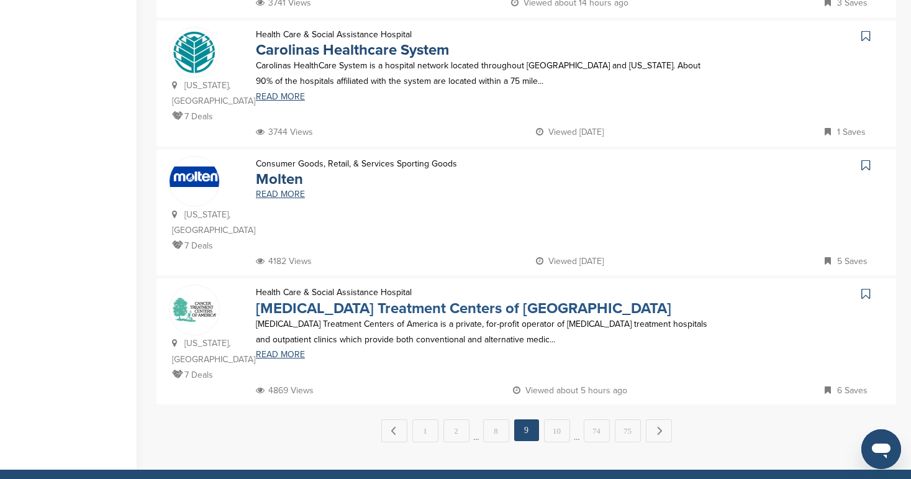
click at [375, 299] on link "Cancer Treatment Centers of America" at bounding box center [464, 308] width 416 height 18
click at [557, 419] on link "10" at bounding box center [557, 430] width 26 height 23
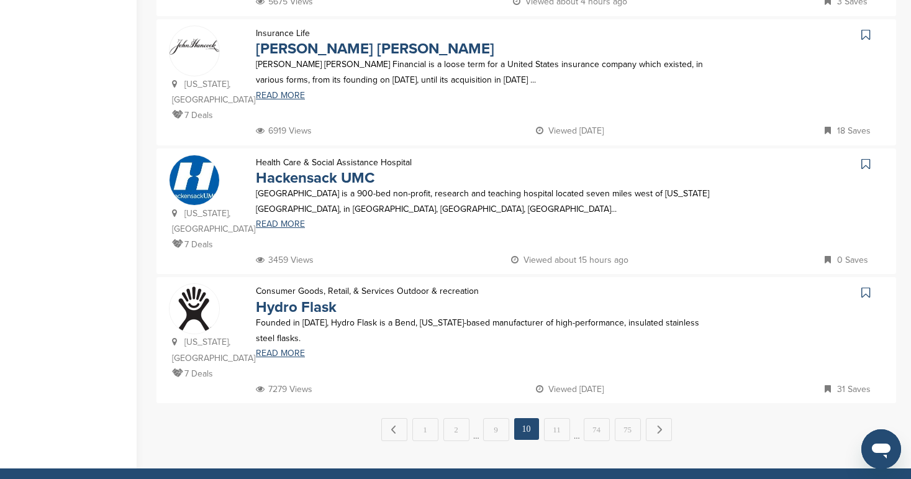
scroll to position [1216, 0]
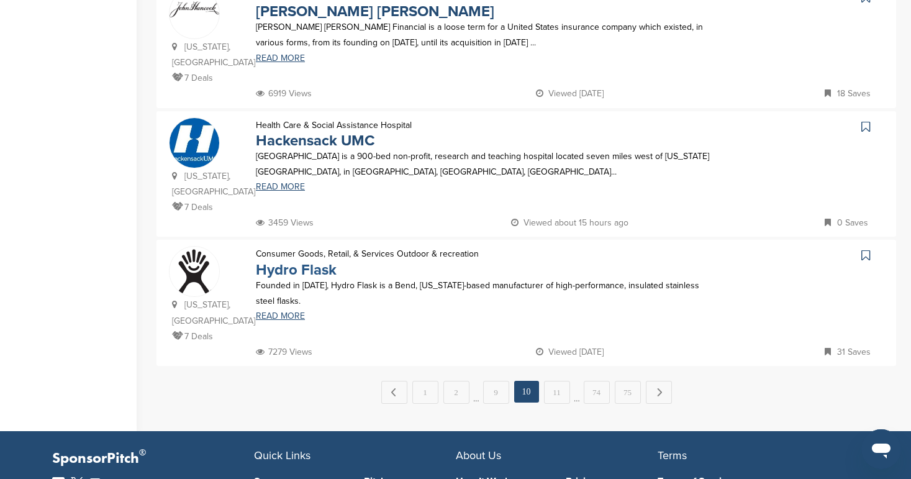
click at [314, 261] on link "Hydro Flask" at bounding box center [296, 270] width 81 height 18
click at [552, 381] on link "11" at bounding box center [557, 392] width 26 height 23
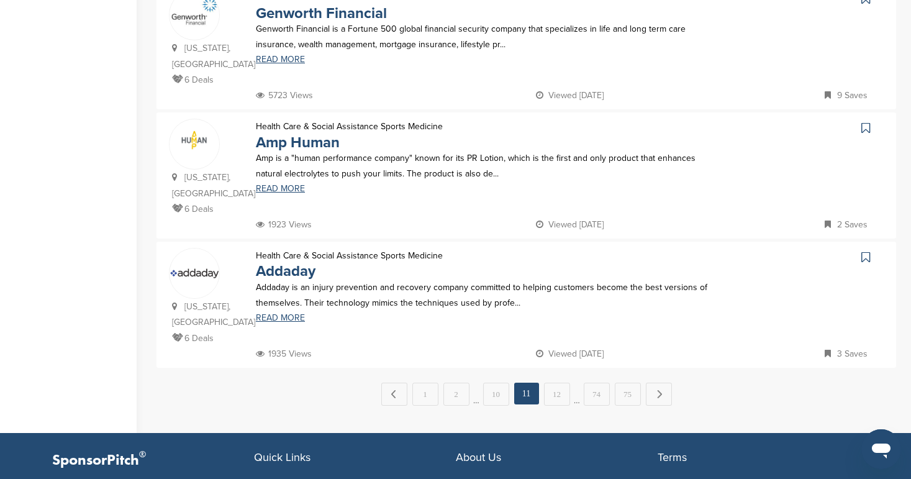
scroll to position [1199, 0]
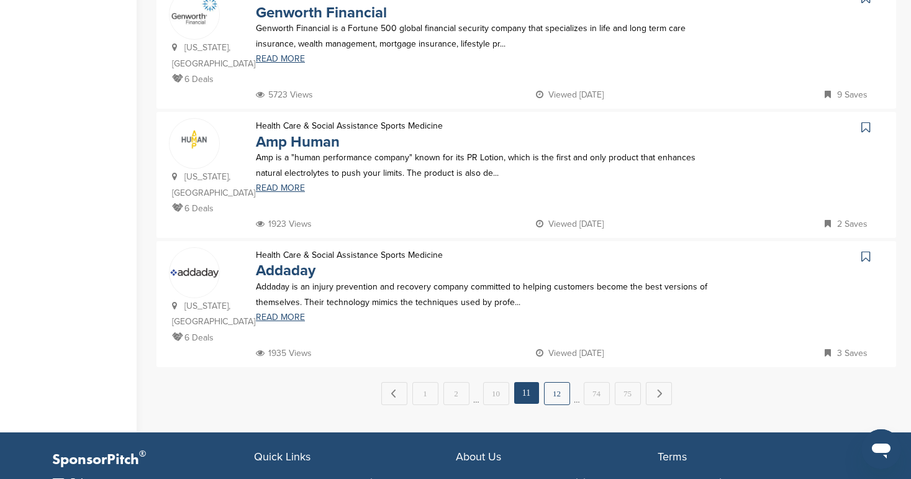
click at [545, 382] on link "12" at bounding box center [557, 393] width 26 height 23
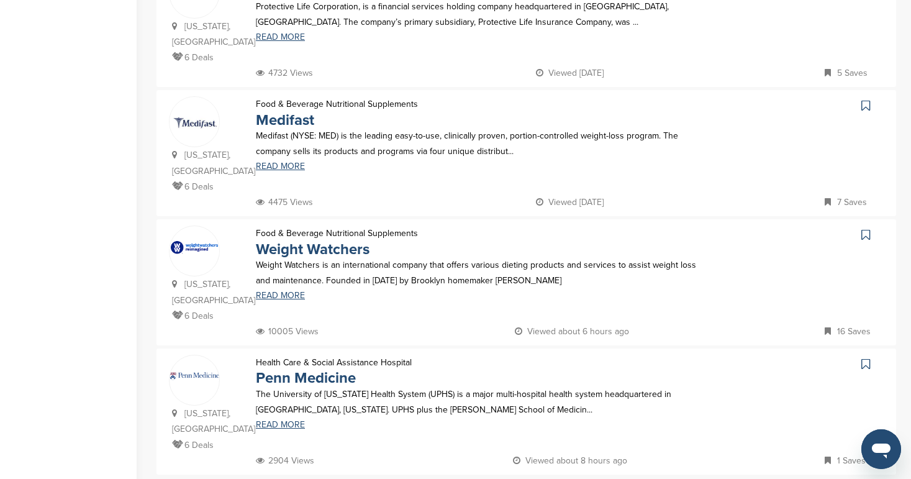
scroll to position [1091, 0]
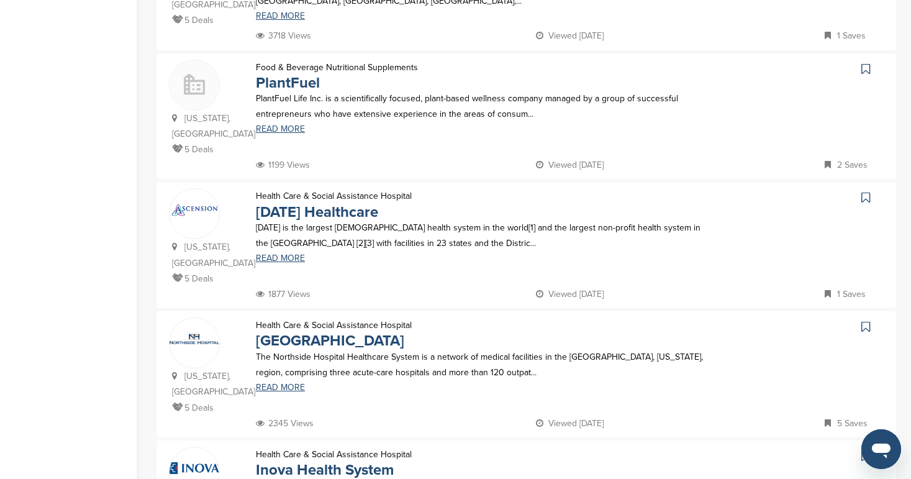
scroll to position [504, 0]
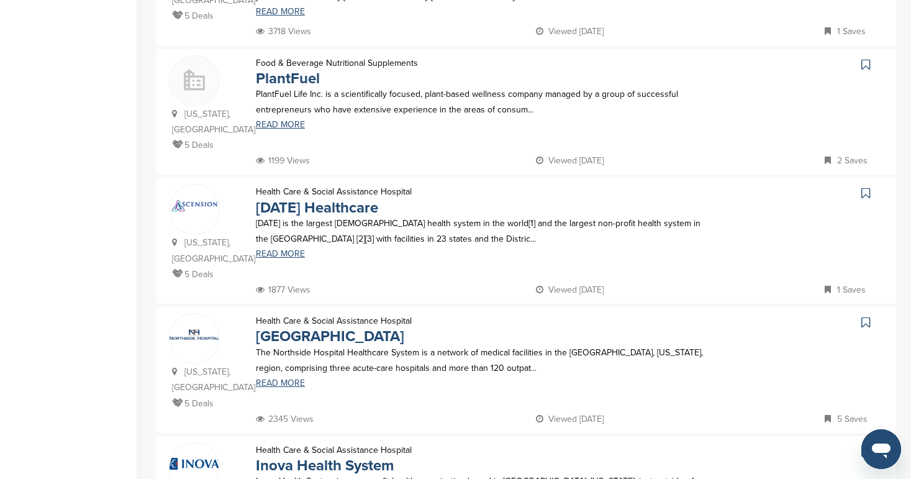
click at [866, 187] on icon at bounding box center [866, 193] width 9 height 12
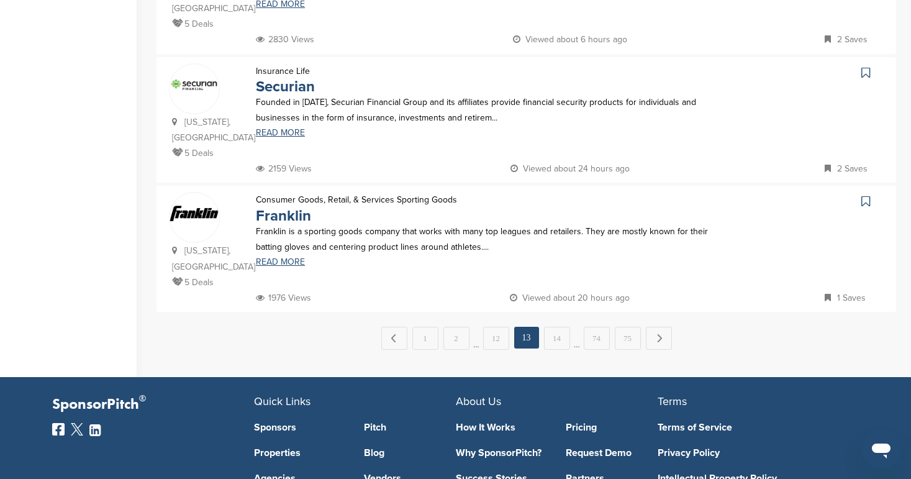
scroll to position [1287, 0]
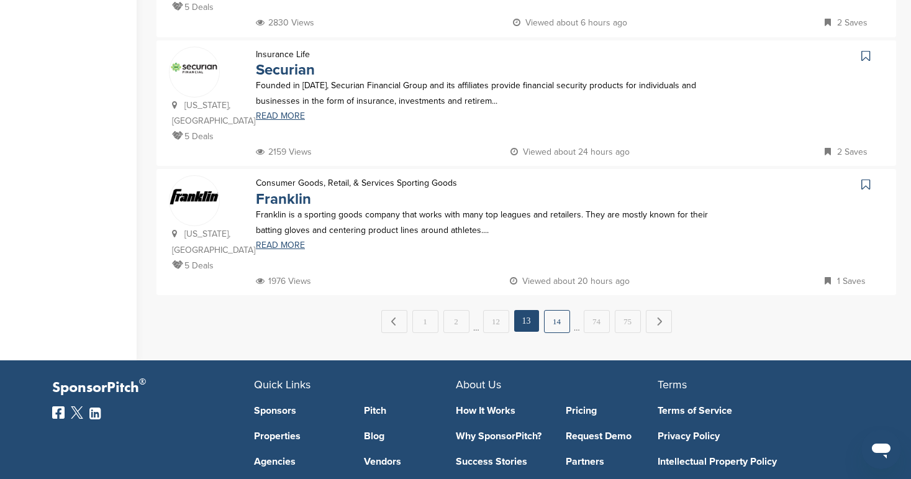
click at [561, 310] on link "14" at bounding box center [557, 321] width 26 height 23
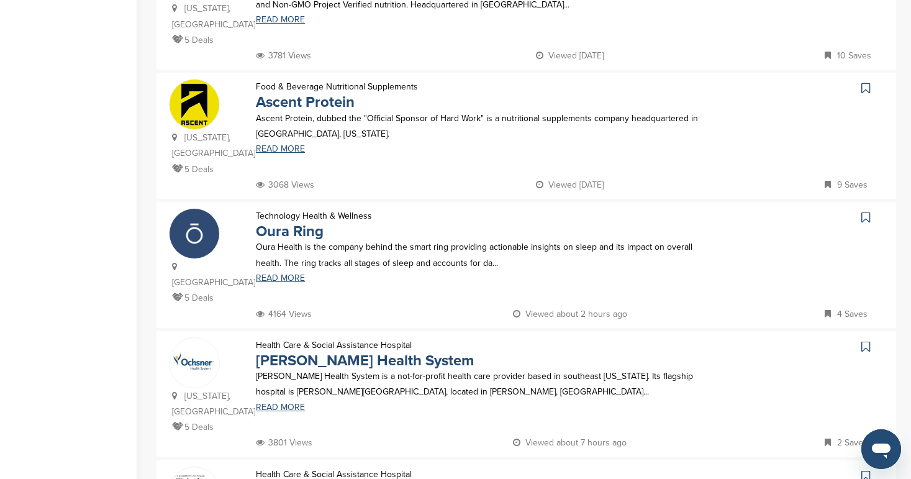
scroll to position [746, 0]
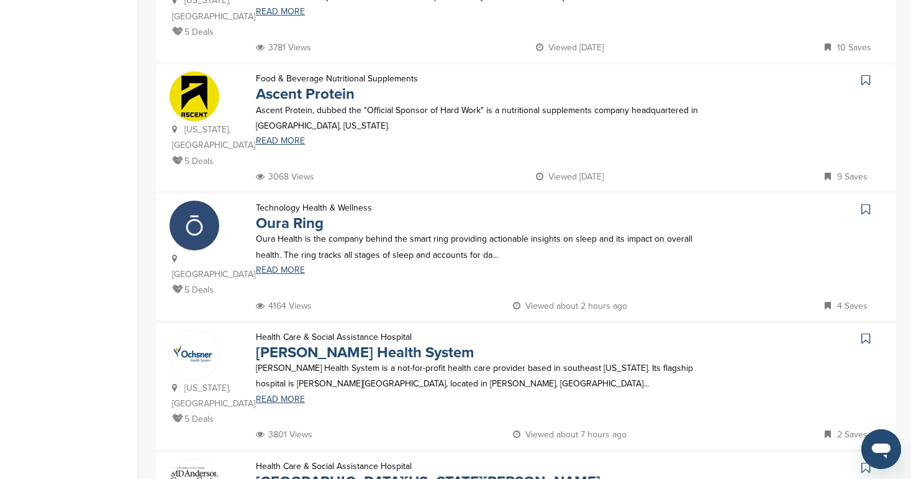
click at [864, 203] on icon at bounding box center [866, 209] width 9 height 12
click at [866, 332] on icon at bounding box center [866, 338] width 9 height 12
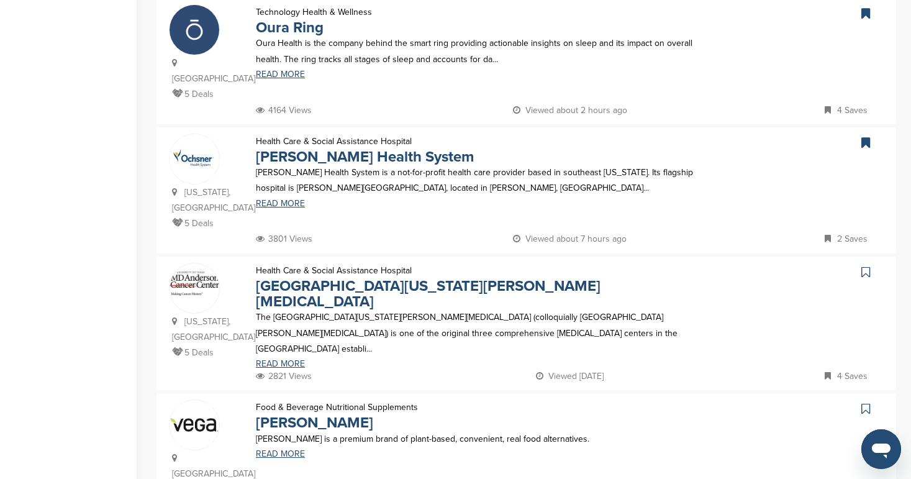
scroll to position [940, 0]
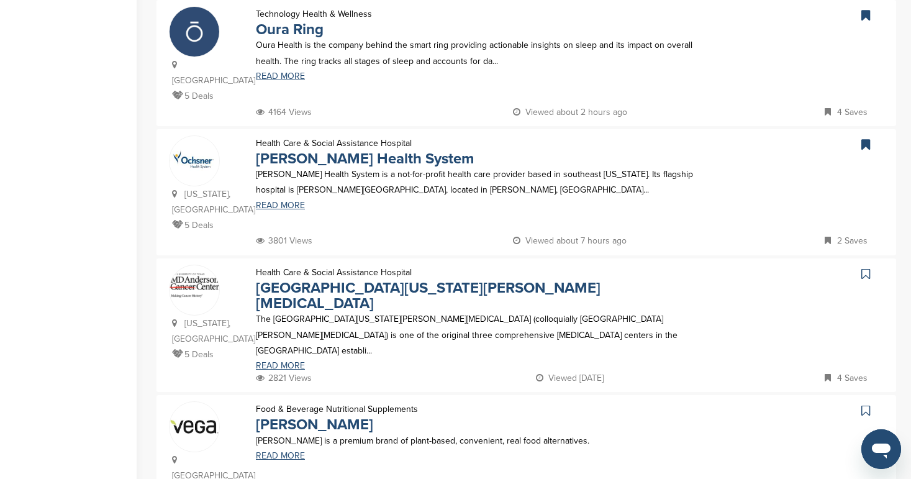
click at [863, 268] on icon at bounding box center [866, 274] width 9 height 12
click at [389, 279] on link "[GEOGRAPHIC_DATA][US_STATE][PERSON_NAME][MEDICAL_DATA]" at bounding box center [428, 296] width 345 height 34
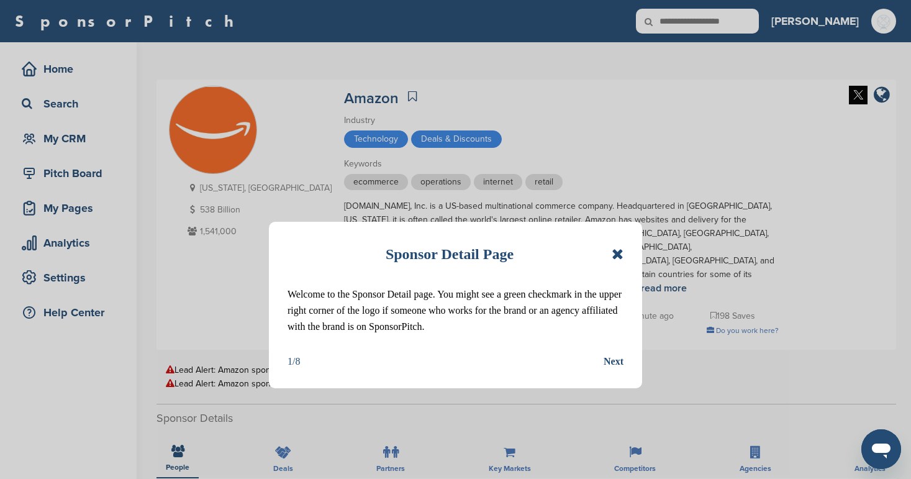
click at [616, 251] on icon at bounding box center [618, 254] width 12 height 15
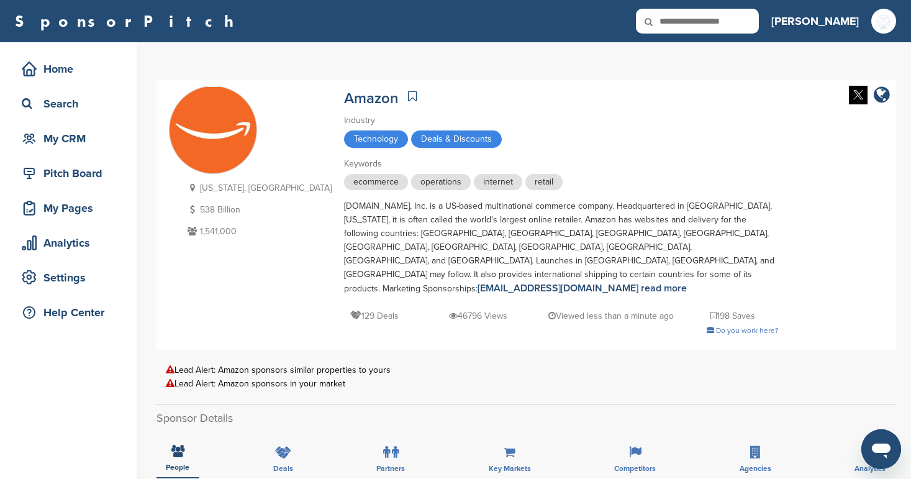
click at [408, 99] on icon at bounding box center [412, 96] width 9 height 12
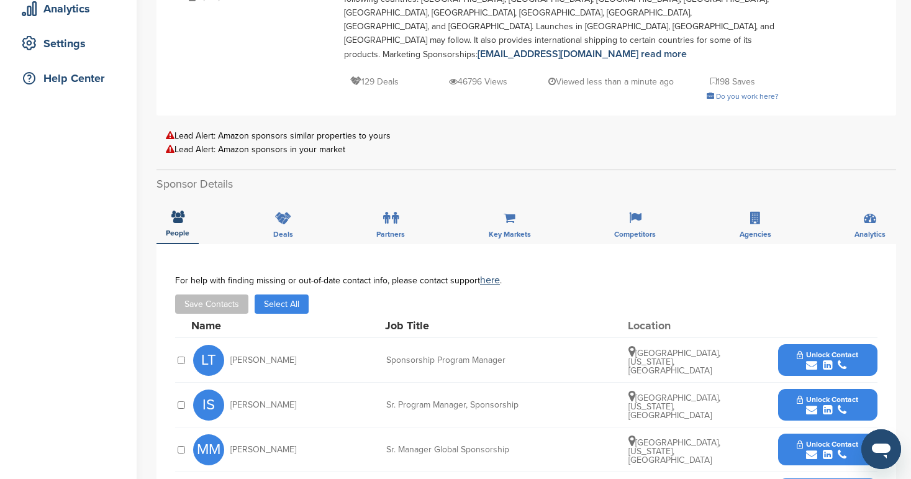
scroll to position [233, 0]
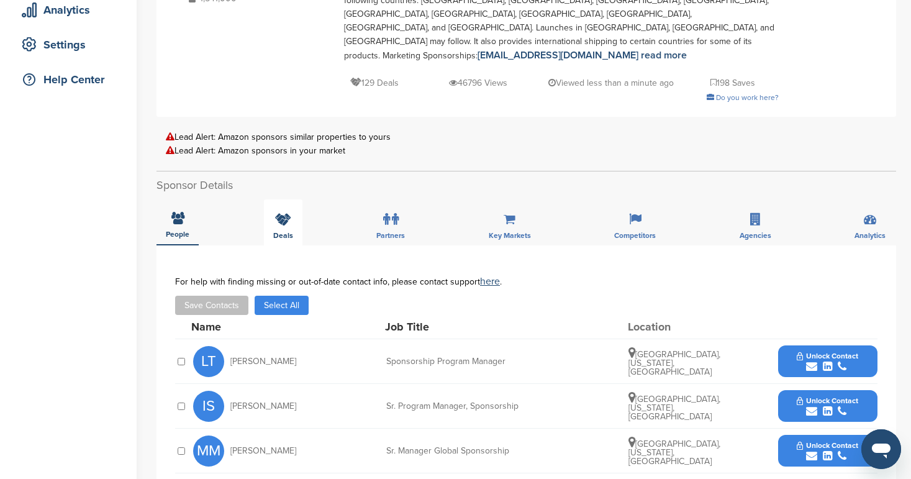
click at [285, 213] on icon at bounding box center [283, 219] width 16 height 12
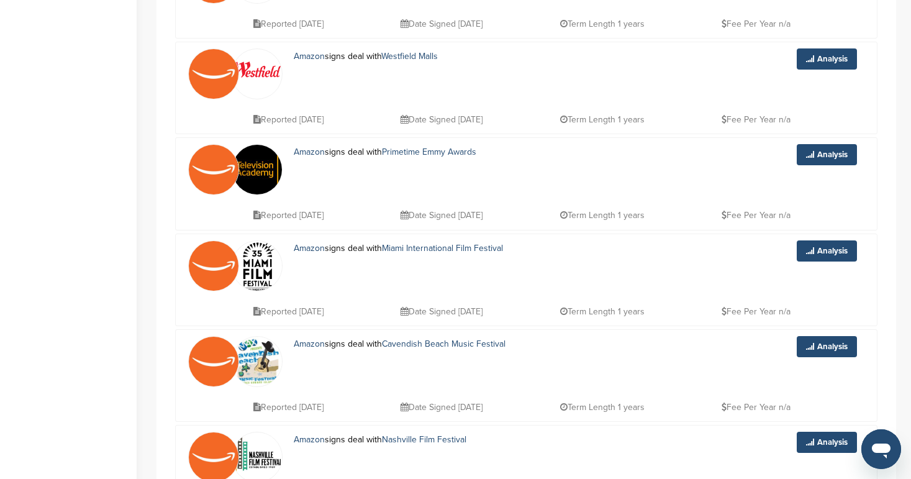
scroll to position [952, 0]
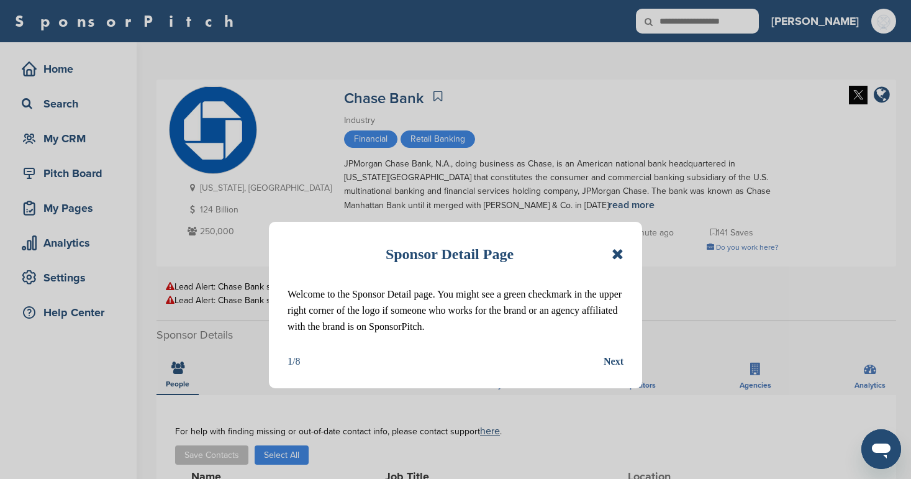
click at [616, 249] on icon at bounding box center [618, 254] width 12 height 15
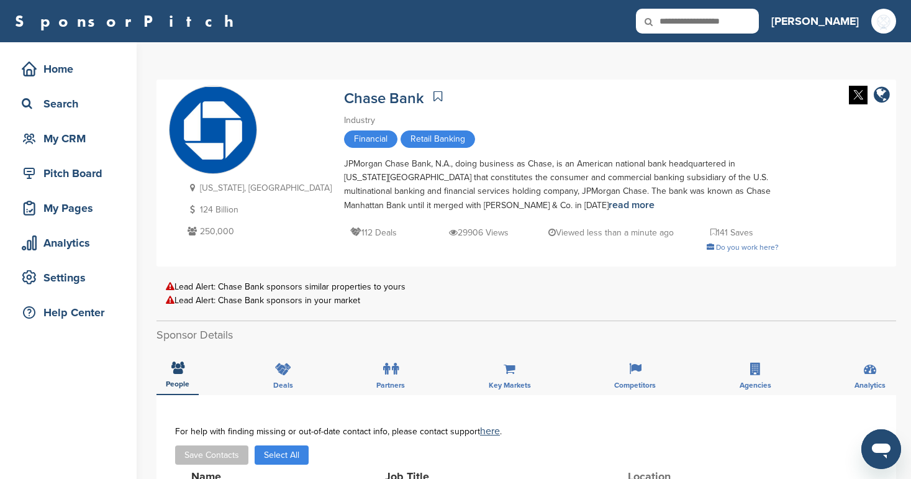
click at [434, 93] on icon at bounding box center [438, 96] width 9 height 12
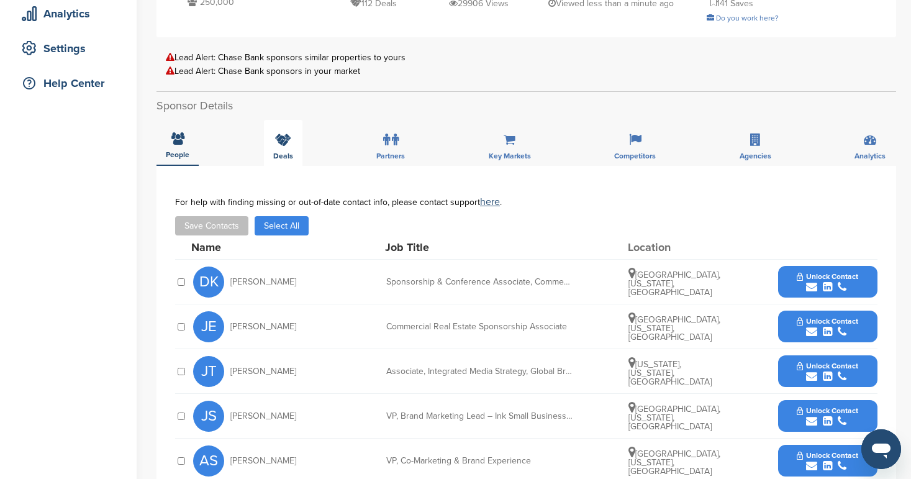
click at [273, 134] on div "Deals" at bounding box center [283, 143] width 39 height 46
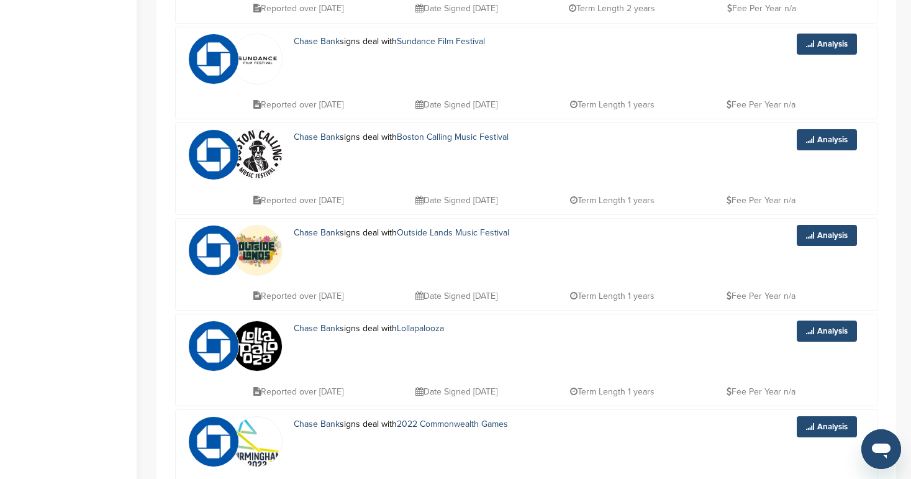
scroll to position [599, 0]
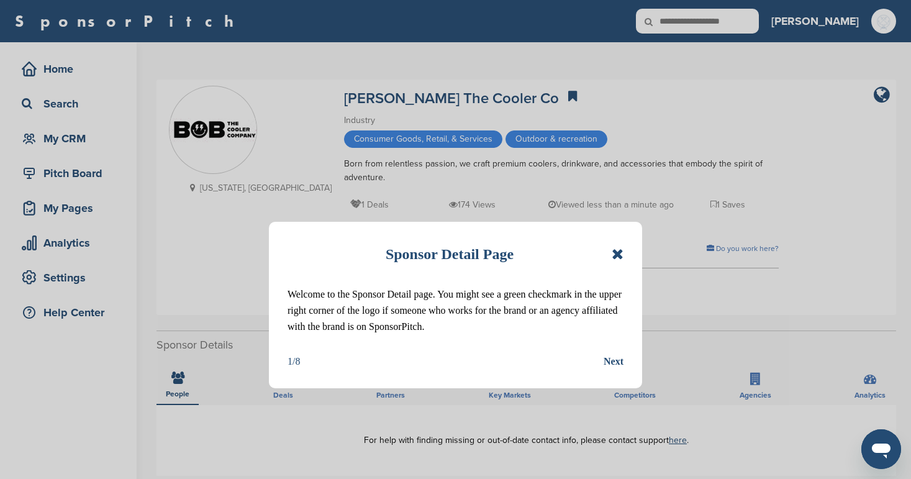
click at [617, 250] on icon at bounding box center [618, 254] width 12 height 15
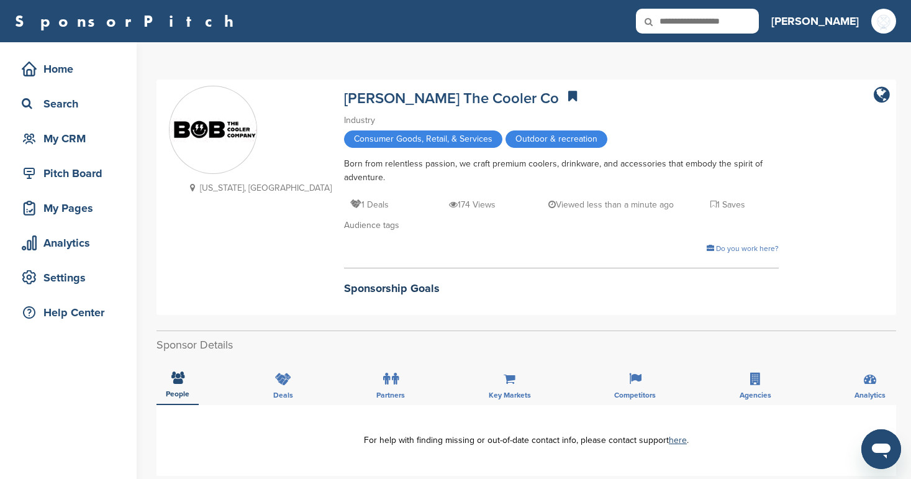
scroll to position [91, 0]
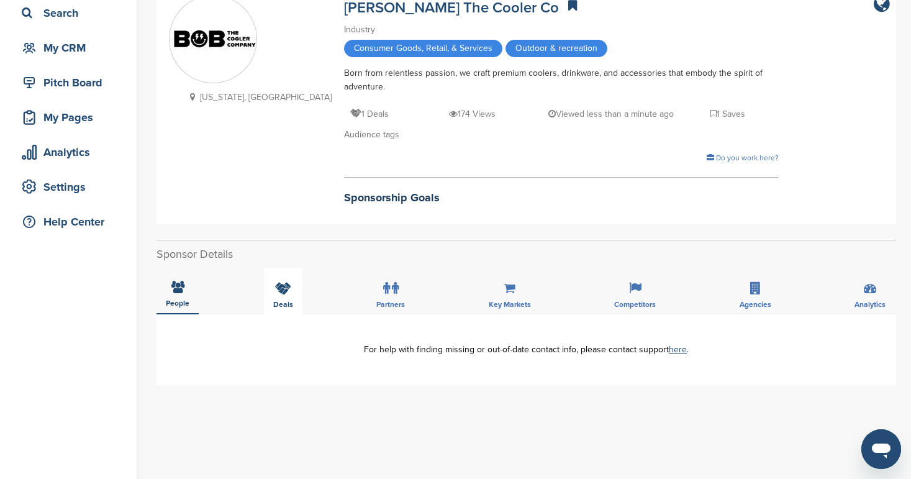
click at [282, 293] on icon at bounding box center [283, 288] width 16 height 12
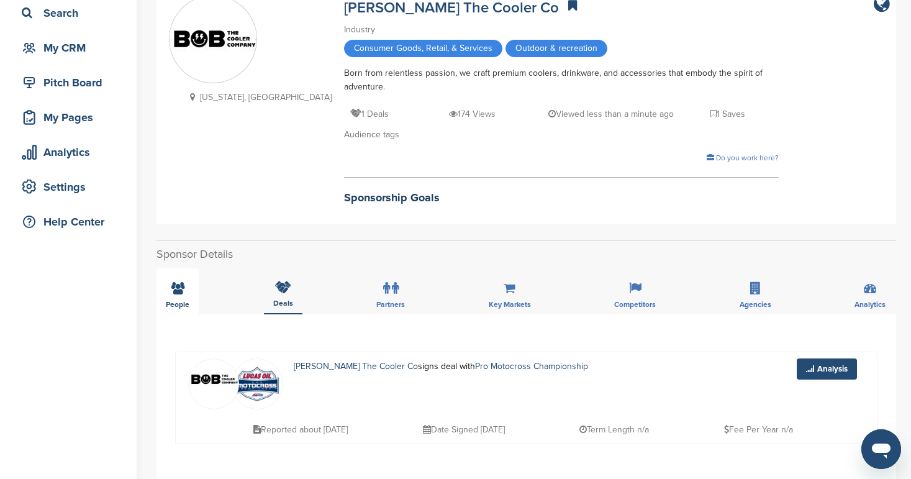
click at [172, 286] on icon at bounding box center [177, 288] width 13 height 12
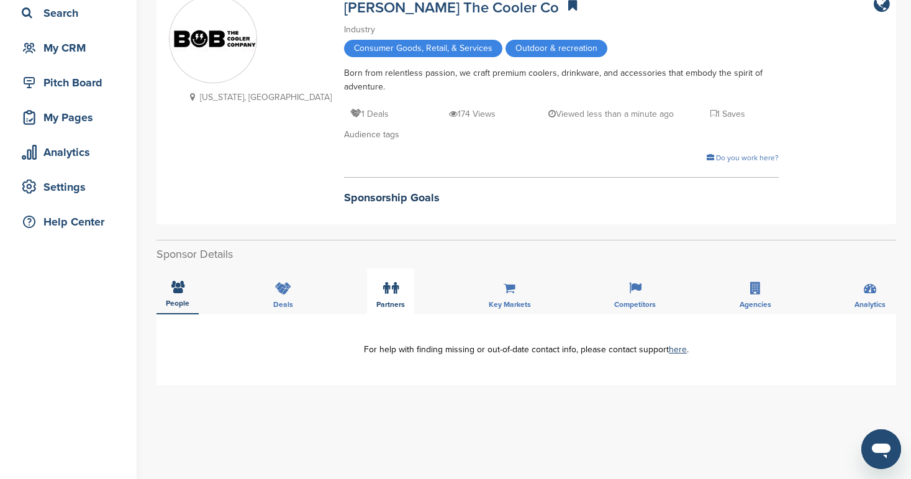
click at [404, 296] on div "Partners" at bounding box center [390, 291] width 47 height 46
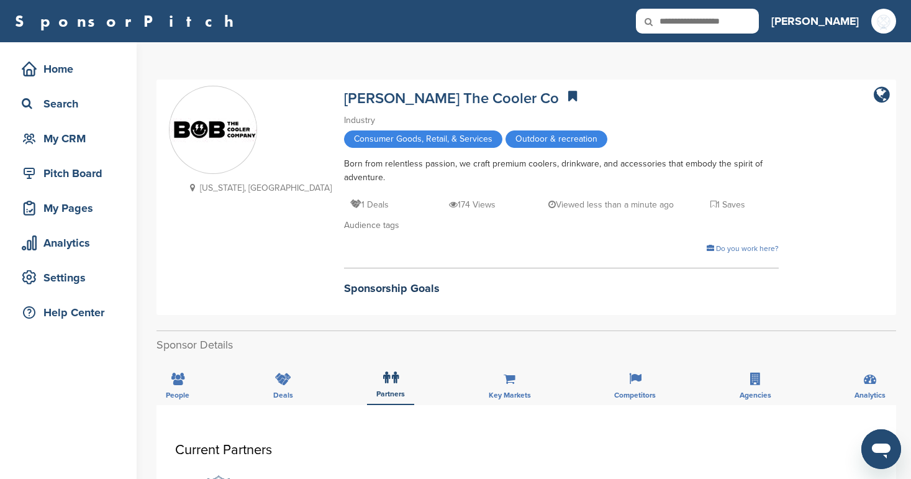
scroll to position [0, 0]
click at [568, 94] on icon at bounding box center [572, 96] width 9 height 12
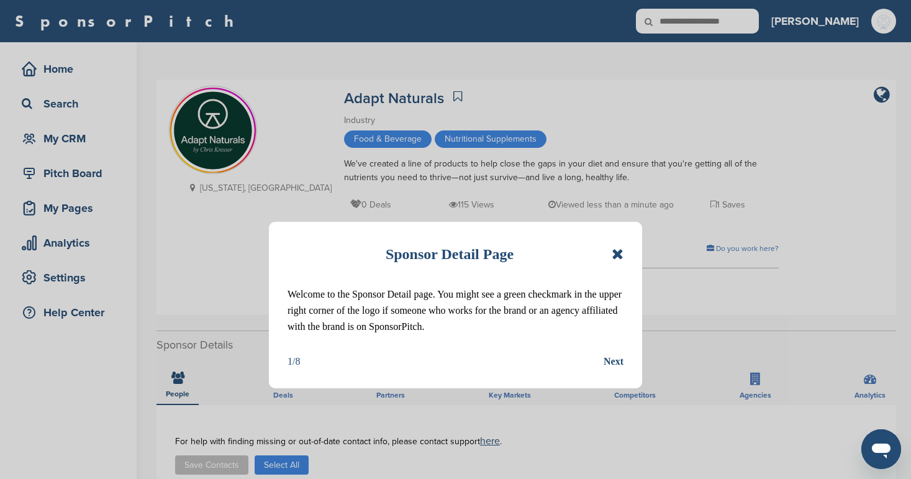
click at [624, 255] on div "Sponsor Detail Page Welcome to the Sponsor Detail page. You might see a green c…" at bounding box center [455, 305] width 373 height 166
click at [617, 253] on icon at bounding box center [618, 254] width 12 height 15
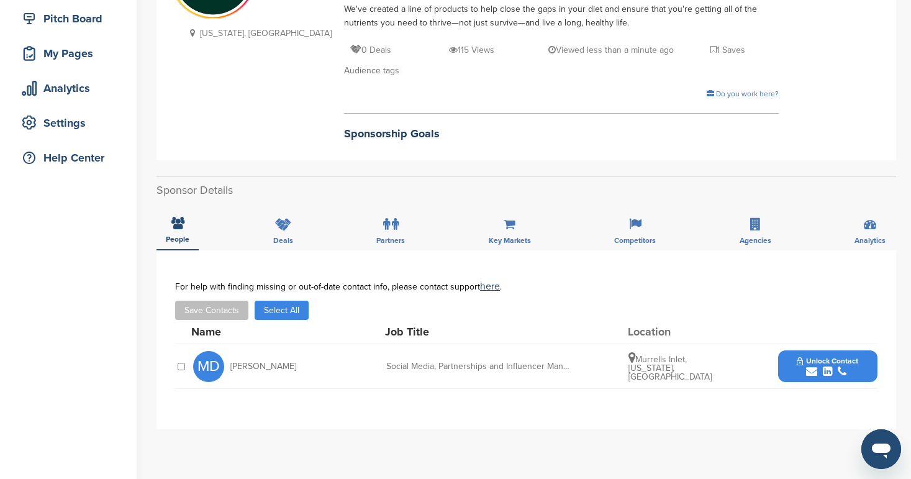
scroll to position [157, 0]
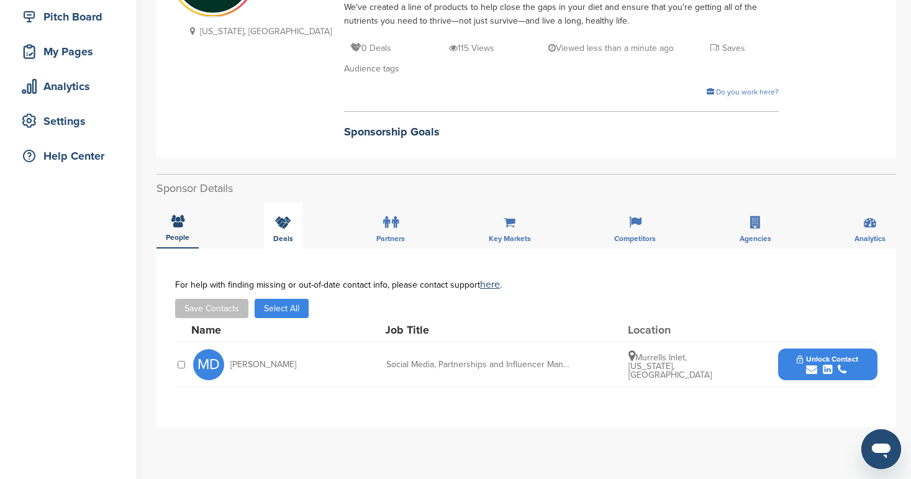
click at [283, 229] on icon at bounding box center [283, 222] width 16 height 12
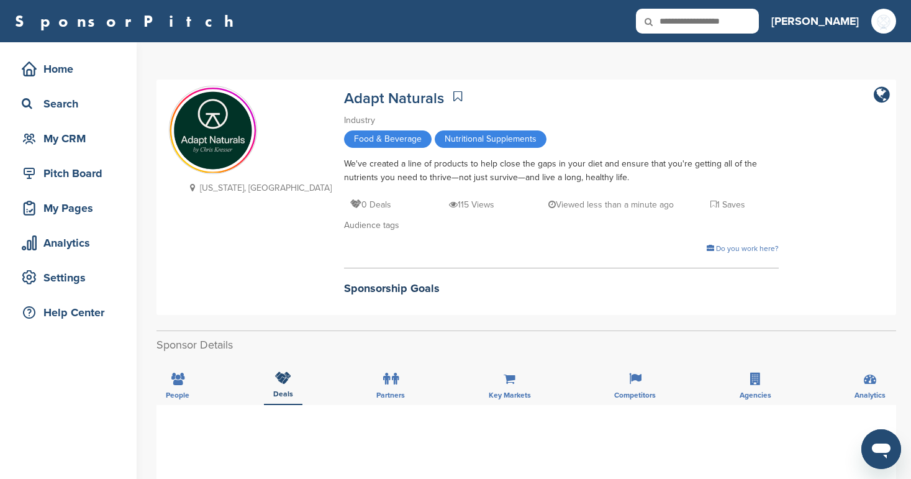
scroll to position [0, 0]
click at [202, 143] on img at bounding box center [213, 131] width 87 height 86
click at [453, 96] on icon at bounding box center [457, 96] width 9 height 12
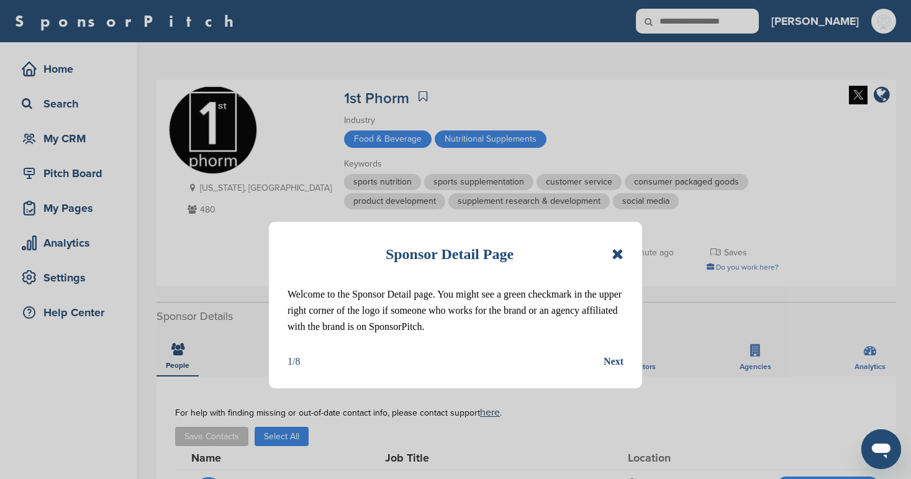
click at [619, 254] on icon at bounding box center [618, 254] width 12 height 15
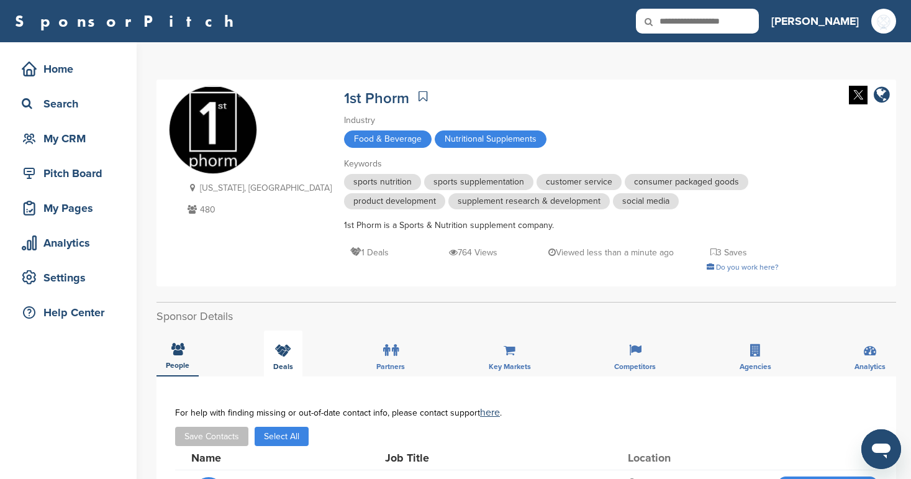
click at [285, 353] on icon at bounding box center [283, 350] width 16 height 12
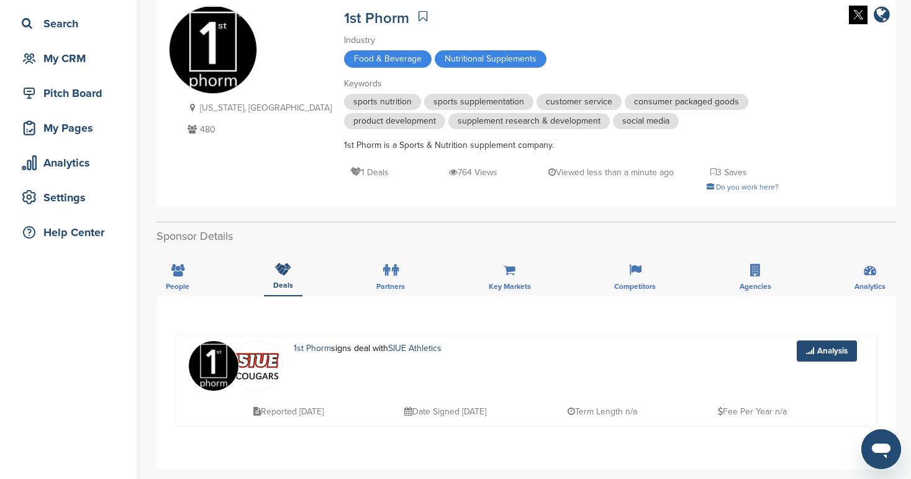
scroll to position [79, 0]
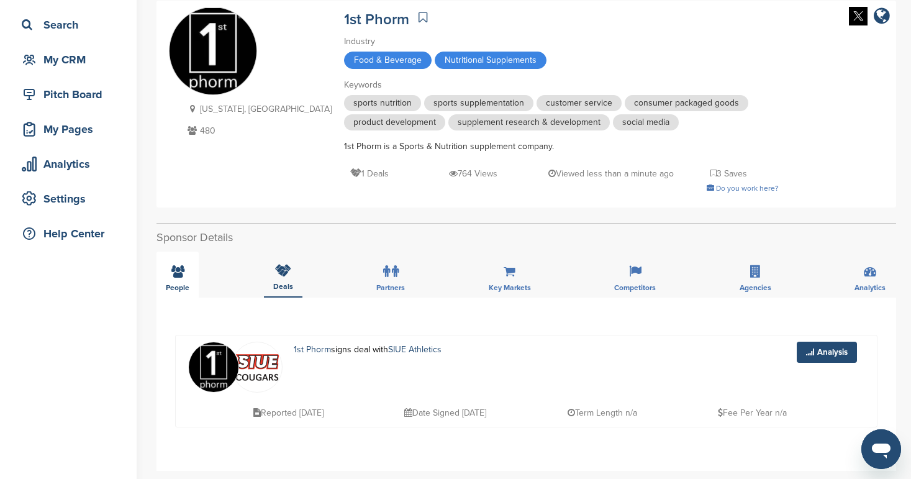
click at [178, 268] on icon at bounding box center [177, 271] width 13 height 12
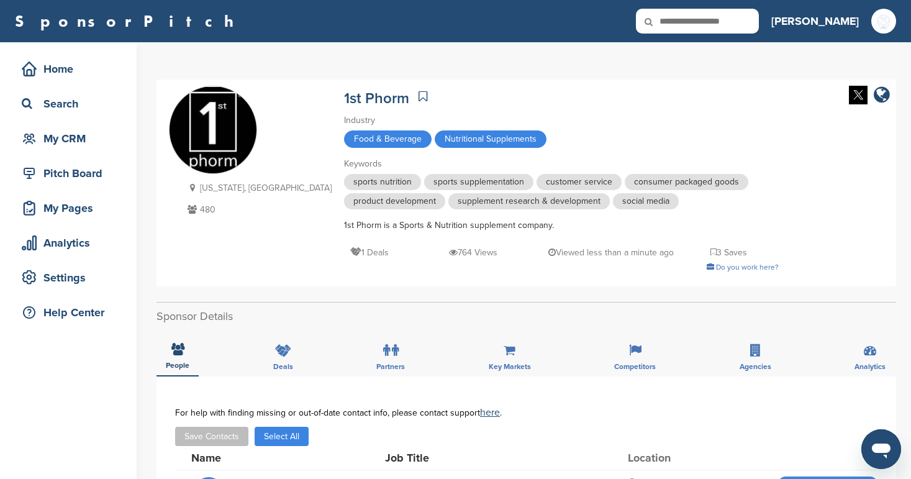
scroll to position [0, 0]
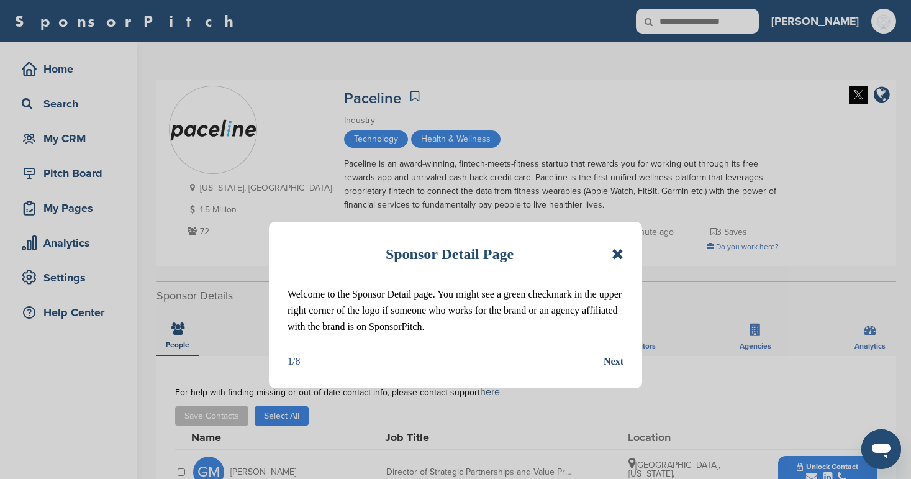
click at [614, 251] on icon at bounding box center [618, 254] width 12 height 15
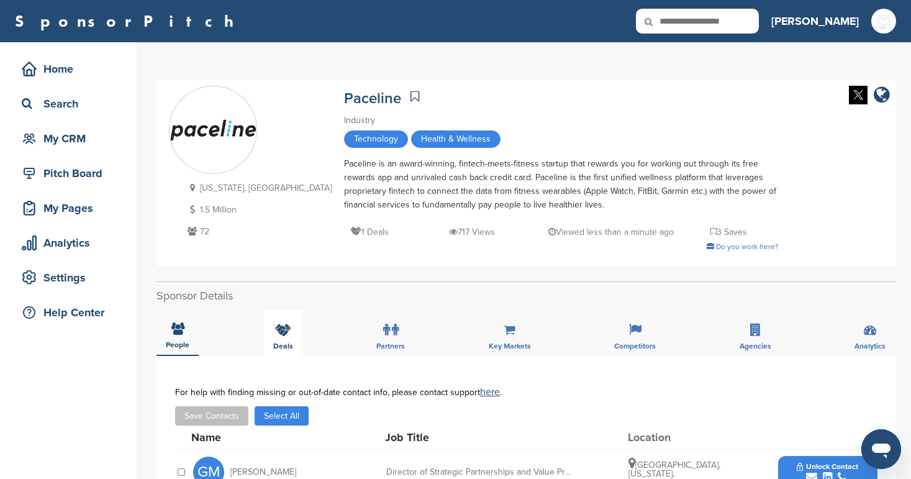
click at [278, 339] on div "Deals" at bounding box center [283, 333] width 39 height 46
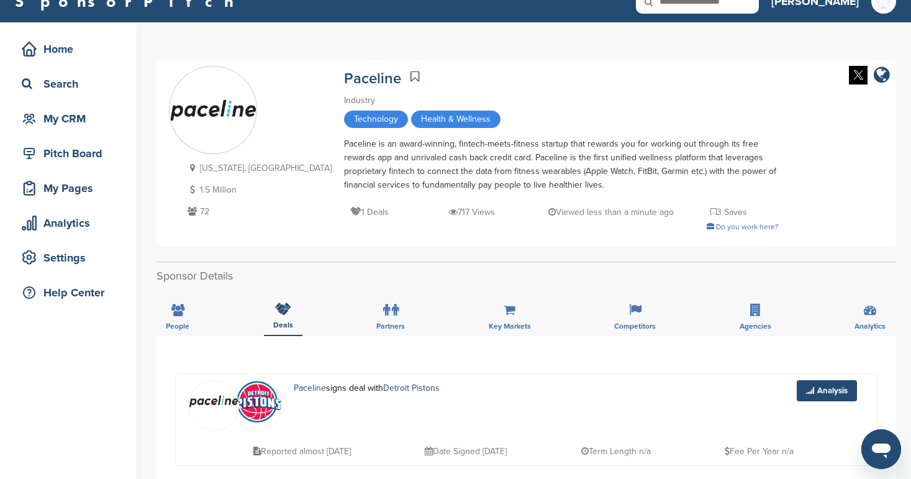
scroll to position [19, 0]
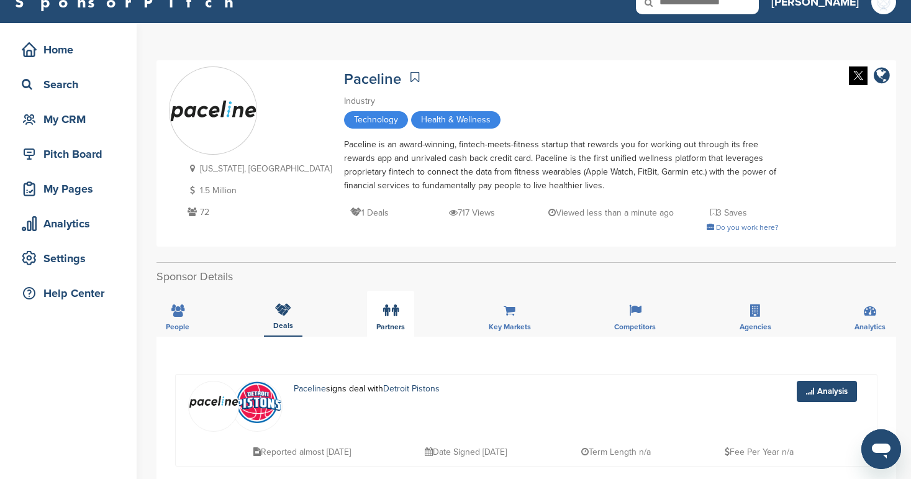
click at [397, 312] on icon at bounding box center [395, 310] width 7 height 12
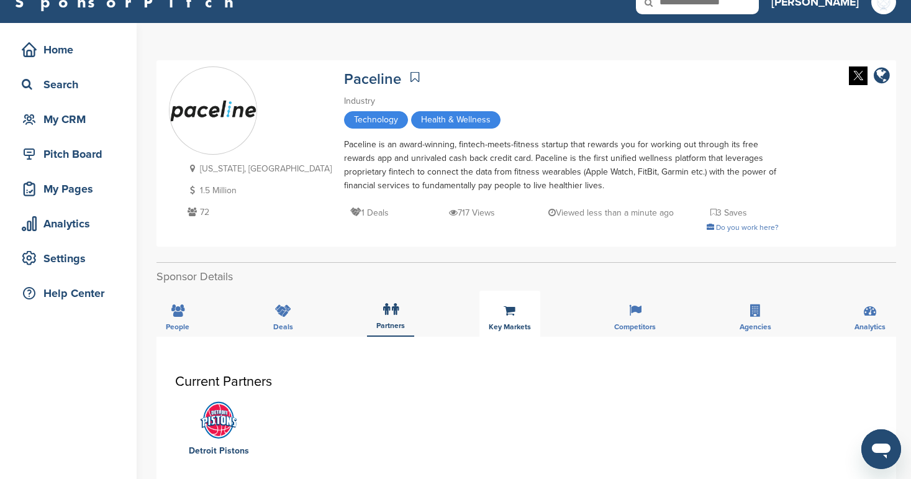
click at [504, 314] on icon at bounding box center [510, 310] width 12 height 12
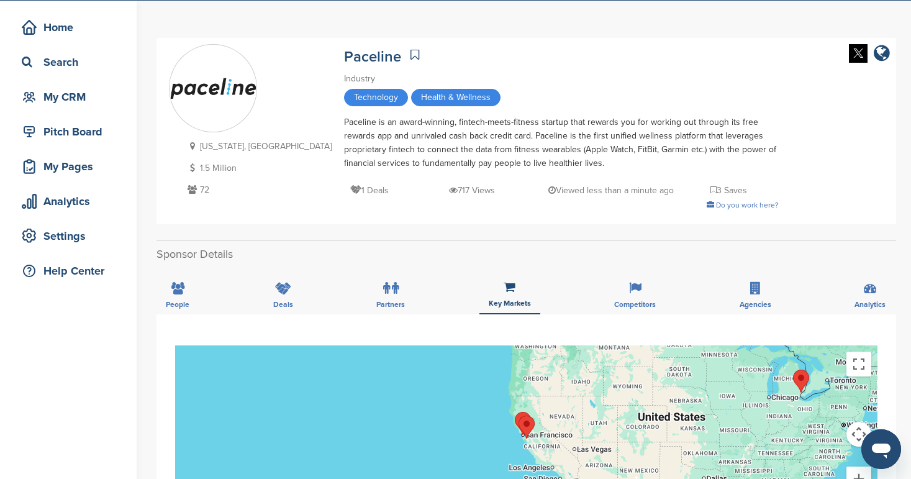
scroll to position [41, 0]
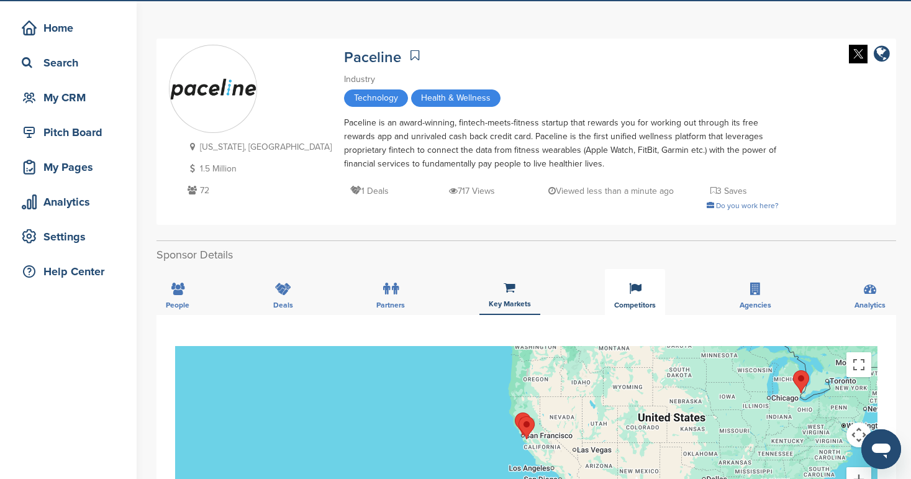
click at [633, 293] on icon at bounding box center [635, 289] width 12 height 12
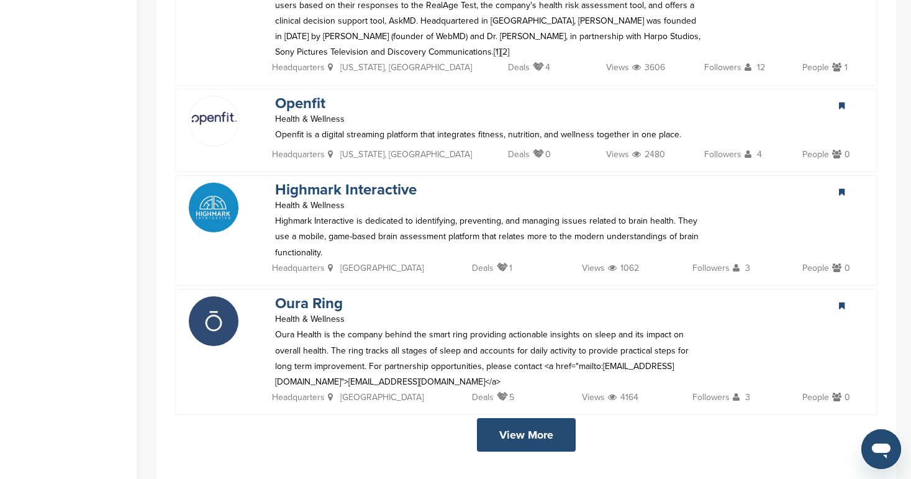
scroll to position [1109, 0]
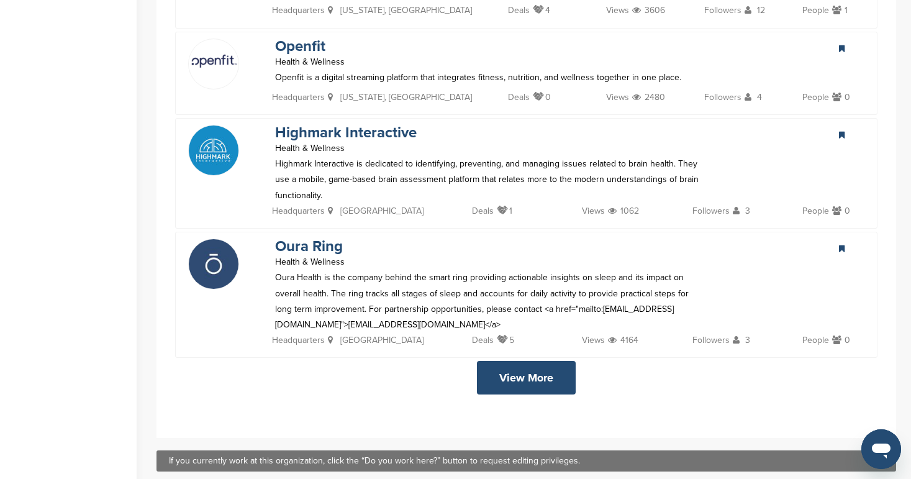
click at [552, 376] on link "View More" at bounding box center [526, 378] width 99 height 34
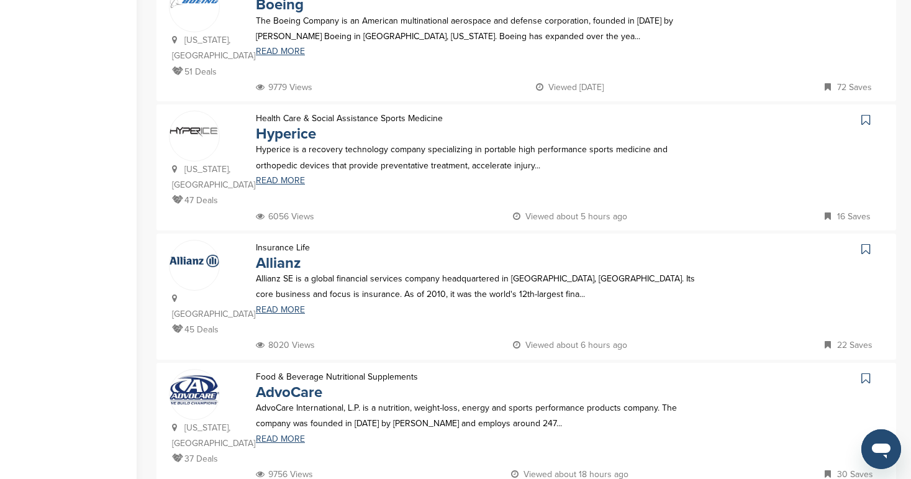
scroll to position [841, 0]
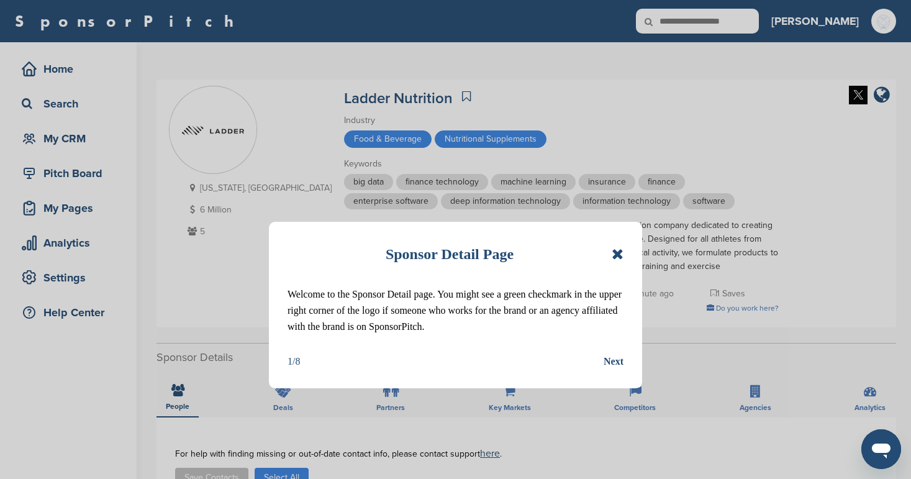
click at [623, 256] on icon at bounding box center [618, 254] width 12 height 15
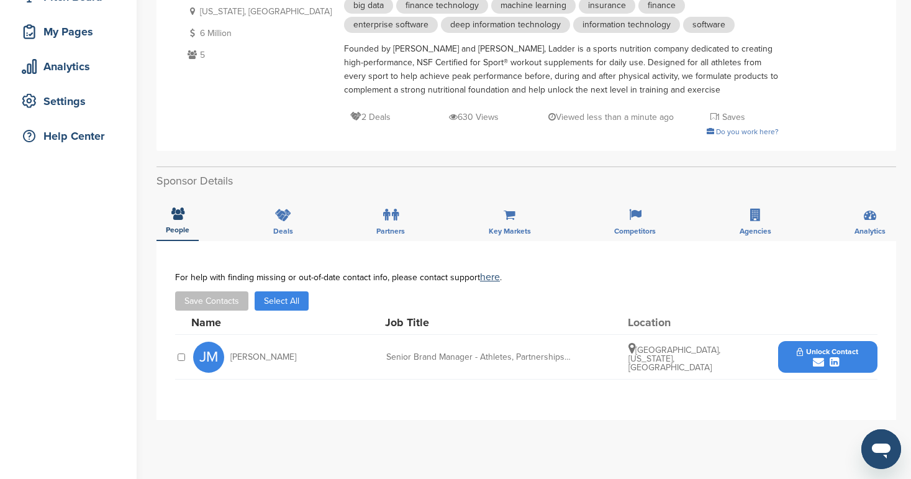
scroll to position [188, 0]
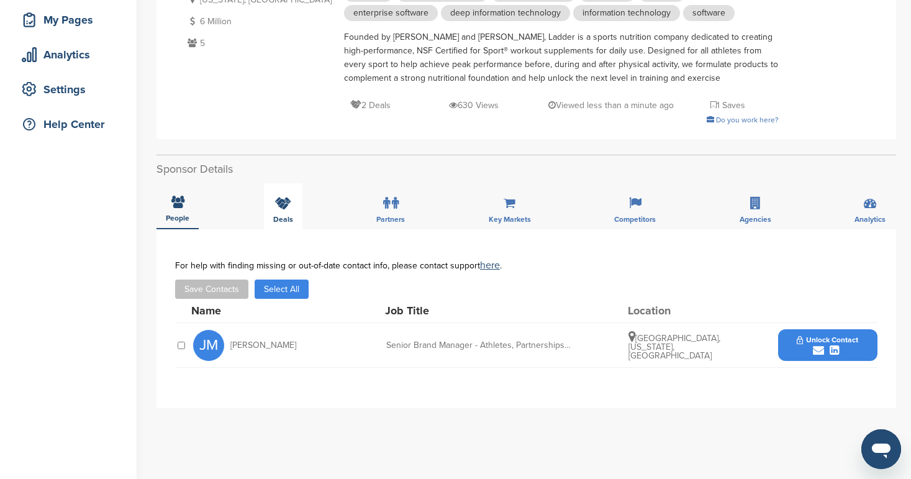
click at [287, 212] on div "Deals" at bounding box center [283, 206] width 39 height 46
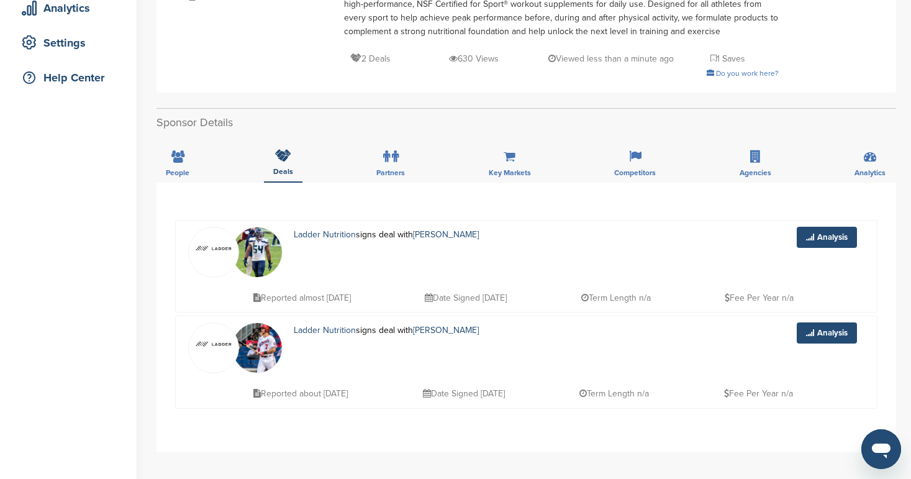
scroll to position [235, 0]
click at [392, 158] on icon at bounding box center [395, 156] width 7 height 12
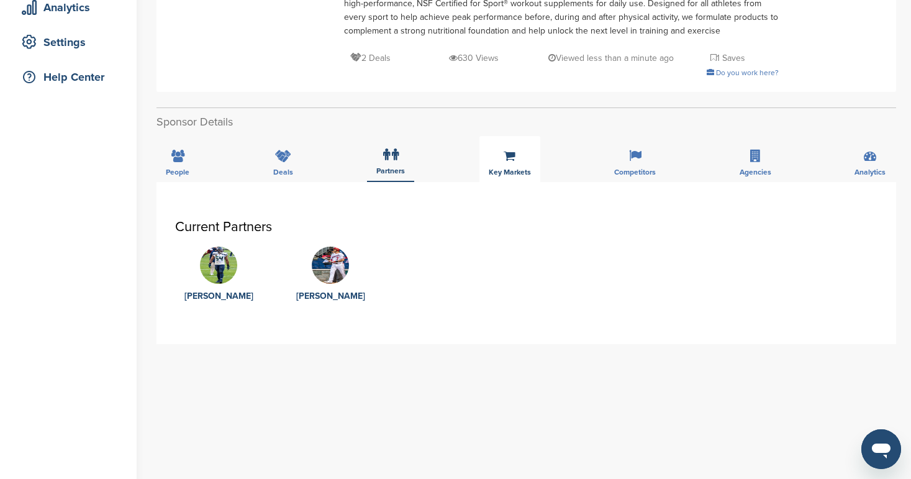
click at [530, 148] on div "Key Markets" at bounding box center [510, 159] width 61 height 46
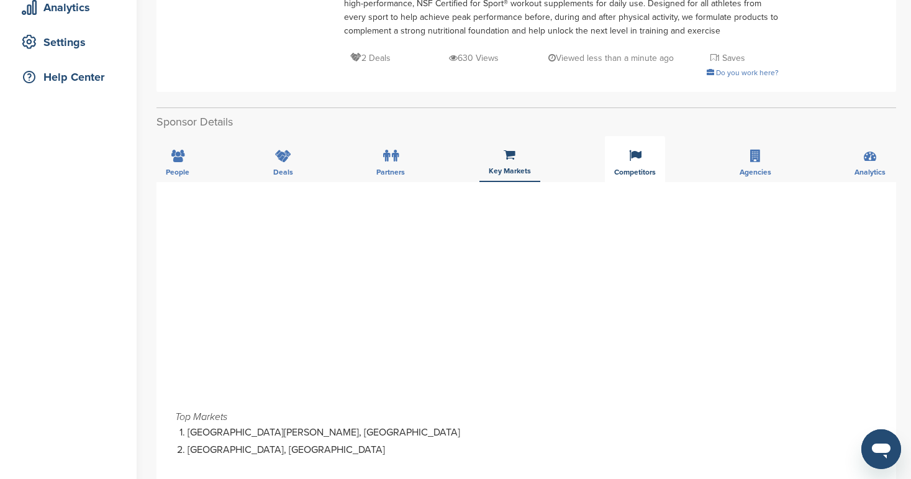
click at [645, 150] on div "Competitors" at bounding box center [635, 159] width 60 height 46
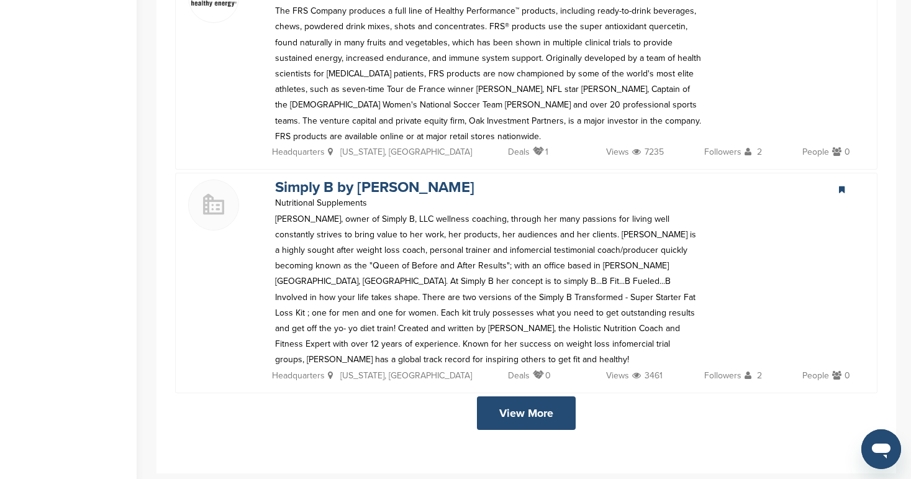
scroll to position [2904, 0]
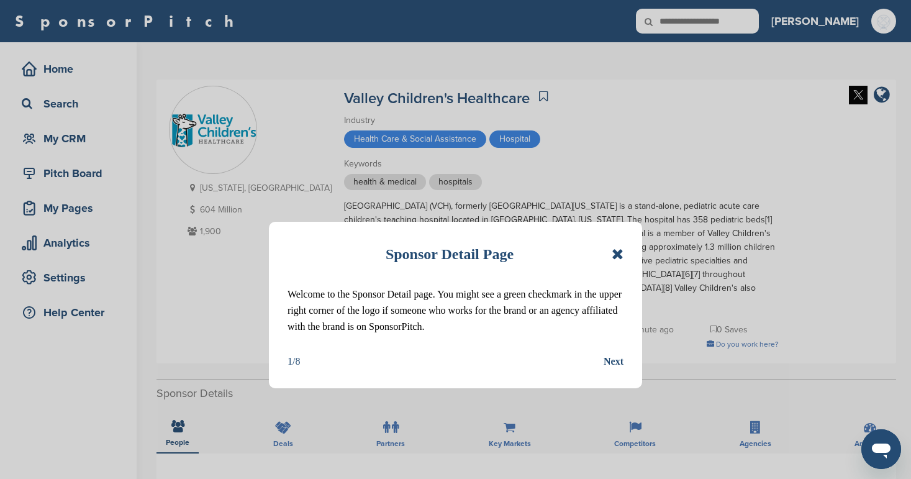
click at [622, 253] on icon at bounding box center [618, 254] width 12 height 15
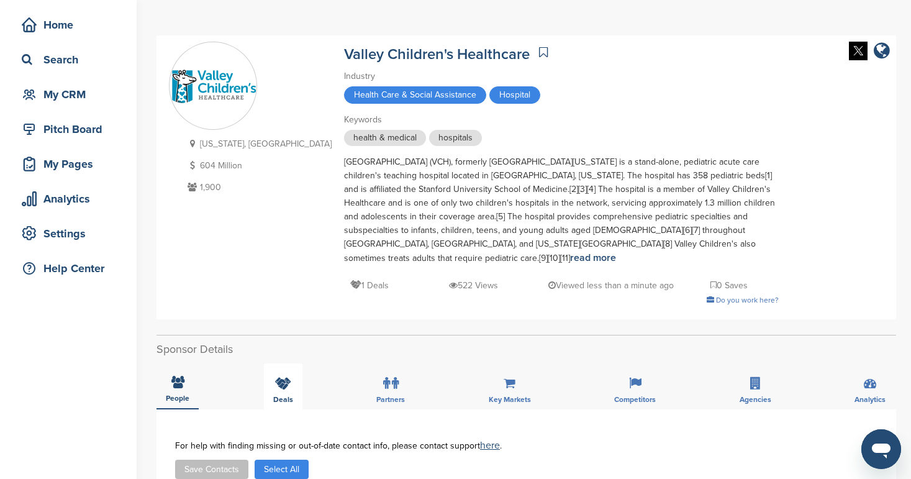
scroll to position [34, 0]
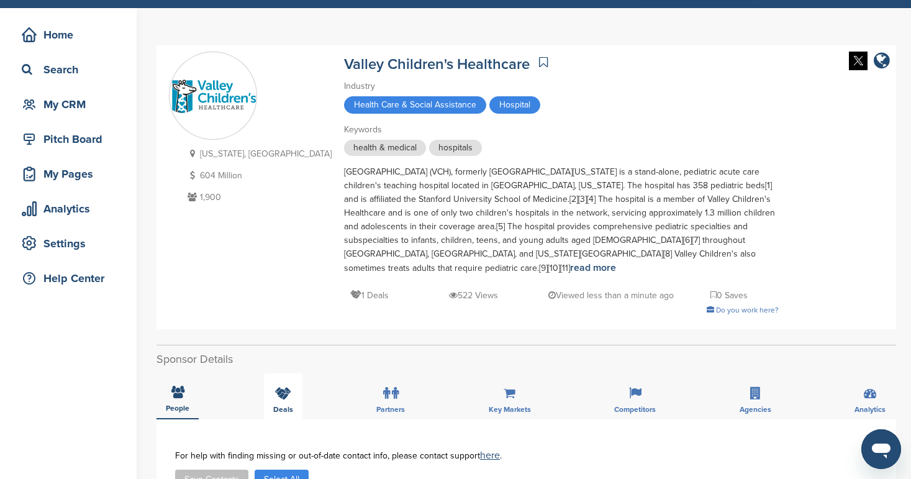
click at [297, 389] on div "Deals" at bounding box center [283, 396] width 39 height 46
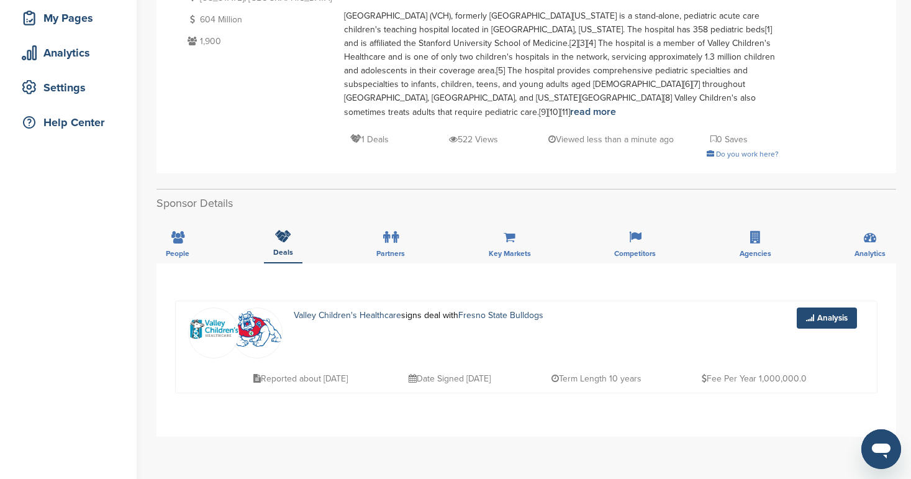
scroll to position [195, 0]
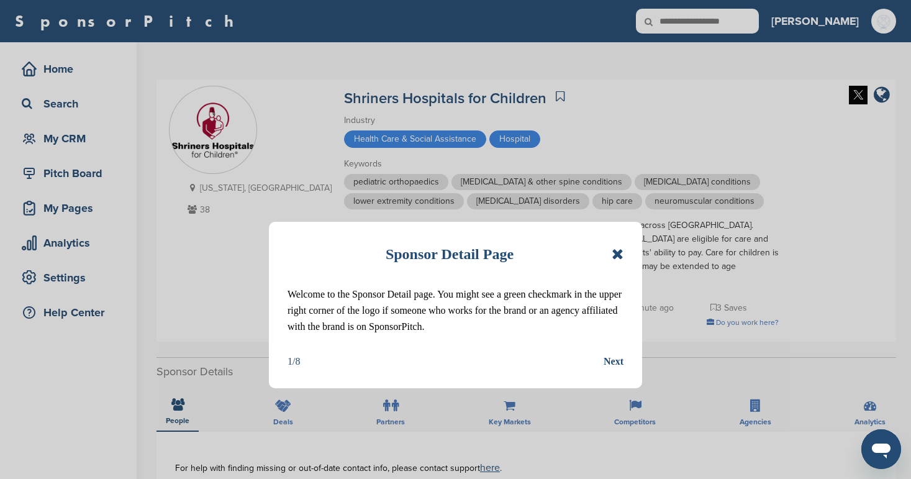
click at [621, 252] on icon at bounding box center [618, 254] width 12 height 15
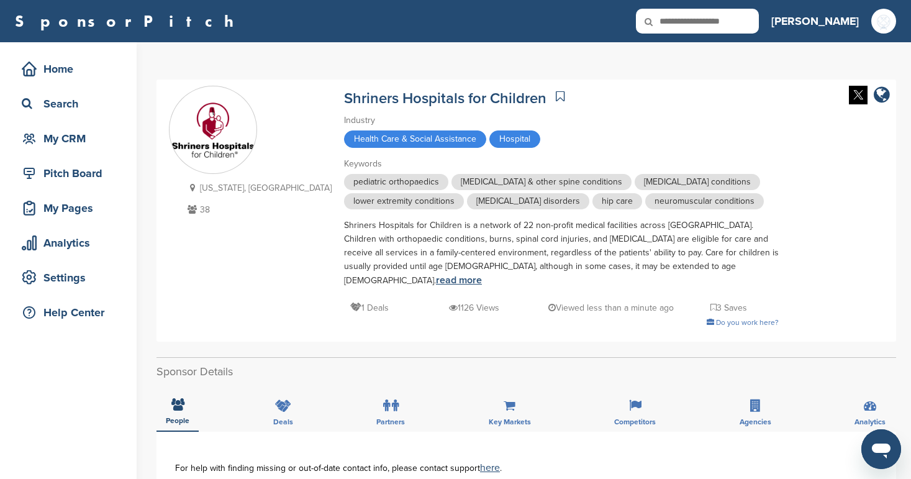
click at [482, 274] on link "read more" at bounding box center [459, 280] width 46 height 12
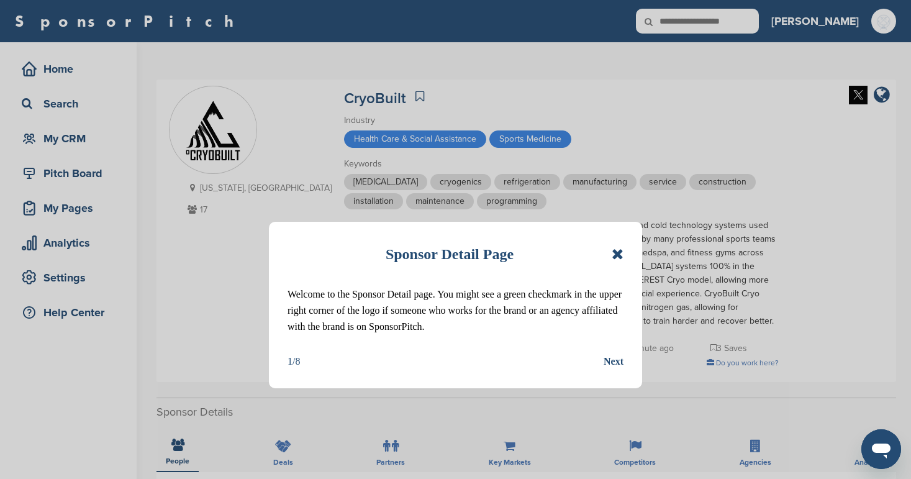
click at [617, 252] on icon at bounding box center [618, 254] width 12 height 15
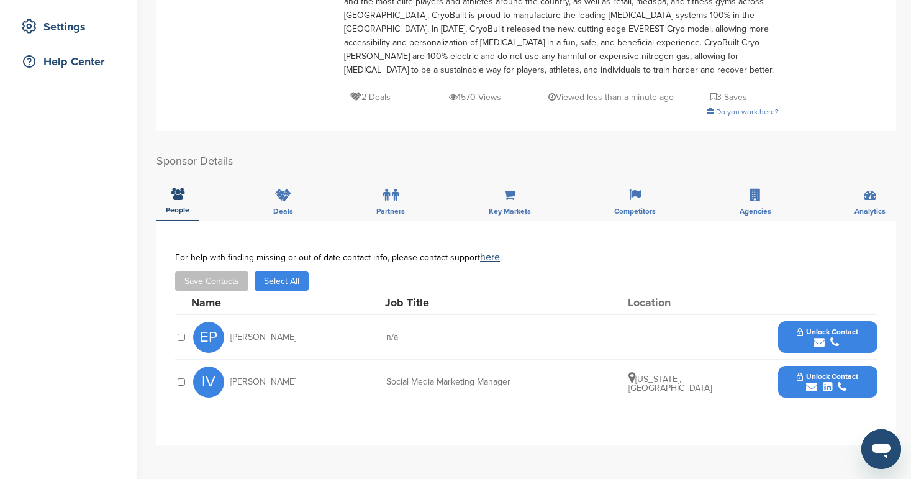
scroll to position [250, 0]
click at [289, 200] on icon at bounding box center [283, 195] width 16 height 12
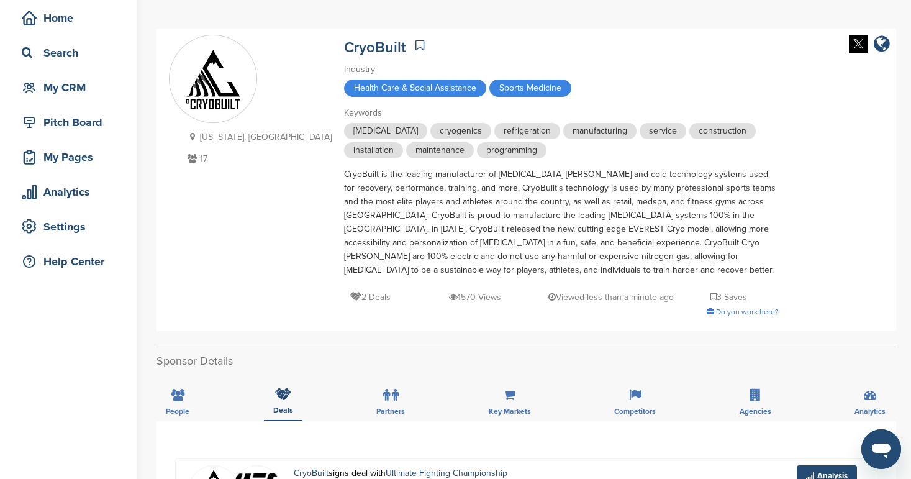
scroll to position [4, 0]
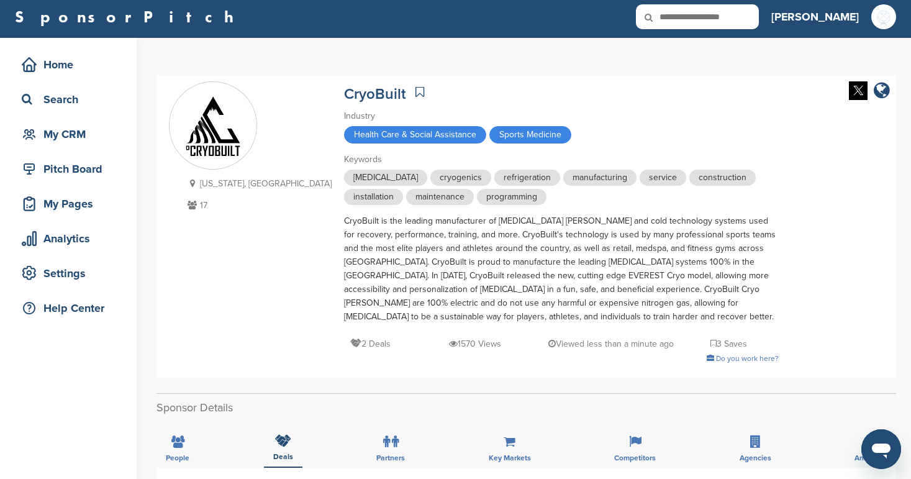
click at [416, 86] on icon at bounding box center [420, 92] width 9 height 12
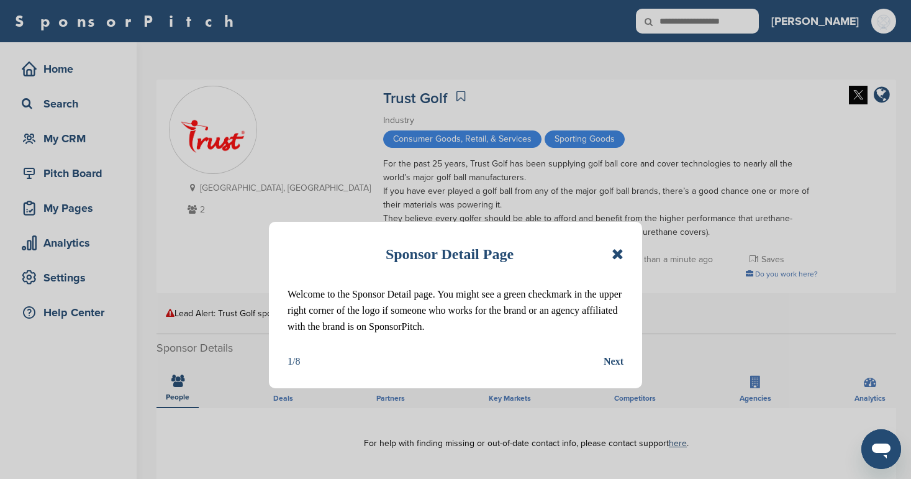
click at [617, 252] on icon at bounding box center [618, 254] width 12 height 15
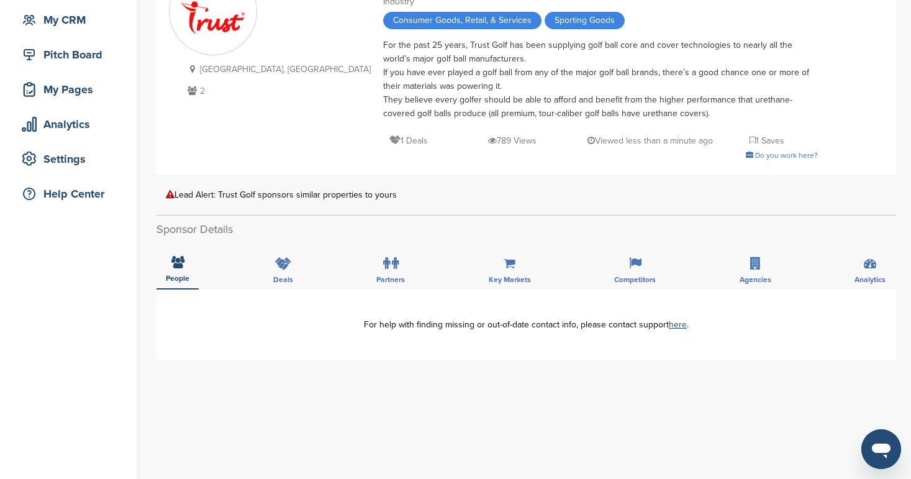
scroll to position [122, 0]
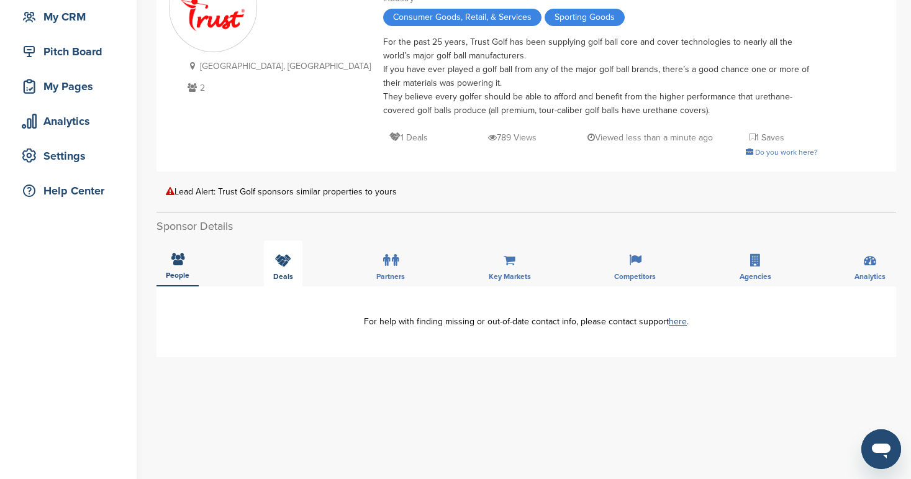
click at [269, 270] on div "Deals" at bounding box center [283, 263] width 39 height 46
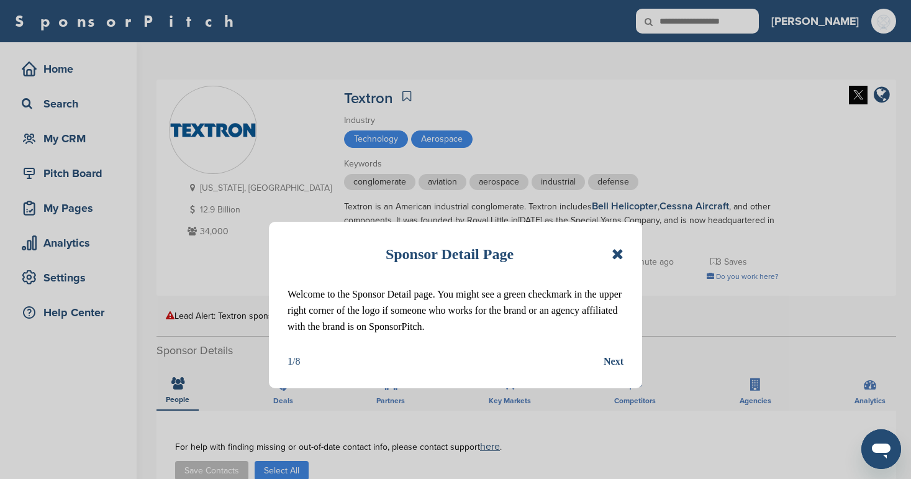
click at [621, 247] on icon at bounding box center [618, 254] width 12 height 15
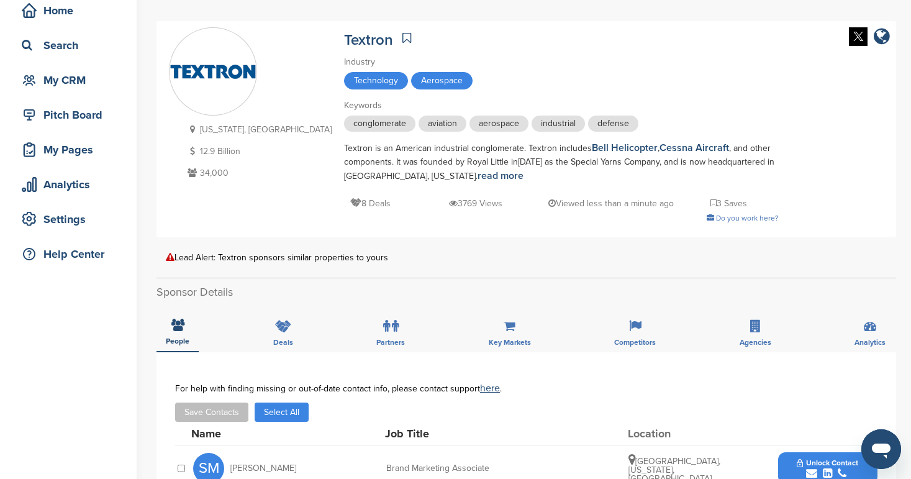
scroll to position [135, 0]
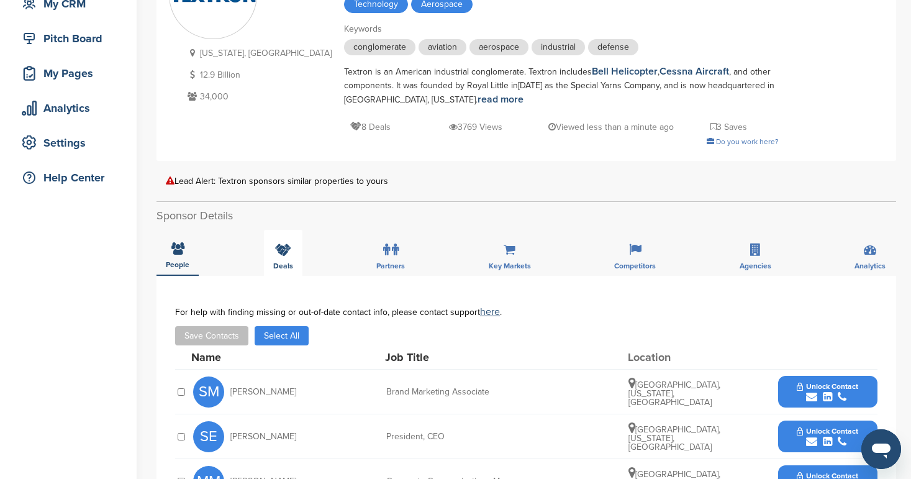
click at [189, 262] on span "Deals" at bounding box center [178, 264] width 24 height 7
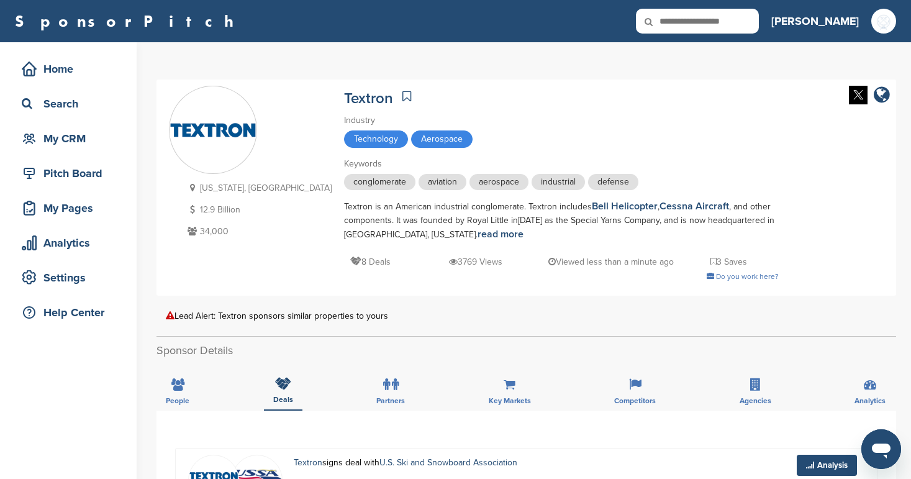
scroll to position [0, 0]
click at [183, 385] on icon at bounding box center [177, 384] width 13 height 12
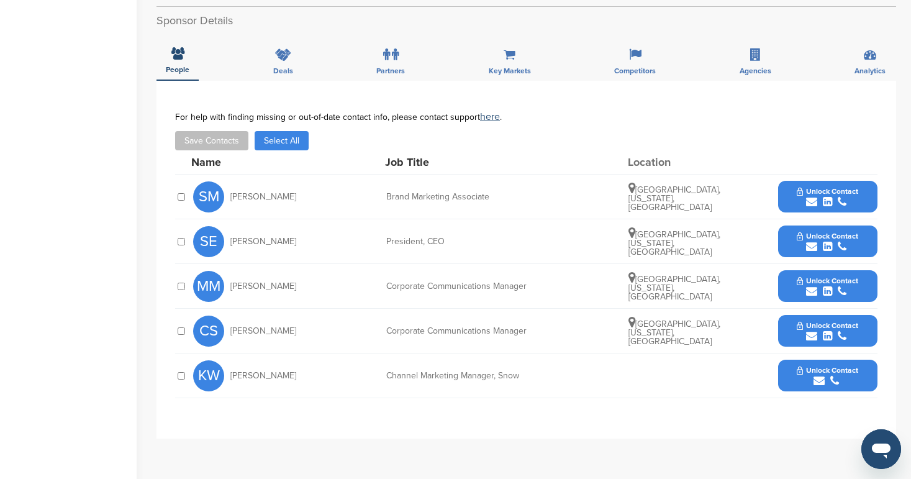
scroll to position [334, 0]
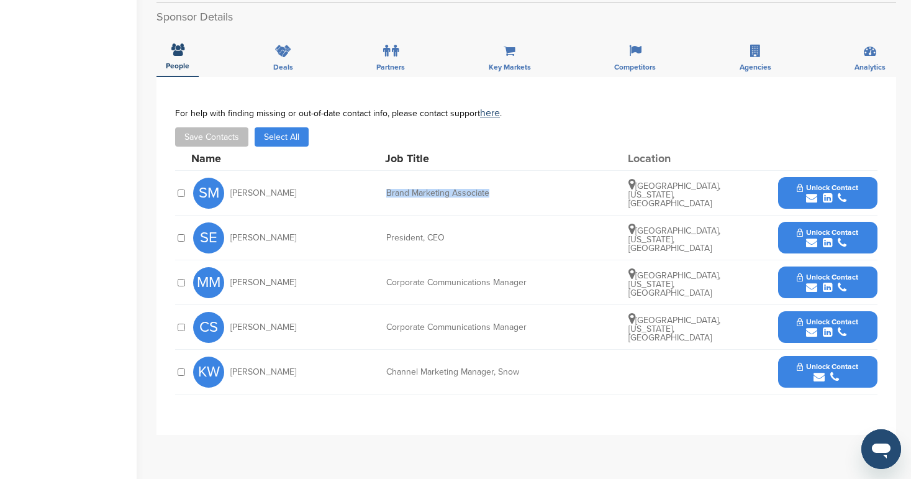
drag, startPoint x: 492, startPoint y: 194, endPoint x: 384, endPoint y: 195, distance: 107.5
click at [386, 195] on div "Brand Marketing Associate" at bounding box center [479, 193] width 186 height 9
copy div "Brand Marketing Associate"
click at [451, 262] on div "MM Michael Maynard Corporate Communications Manager East Greenwich, Rhode Islan…" at bounding box center [535, 282] width 684 height 44
drag, startPoint x: 523, startPoint y: 280, endPoint x: 393, endPoint y: 283, distance: 129.9
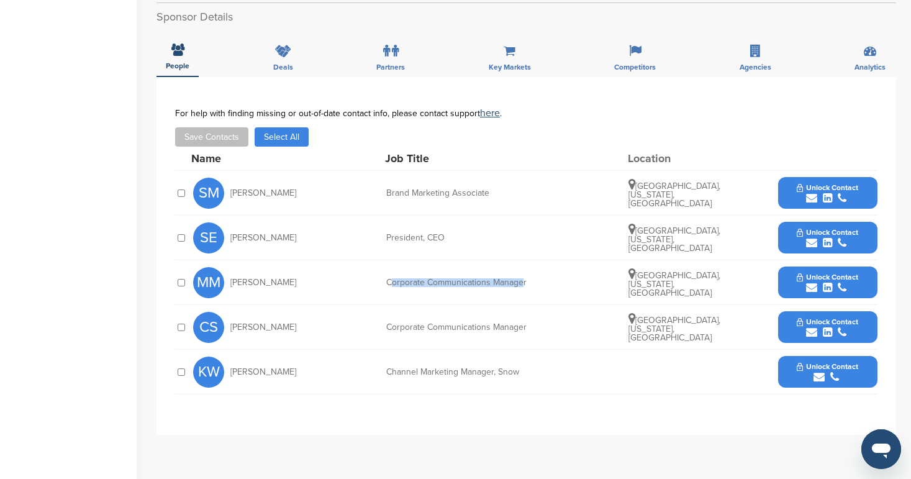
click at [393, 283] on div "Corporate Communications Manager" at bounding box center [479, 282] width 186 height 9
click at [485, 283] on div "Corporate Communications Manager" at bounding box center [479, 282] width 186 height 9
drag, startPoint x: 535, startPoint y: 281, endPoint x: 384, endPoint y: 284, distance: 151.6
click at [384, 284] on div "MM Michael Maynard Corporate Communications Manager East Greenwich, Rhode Islan…" at bounding box center [535, 282] width 684 height 44
copy div "Corporate Communications Manager"
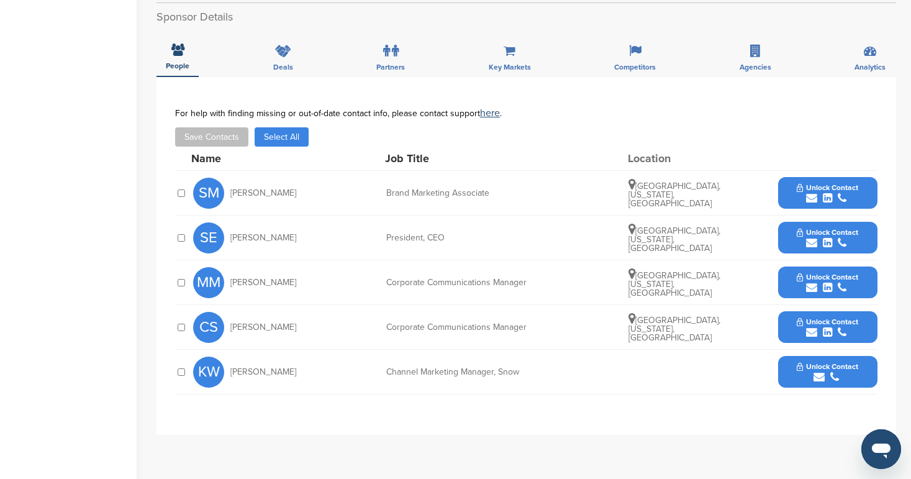
click at [512, 211] on div "SM Samantha McSwain Brand Marketing Associate Wichita, Kansas, United States Un…" at bounding box center [535, 193] width 684 height 44
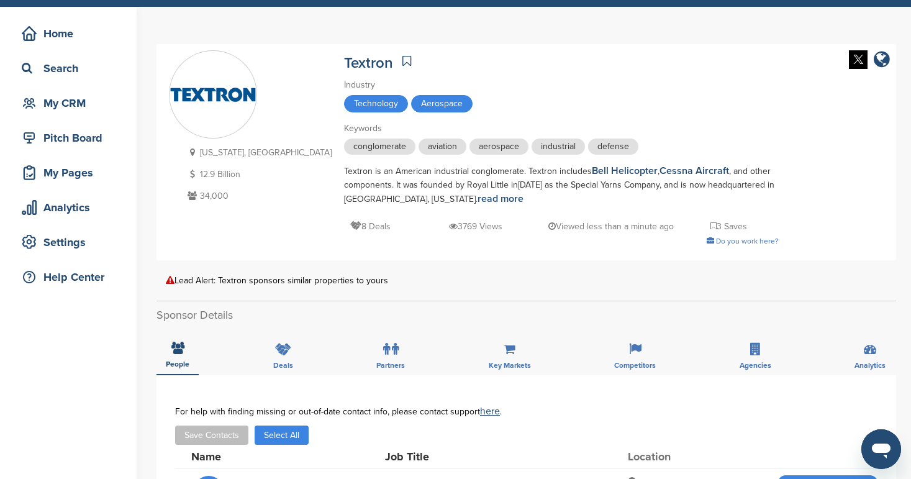
scroll to position [25, 0]
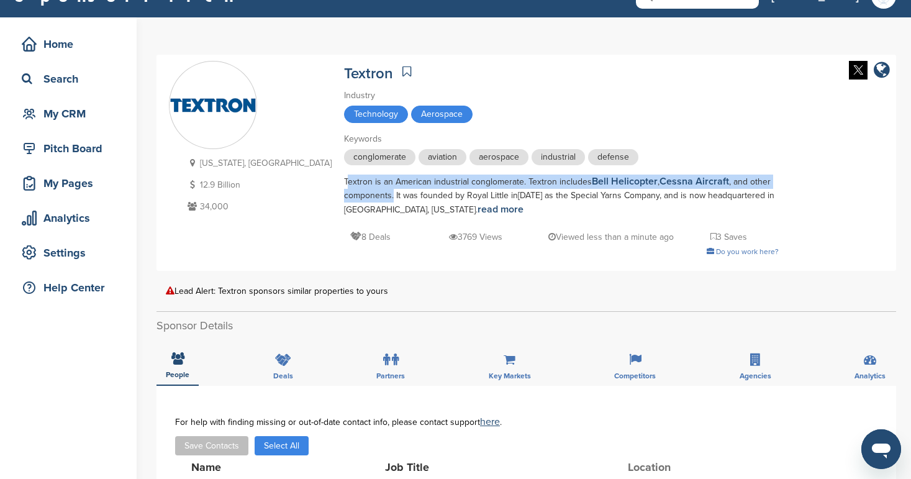
drag, startPoint x: 283, startPoint y: 184, endPoint x: 335, endPoint y: 198, distance: 53.9
click at [335, 198] on div "Rhode Island, USA 12.9 Billion 34,000 Textron Industry Technology Aerospace Key…" at bounding box center [526, 163] width 715 height 204
copy div "Textron is an American industrial conglomerate. Textron includes Bell Helicopte…"
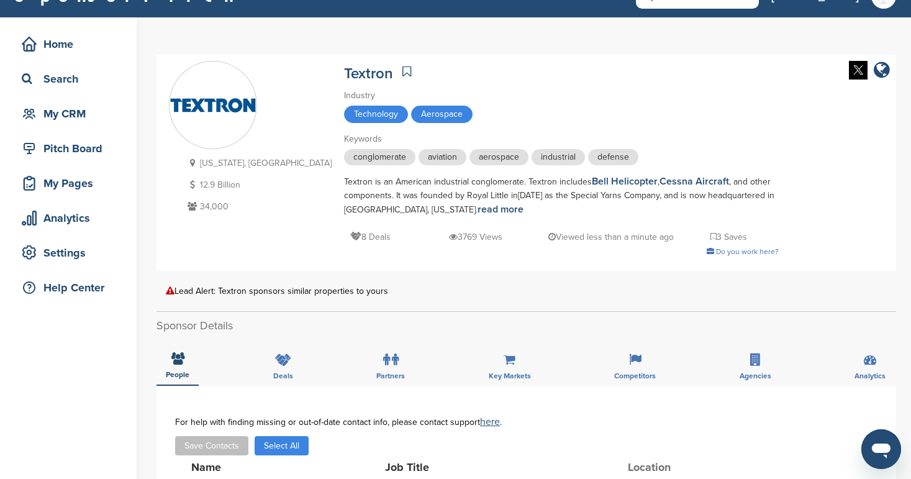
click at [762, 365] on div "Agencies" at bounding box center [755, 363] width 50 height 46
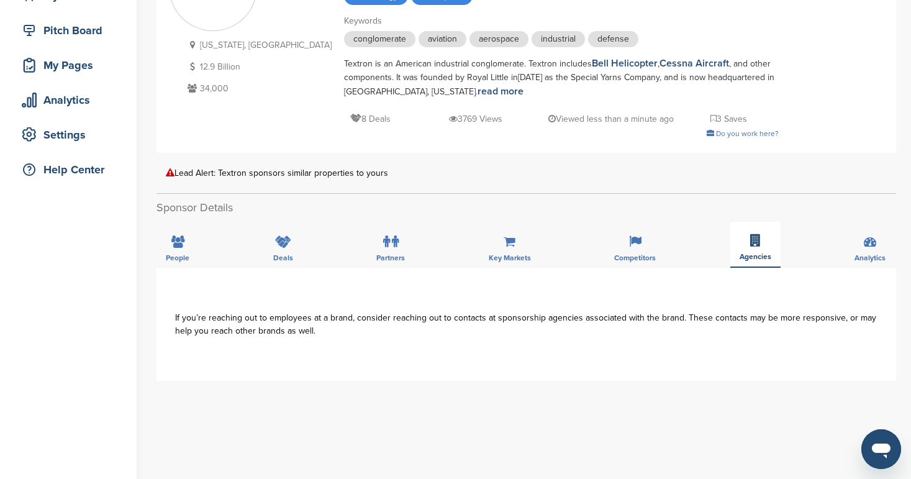
scroll to position [145, 0]
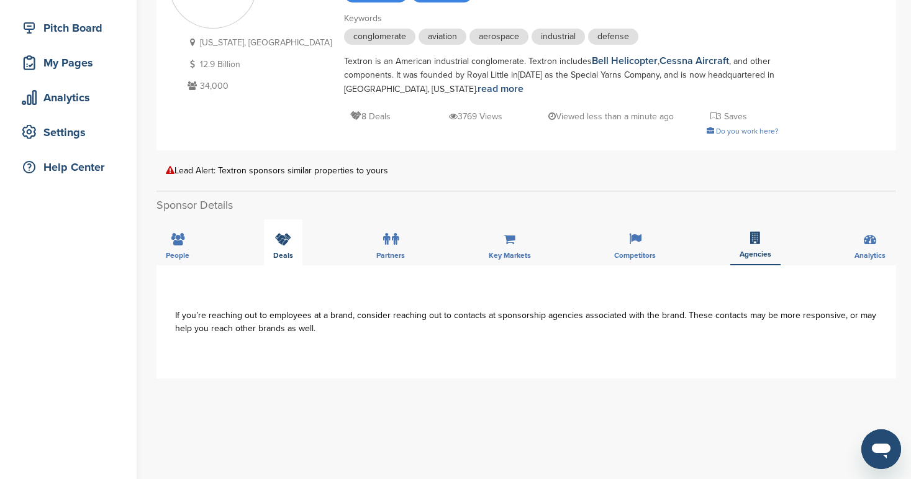
click at [301, 260] on div "Deals" at bounding box center [283, 242] width 39 height 46
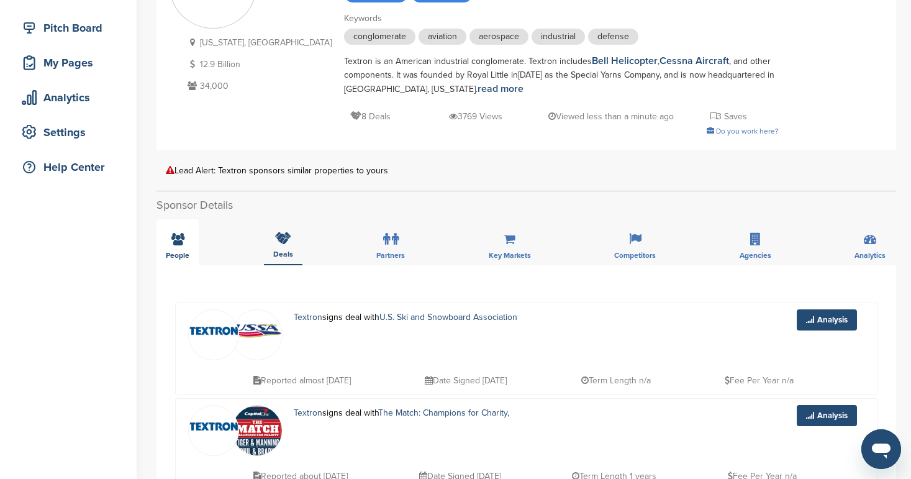
click at [180, 250] on div "People" at bounding box center [178, 242] width 42 height 46
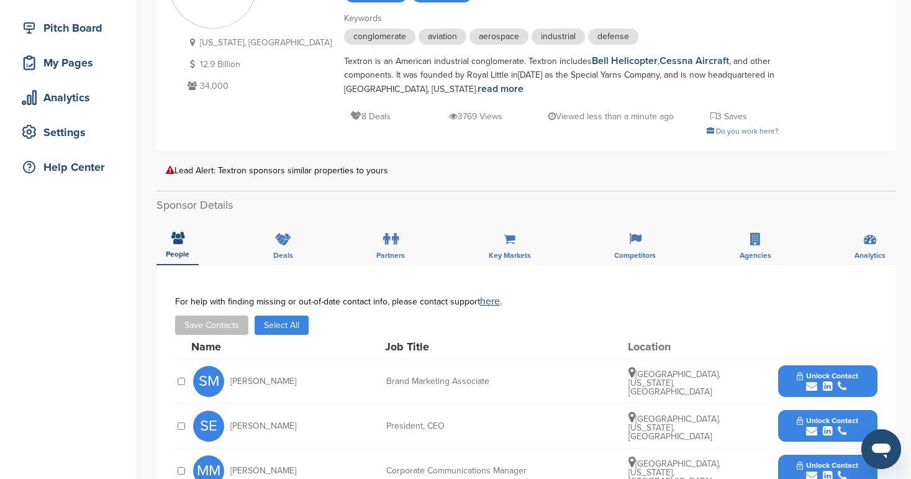
click at [179, 386] on div at bounding box center [181, 381] width 12 height 11
click at [217, 327] on button "Save Contacts" at bounding box center [211, 325] width 73 height 19
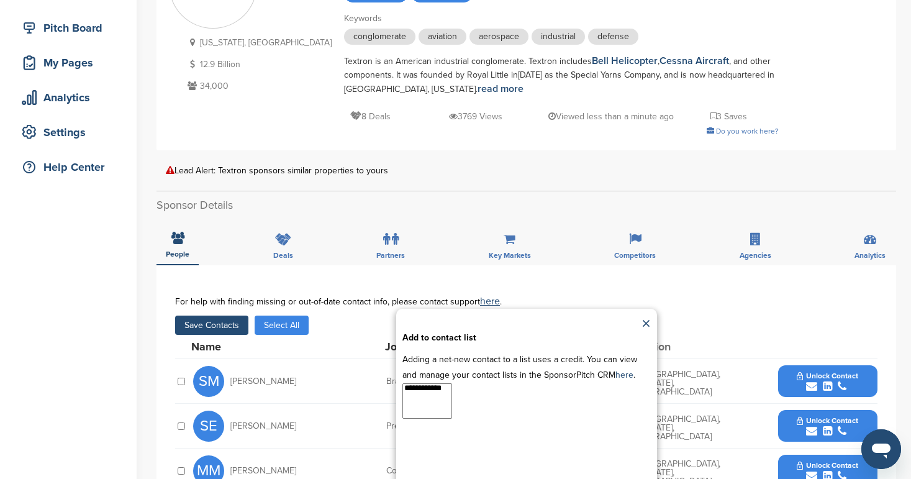
select select "**********"
click at [427, 386] on option "**********" at bounding box center [427, 388] width 48 height 9
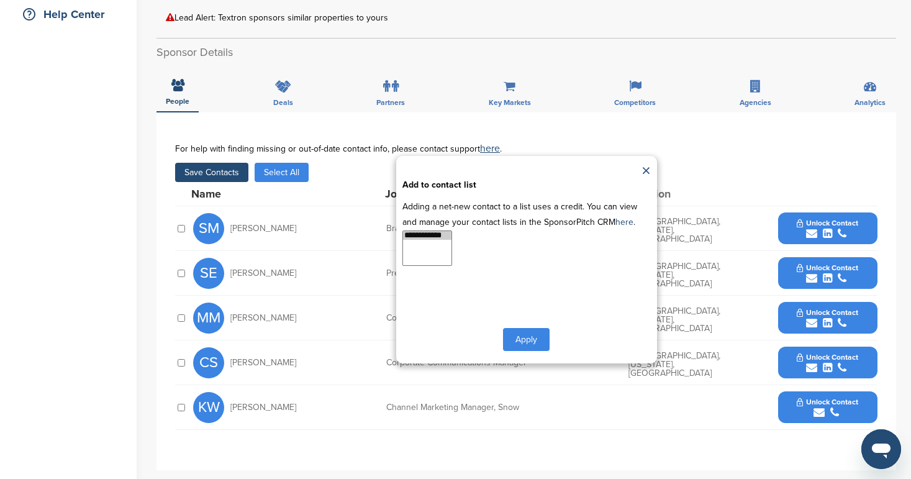
scroll to position [305, 0]
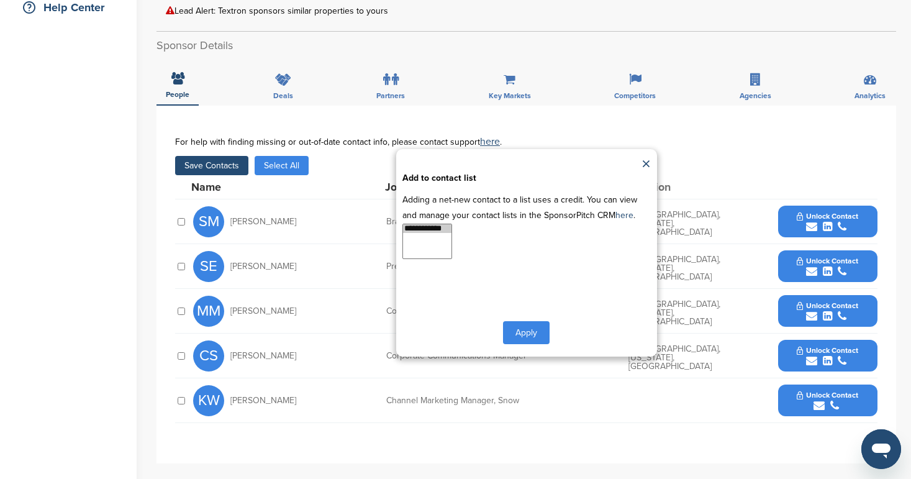
click at [535, 329] on button "Apply" at bounding box center [526, 332] width 47 height 23
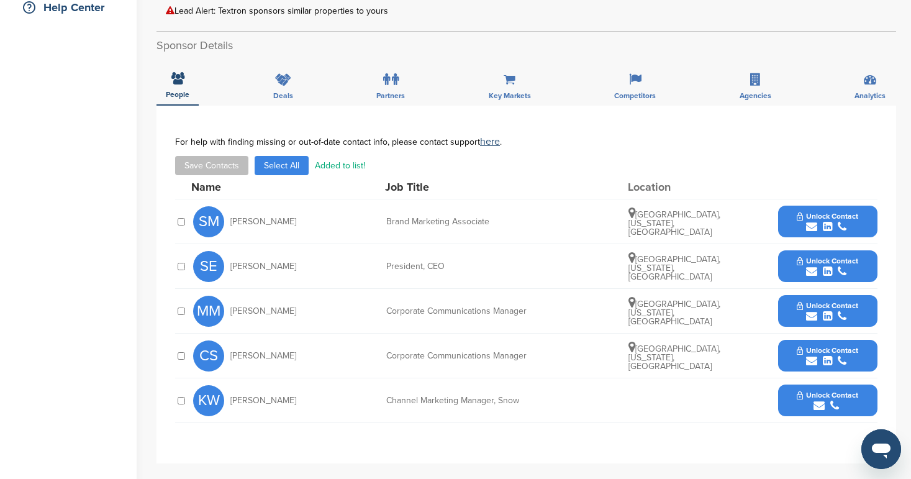
click at [814, 224] on icon "submit" at bounding box center [811, 226] width 11 height 11
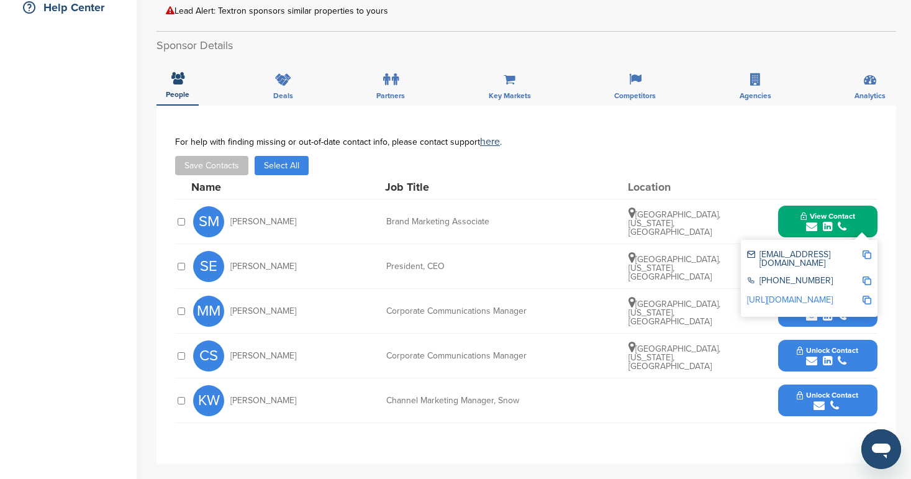
click at [817, 297] on link "http://www.linkedin.com/in/samantha-mcswain" at bounding box center [790, 299] width 86 height 11
drag, startPoint x: 490, startPoint y: 219, endPoint x: 386, endPoint y: 225, distance: 104.5
click at [386, 225] on div "Brand Marketing Associate" at bounding box center [479, 221] width 186 height 9
copy div "Brand Marketing Associate"
click at [88, 274] on div "Home Search My CRM Pitch Board My Pages Analytics Settings Help Center" at bounding box center [68, 225] width 137 height 977
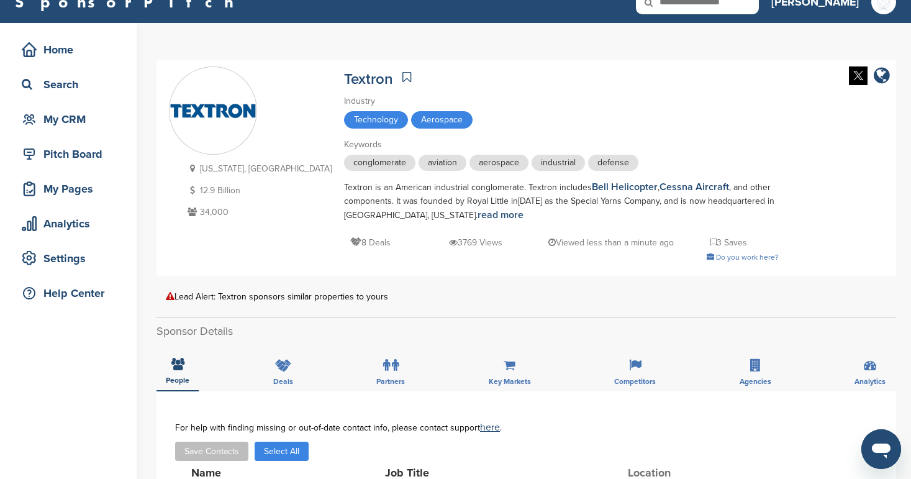
scroll to position [1, 0]
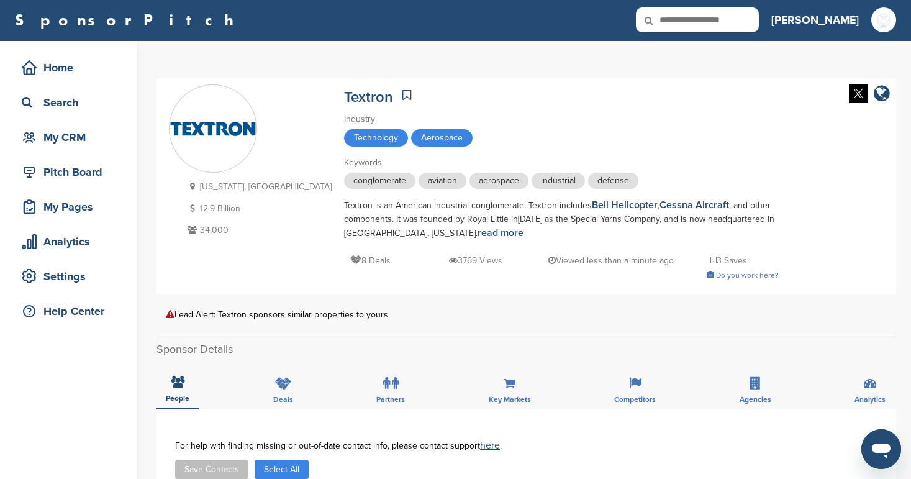
click at [402, 94] on icon at bounding box center [406, 95] width 9 height 12
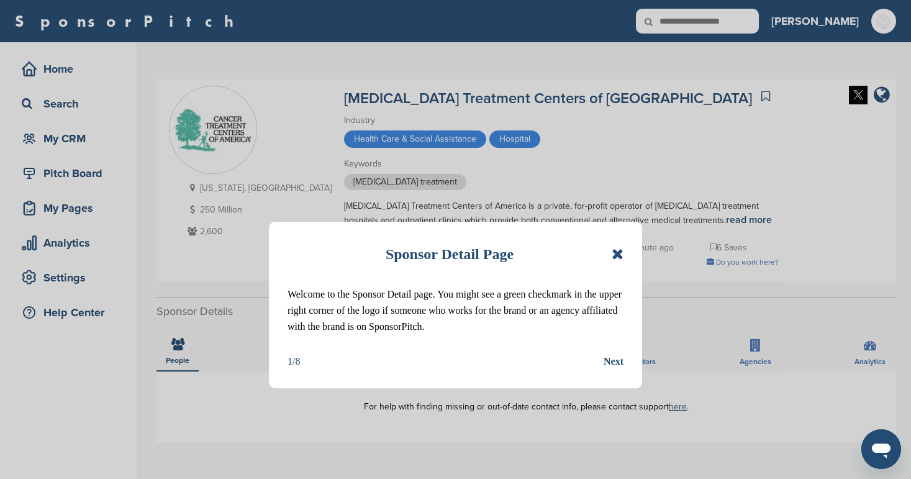
click at [618, 257] on icon at bounding box center [618, 254] width 12 height 15
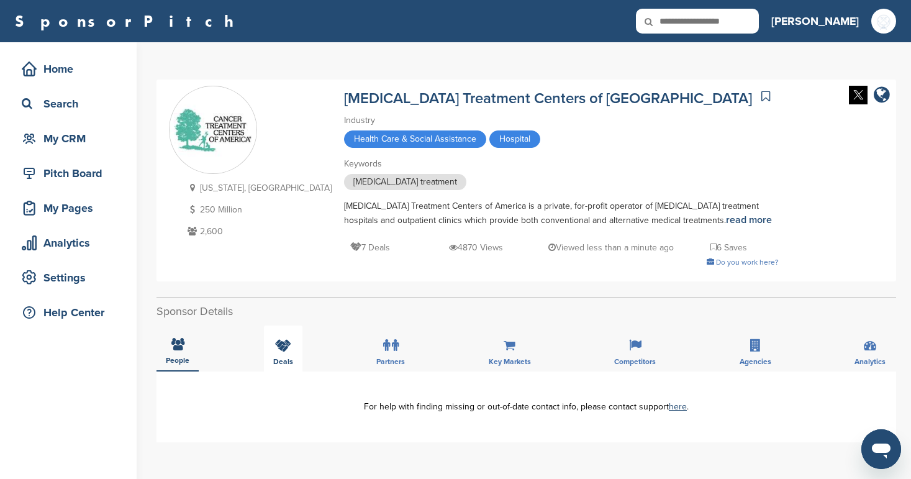
click at [280, 353] on div "Deals" at bounding box center [283, 348] width 39 height 46
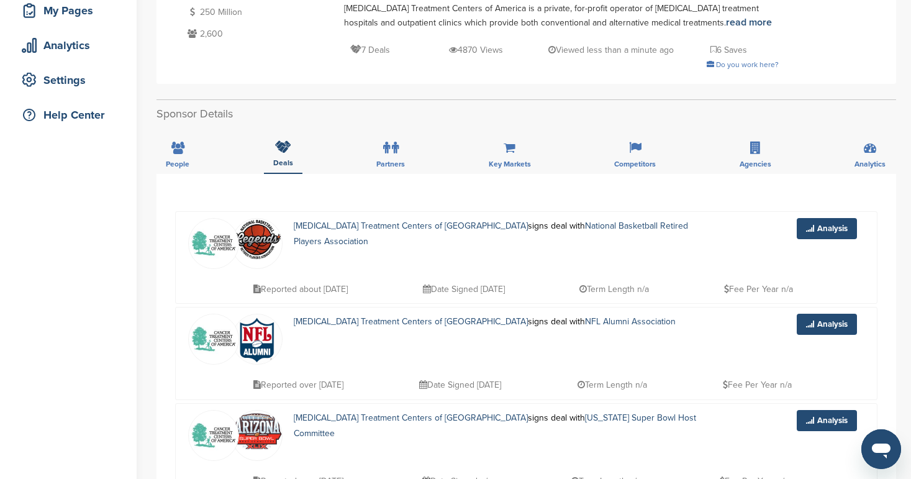
scroll to position [238, 0]
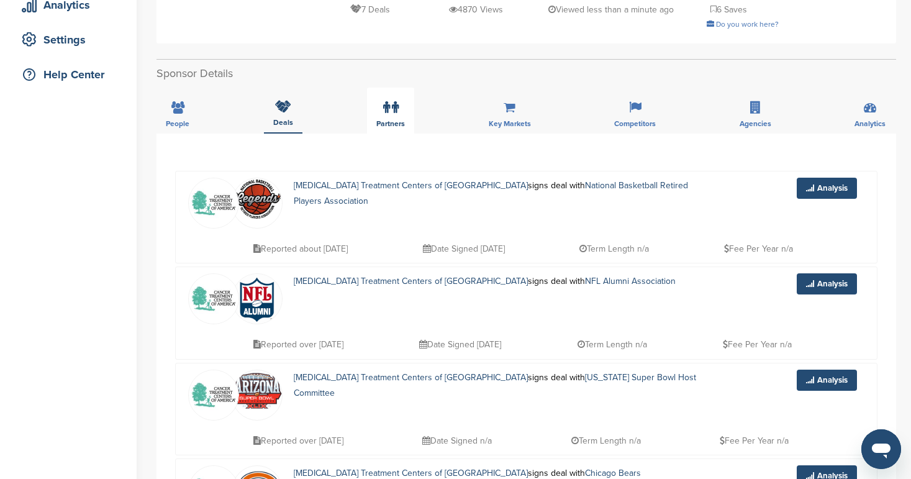
click at [189, 121] on span "Partners" at bounding box center [178, 123] width 24 height 7
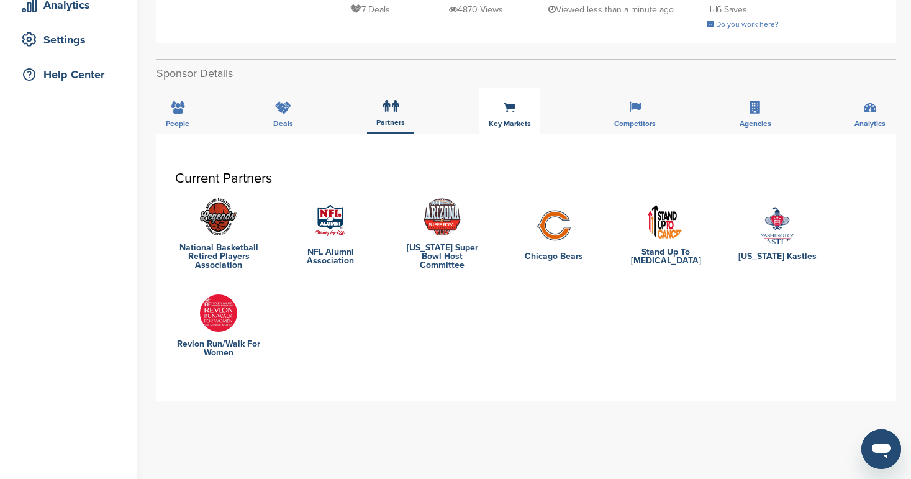
click at [495, 107] on div "Key Markets" at bounding box center [510, 111] width 61 height 46
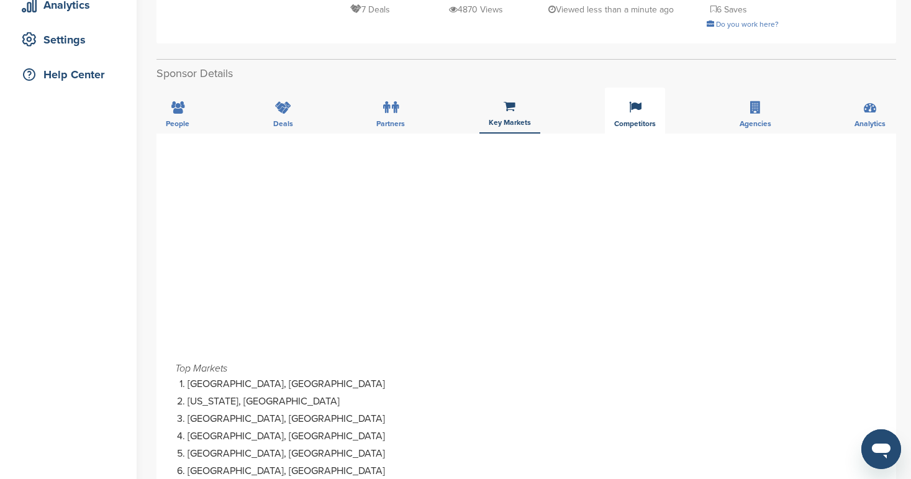
click at [649, 99] on div "Competitors" at bounding box center [635, 111] width 60 height 46
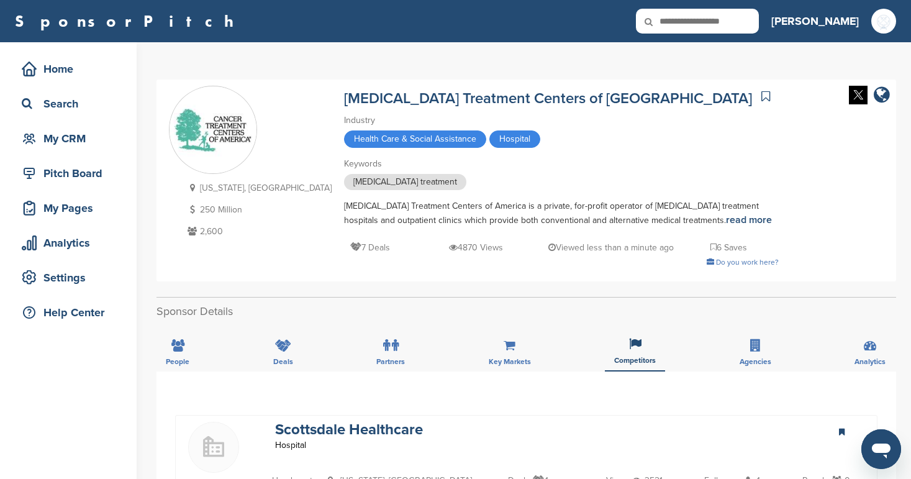
scroll to position [0, 0]
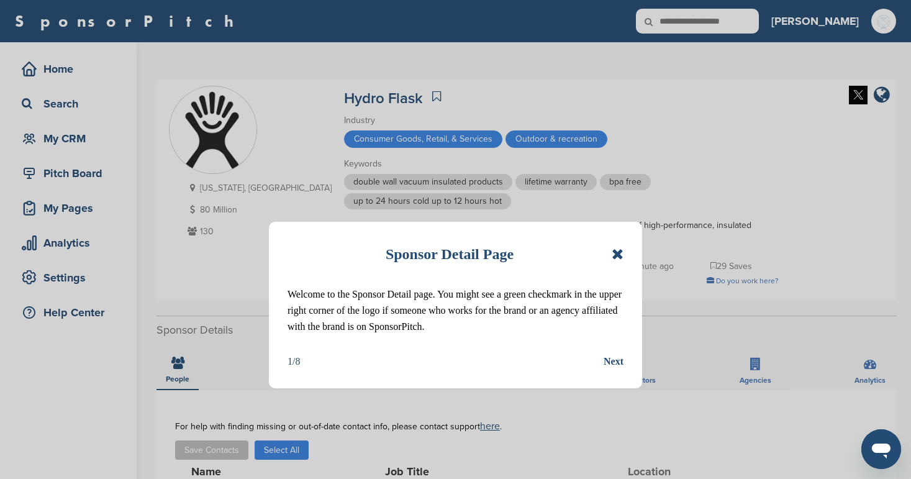
click at [619, 253] on icon at bounding box center [618, 254] width 12 height 15
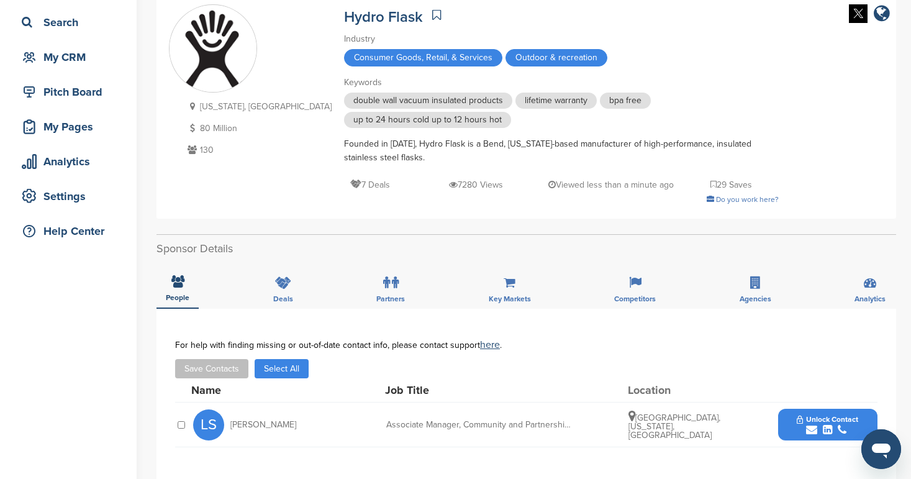
scroll to position [73, 0]
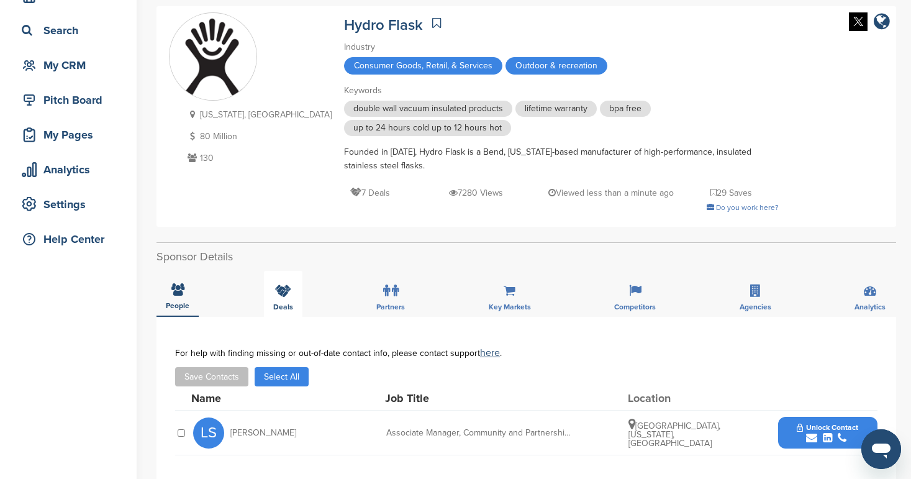
click at [286, 299] on div "Deals" at bounding box center [283, 294] width 39 height 46
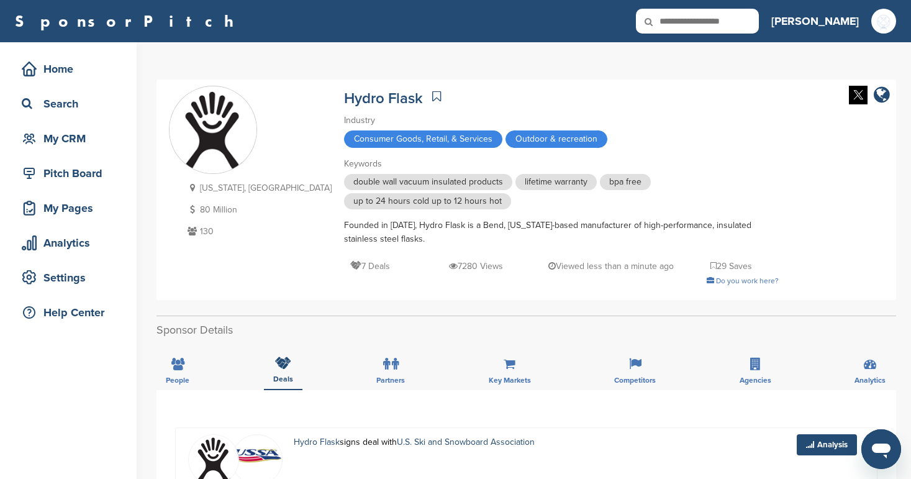
scroll to position [0, 0]
click at [432, 94] on icon at bounding box center [436, 96] width 9 height 12
click at [186, 369] on div "People" at bounding box center [178, 367] width 42 height 46
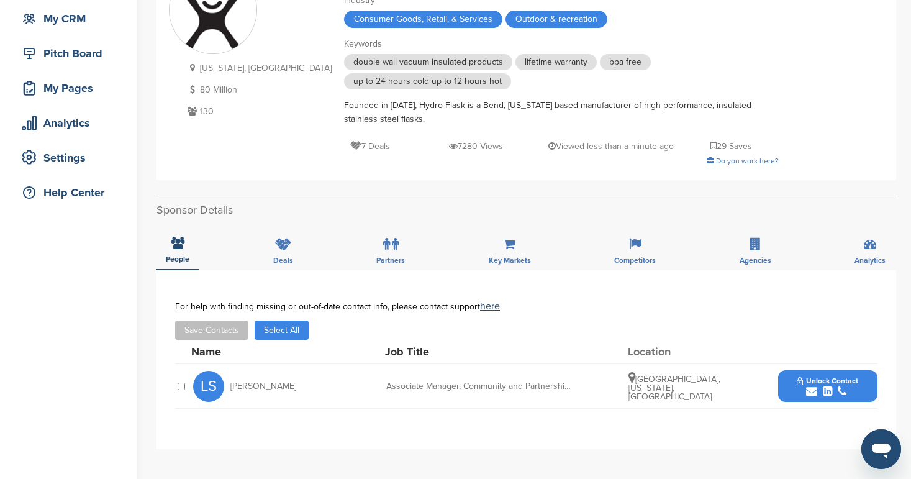
scroll to position [122, 0]
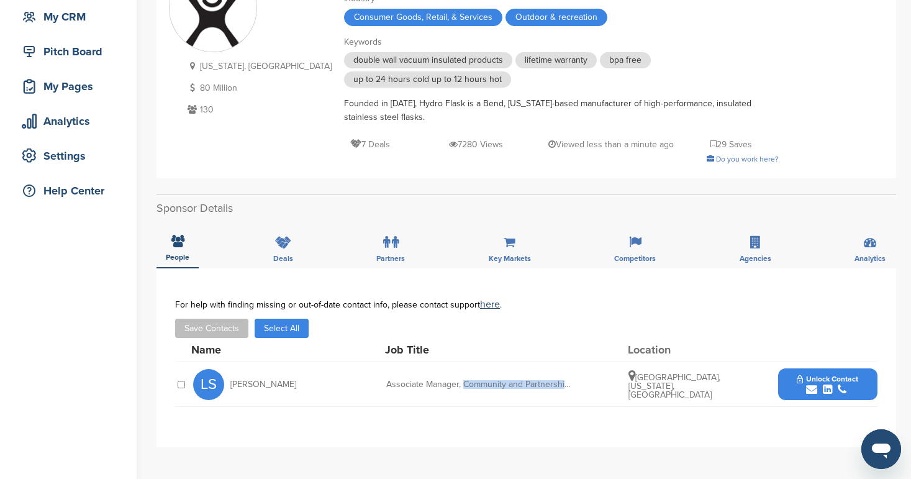
drag, startPoint x: 573, startPoint y: 384, endPoint x: 463, endPoint y: 388, distance: 109.4
click at [463, 388] on div "LS [PERSON_NAME] Associate Manager, Community and Partnerships [GEOGRAPHIC_DATA…" at bounding box center [535, 384] width 684 height 44
copy div "Community and Partnerships"
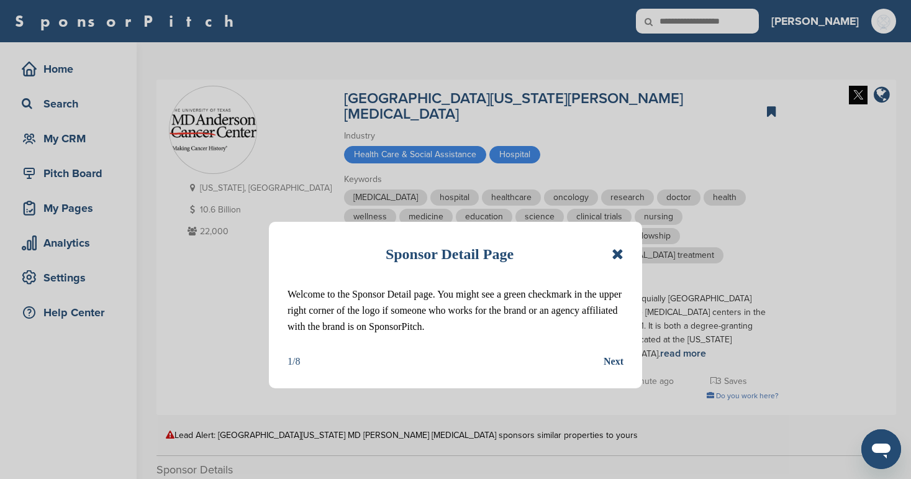
click at [615, 257] on icon at bounding box center [618, 254] width 12 height 15
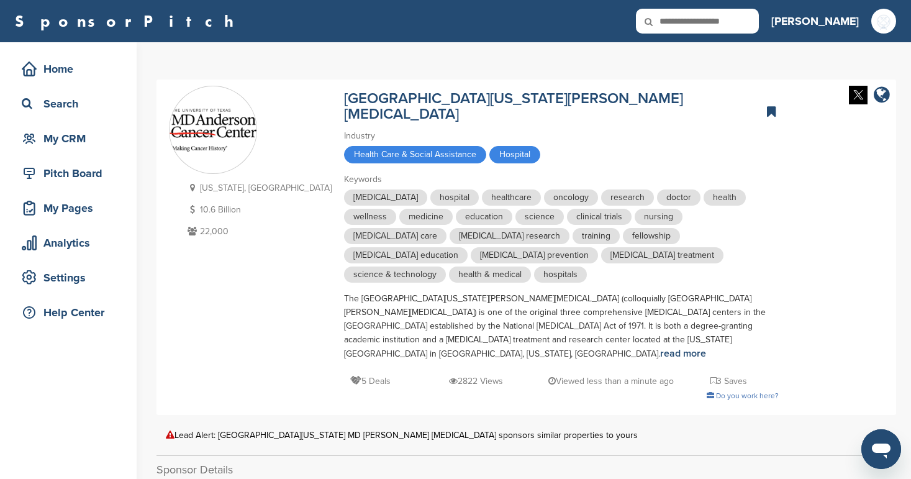
scroll to position [213, 0]
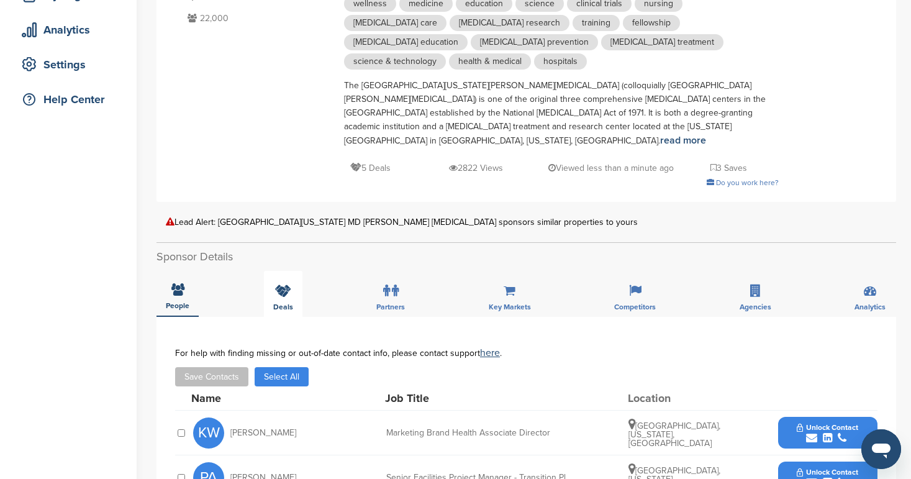
click at [289, 271] on div "Deals" at bounding box center [283, 294] width 39 height 46
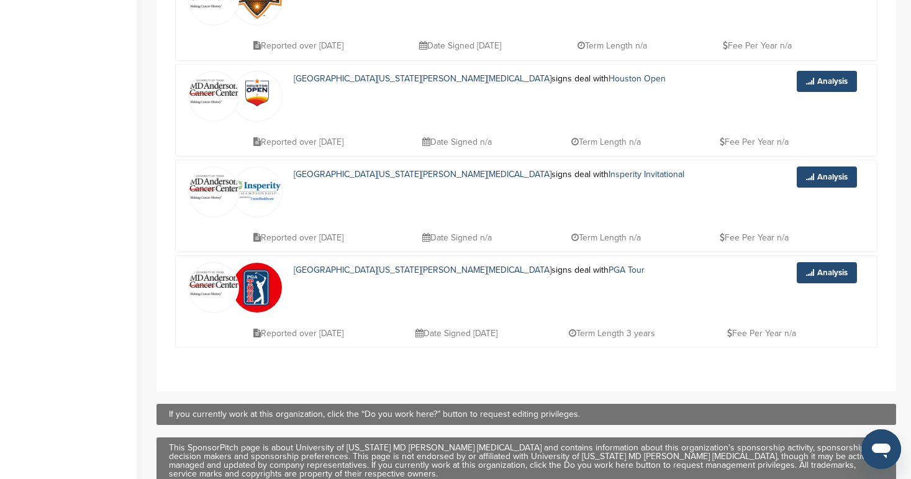
scroll to position [703, 0]
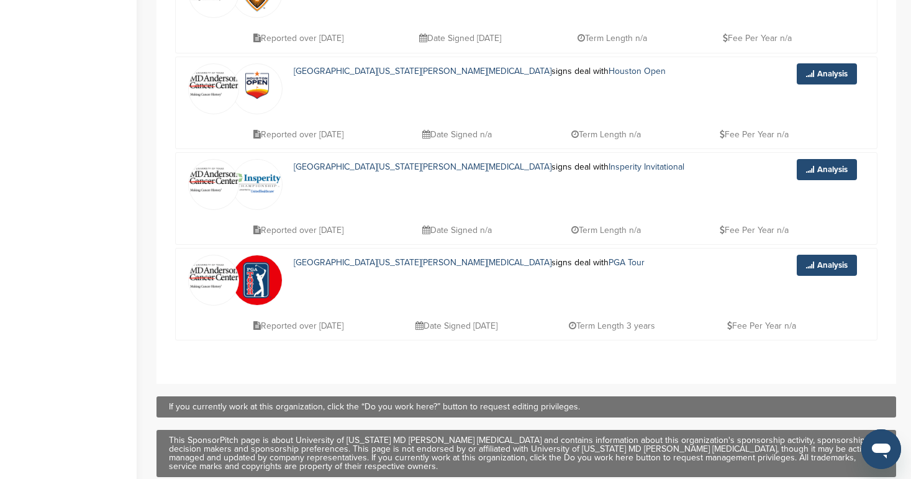
click at [260, 255] on img at bounding box center [257, 280] width 50 height 50
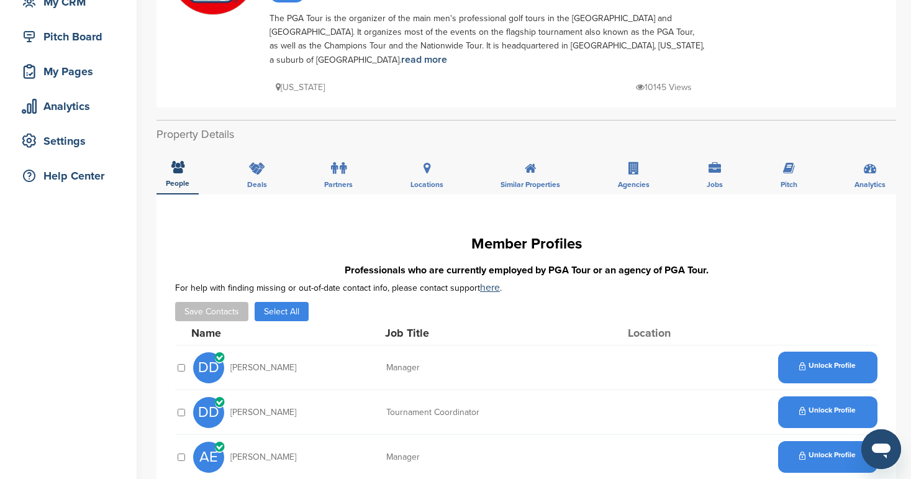
scroll to position [139, 0]
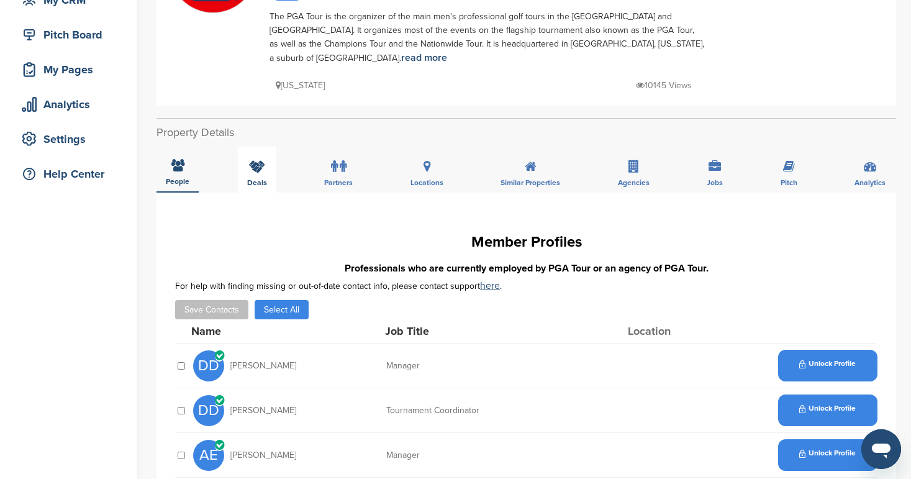
click at [189, 179] on span "Deals" at bounding box center [178, 181] width 24 height 7
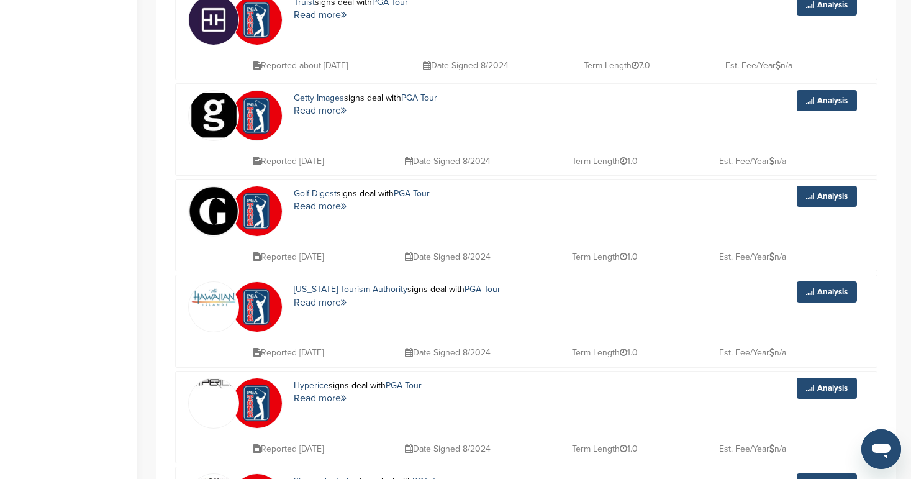
scroll to position [673, 0]
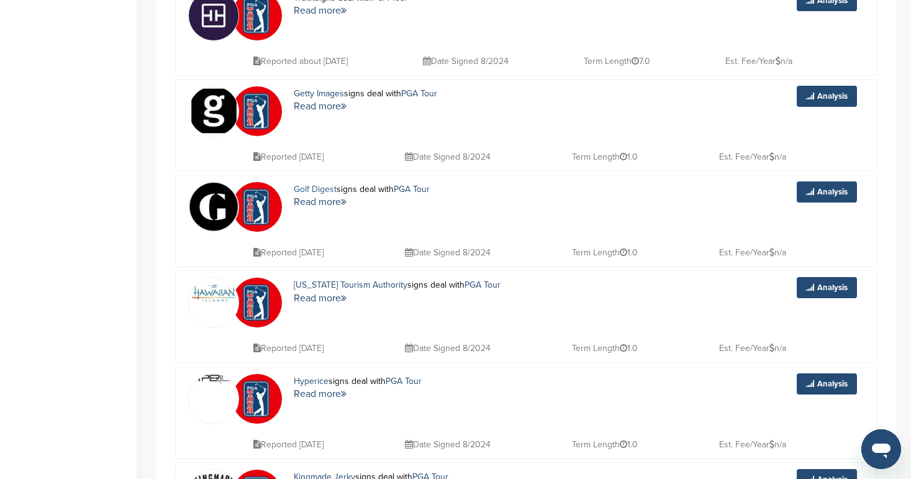
click at [314, 186] on link "Golf Digest" at bounding box center [315, 189] width 43 height 11
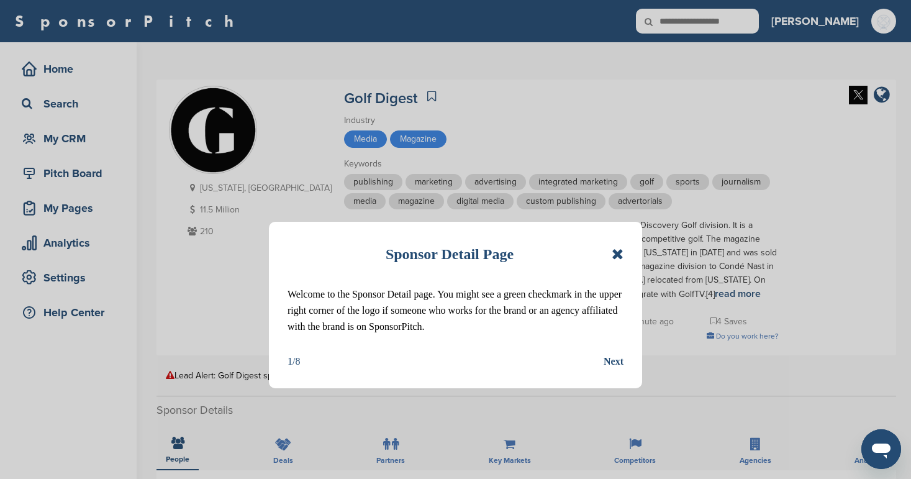
click at [621, 254] on icon at bounding box center [618, 254] width 12 height 15
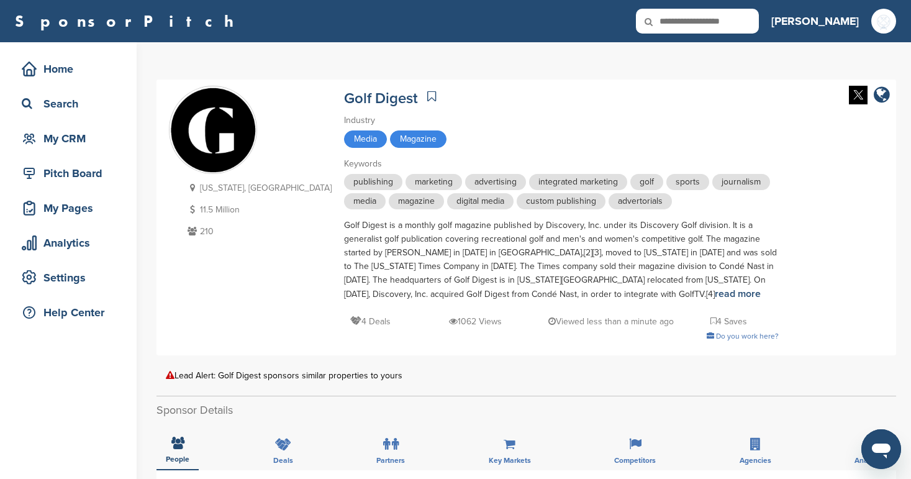
click at [427, 93] on icon at bounding box center [431, 96] width 9 height 12
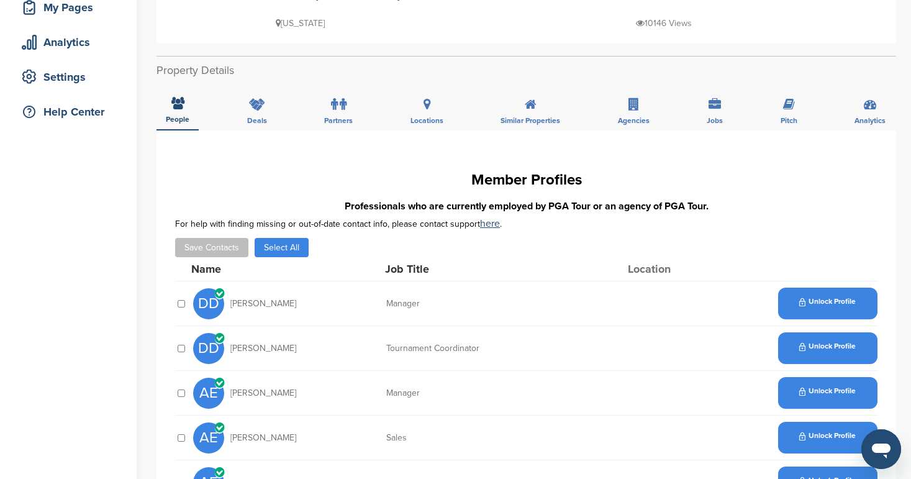
scroll to position [204, 0]
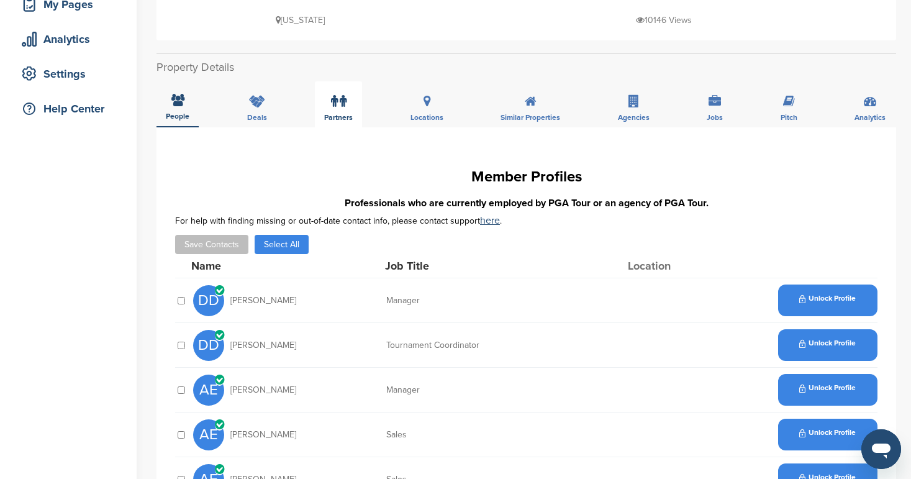
click at [349, 111] on div "Partners" at bounding box center [338, 104] width 47 height 46
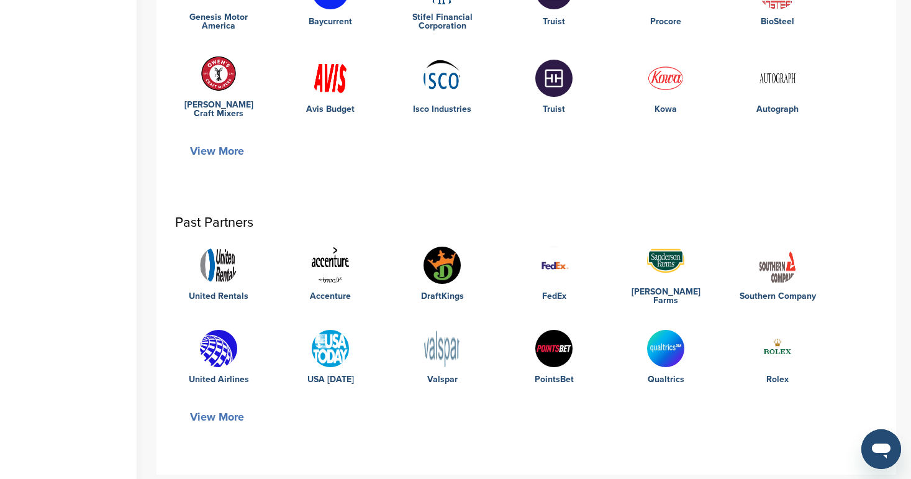
scroll to position [443, 0]
